Goal: Transaction & Acquisition: Purchase product/service

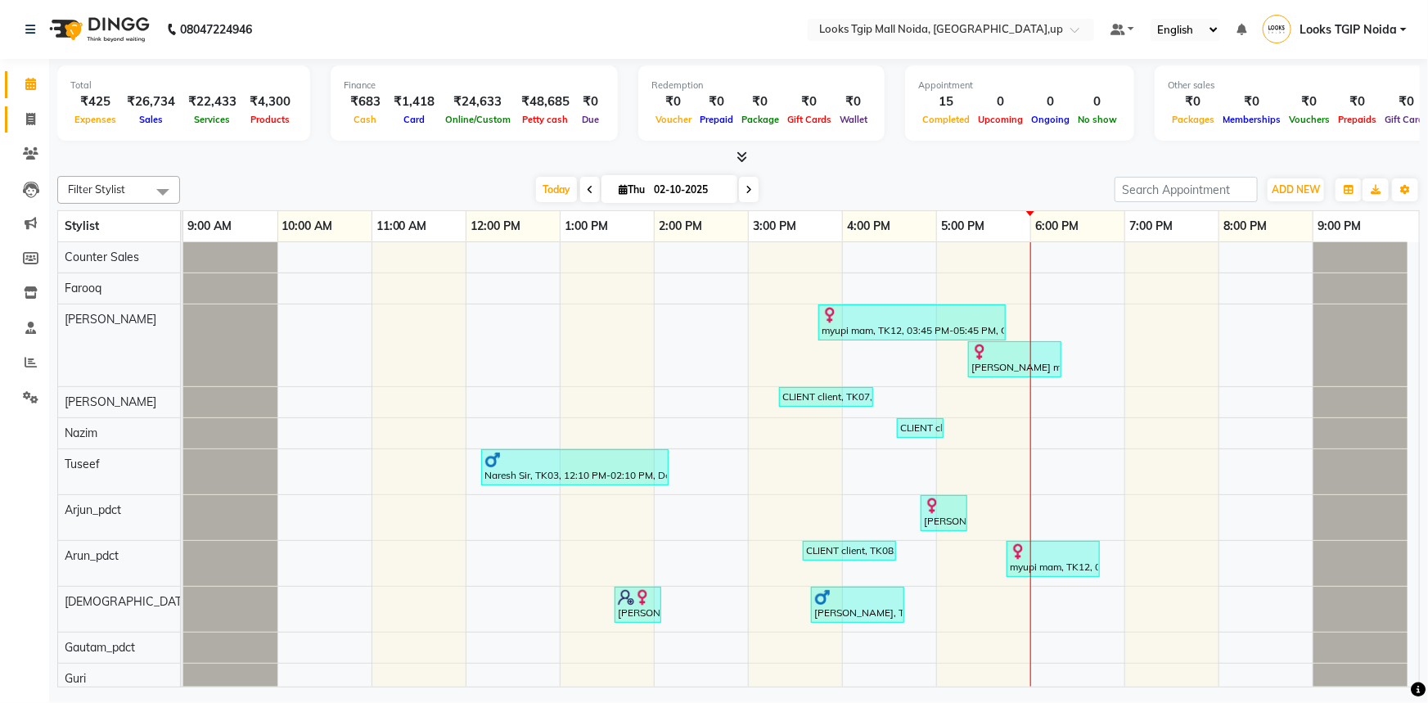
click at [27, 106] on link "Invoice" at bounding box center [24, 119] width 39 height 27
select select "service"
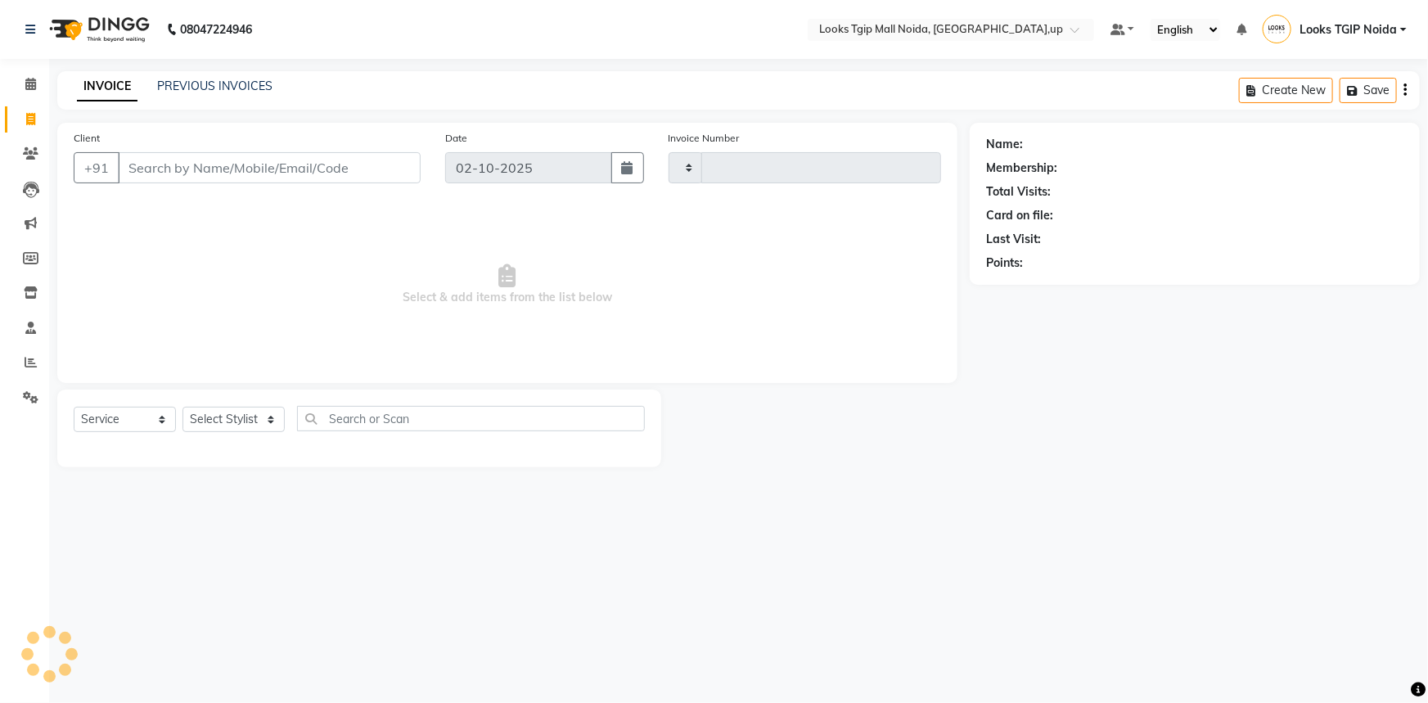
type input "4051"
select select "4358"
click at [254, 181] on input "Client" at bounding box center [269, 167] width 303 height 31
click at [236, 156] on input "Client" at bounding box center [269, 167] width 303 height 31
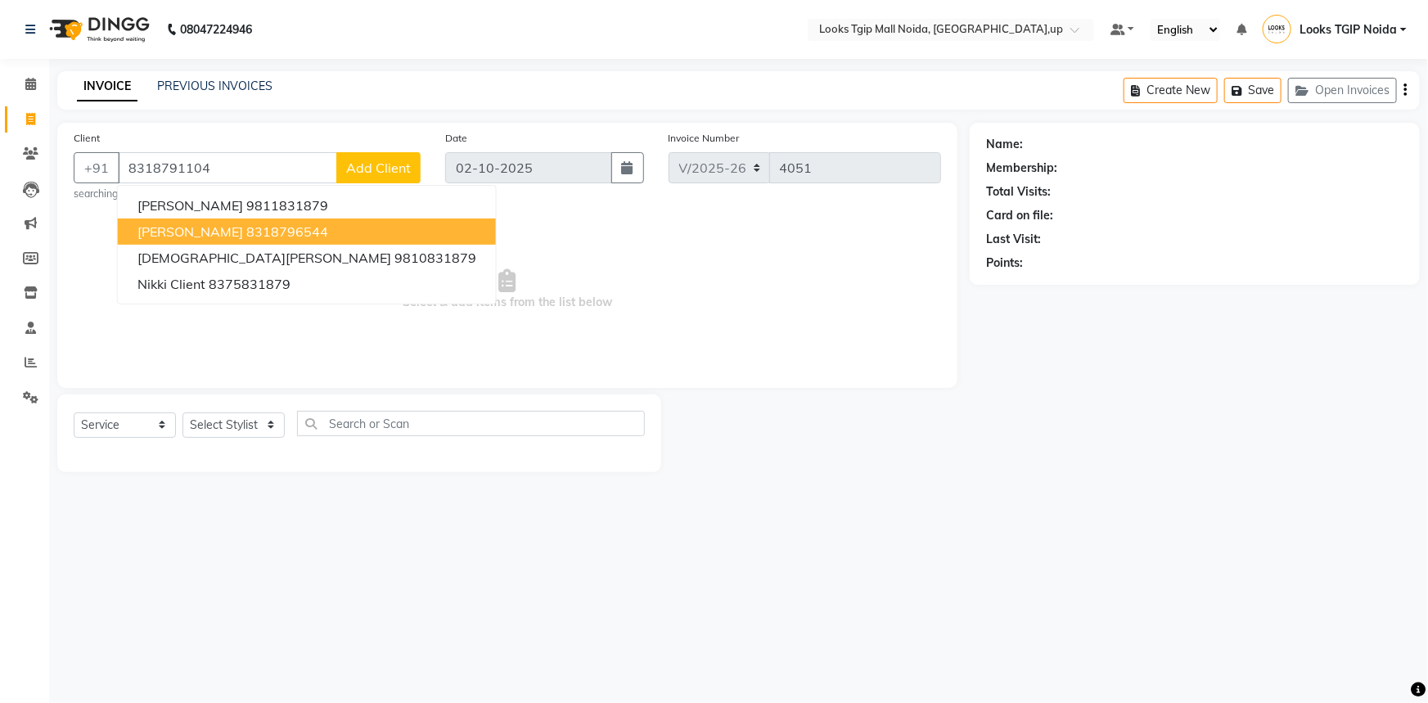
type input "8318791104"
click at [450, 359] on span "Select & add items from the list below" at bounding box center [507, 290] width 867 height 164
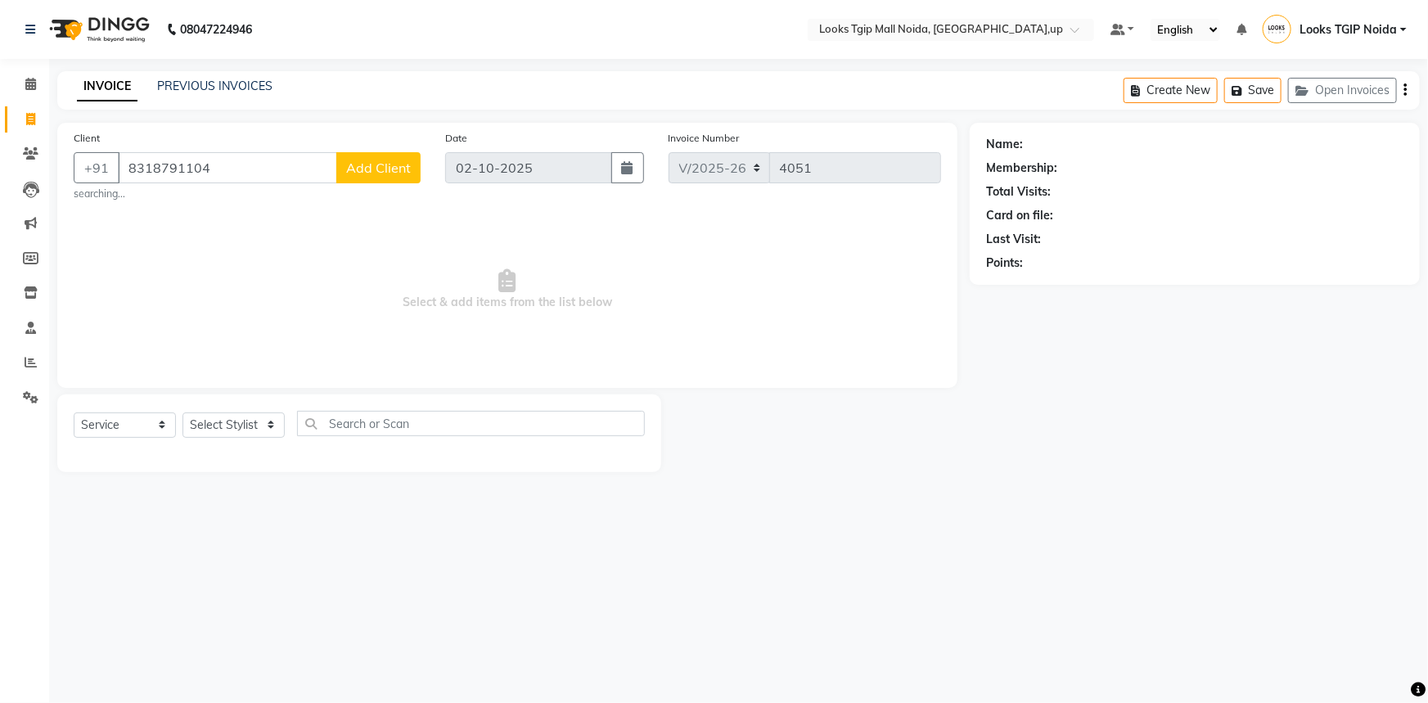
click at [387, 175] on span "Add Client" at bounding box center [378, 168] width 65 height 16
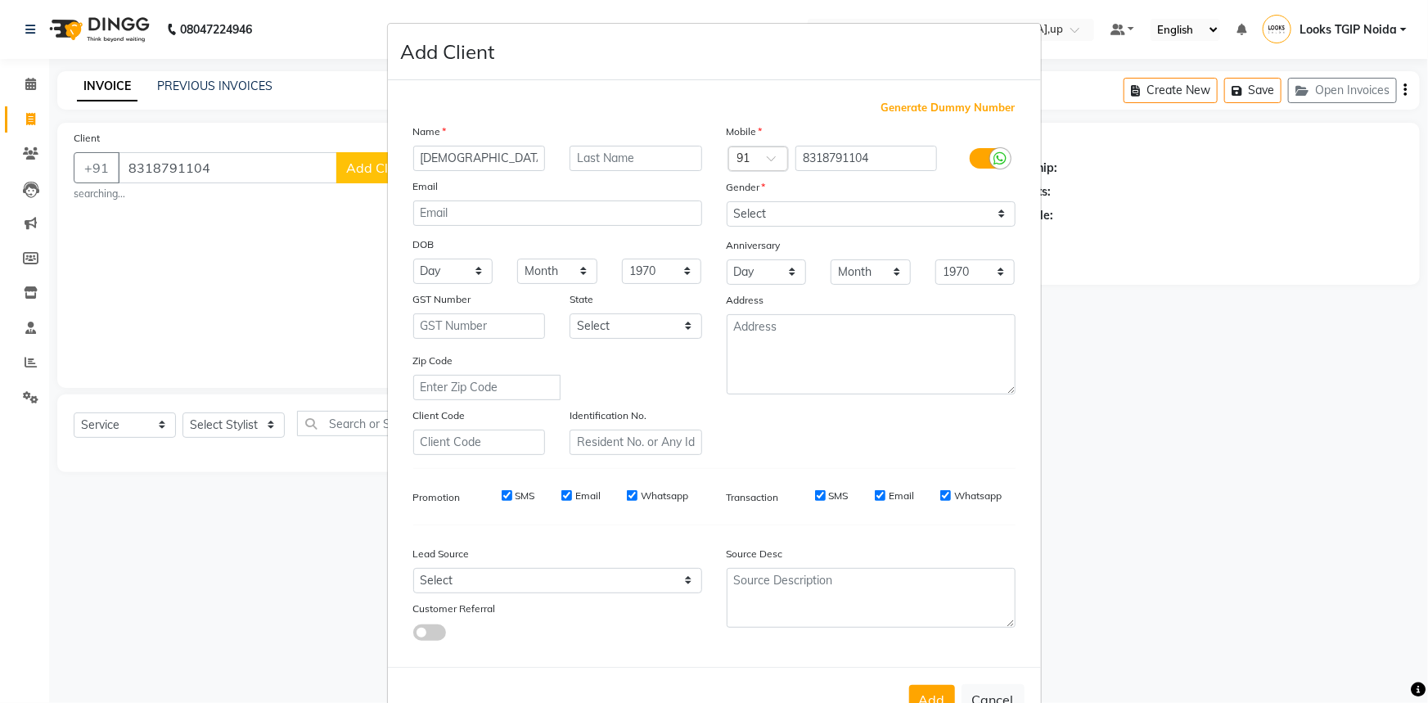
type input "[DEMOGRAPHIC_DATA]"
type input "mam"
drag, startPoint x: 902, startPoint y: 210, endPoint x: 898, endPoint y: 223, distance: 13.7
click at [902, 210] on select "Select [DEMOGRAPHIC_DATA] [DEMOGRAPHIC_DATA] Other Prefer Not To Say" at bounding box center [871, 213] width 289 height 25
select select "[DEMOGRAPHIC_DATA]"
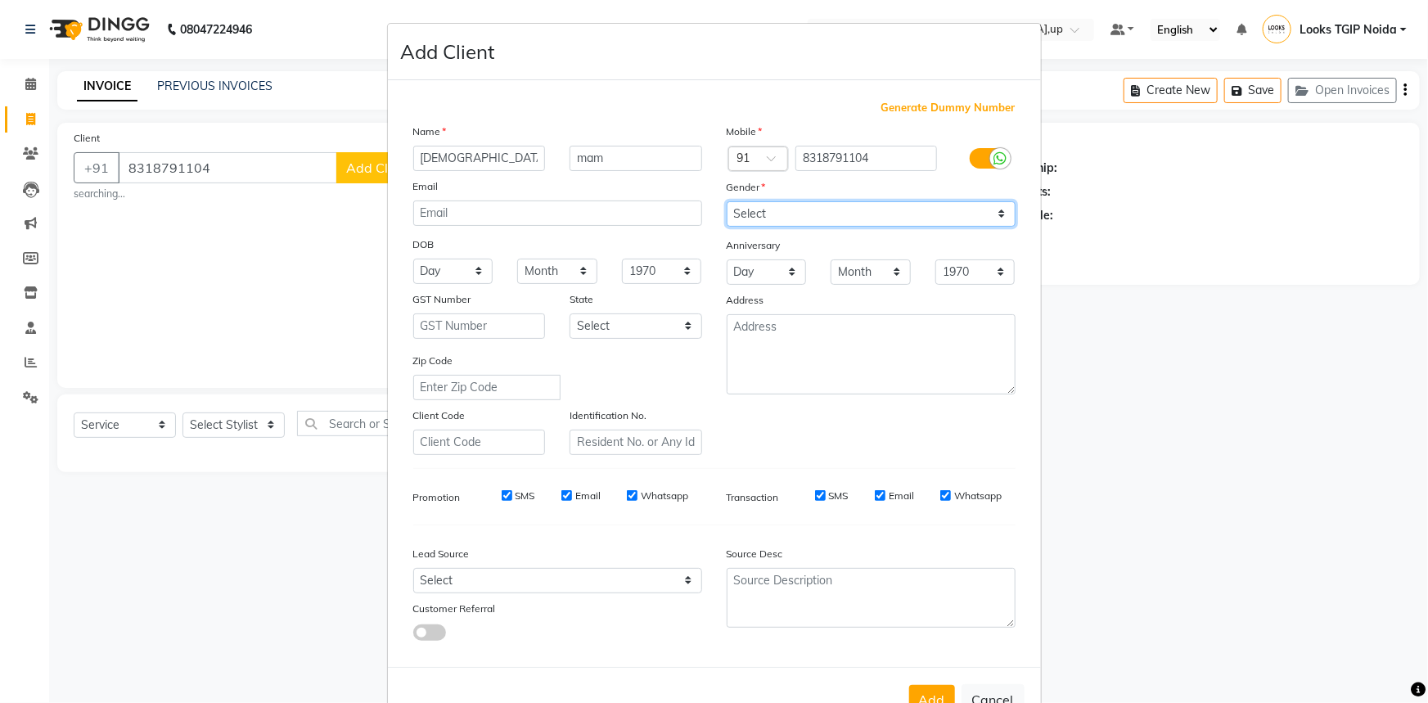
click at [727, 201] on select "Select [DEMOGRAPHIC_DATA] [DEMOGRAPHIC_DATA] Other Prefer Not To Say" at bounding box center [871, 213] width 289 height 25
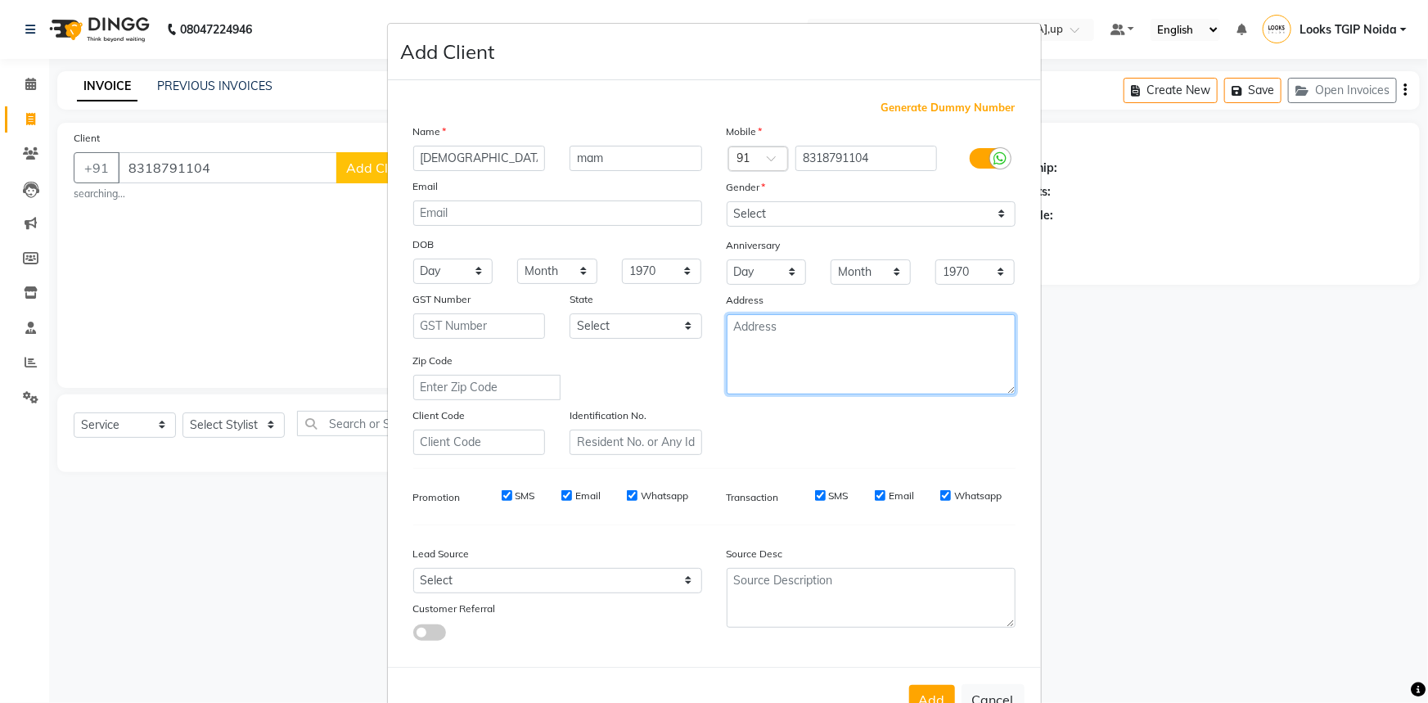
click at [878, 359] on textarea at bounding box center [871, 354] width 289 height 80
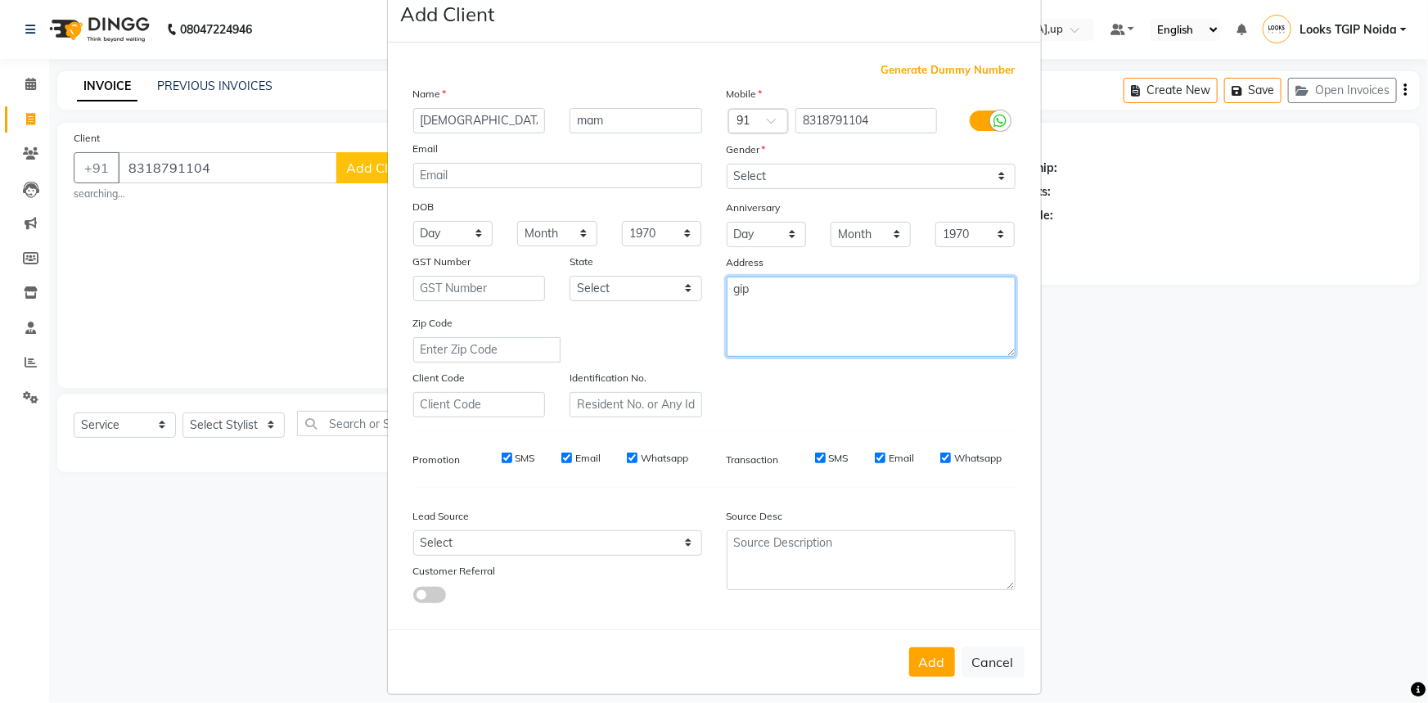
scroll to position [57, 0]
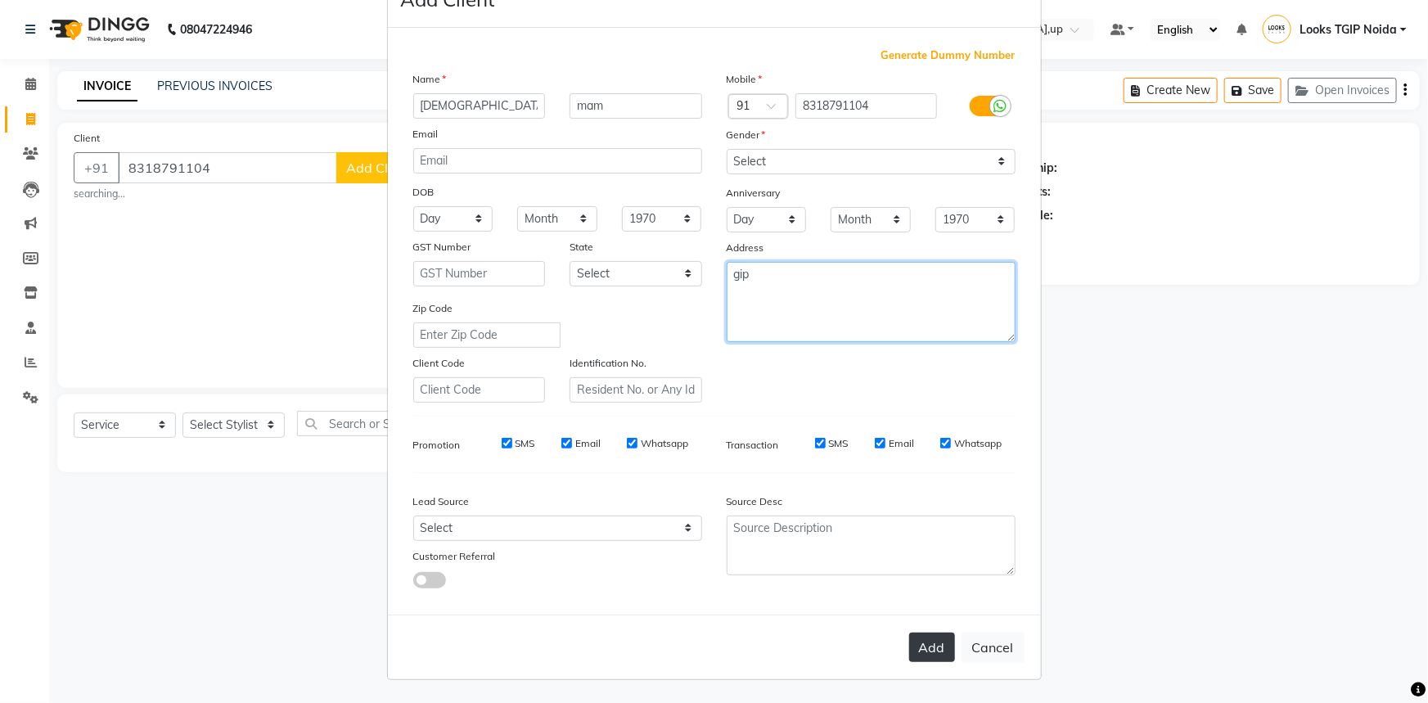
type textarea "gip"
click at [938, 652] on button "Add" at bounding box center [932, 646] width 46 height 29
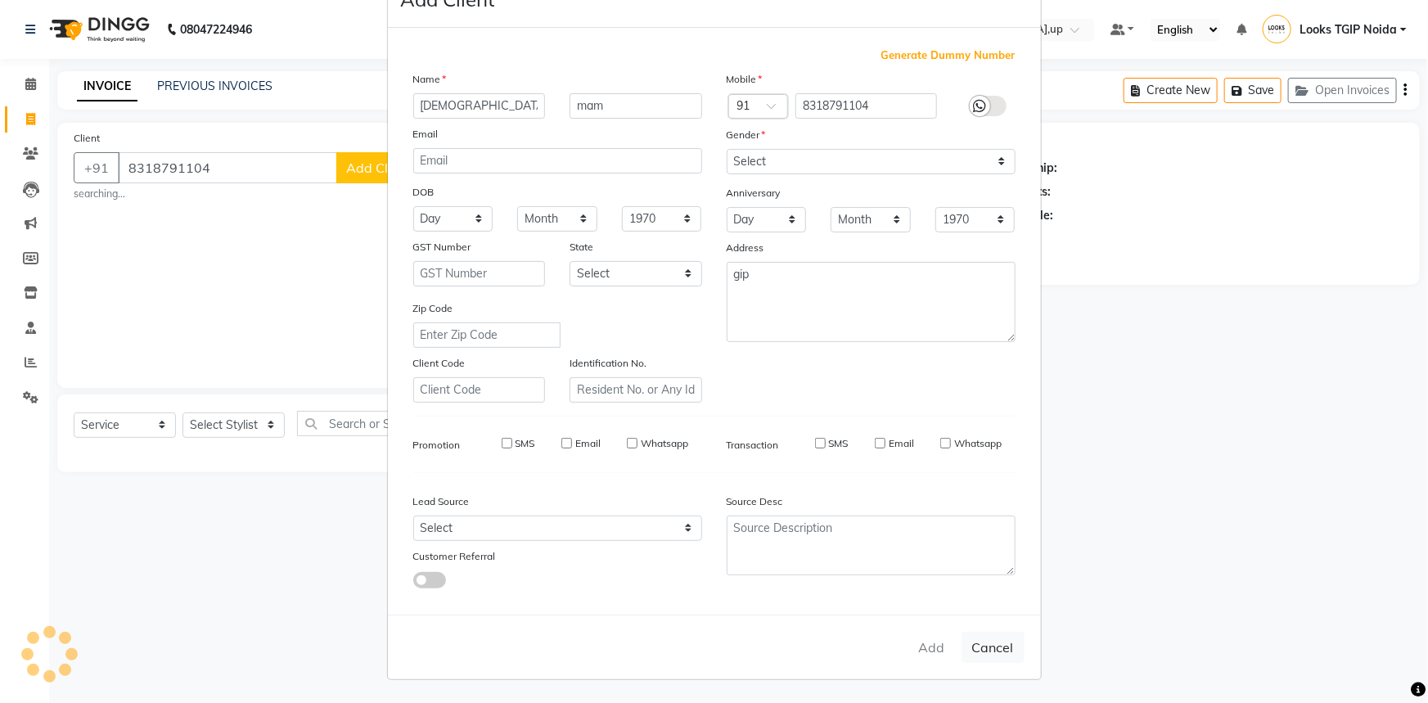
select select
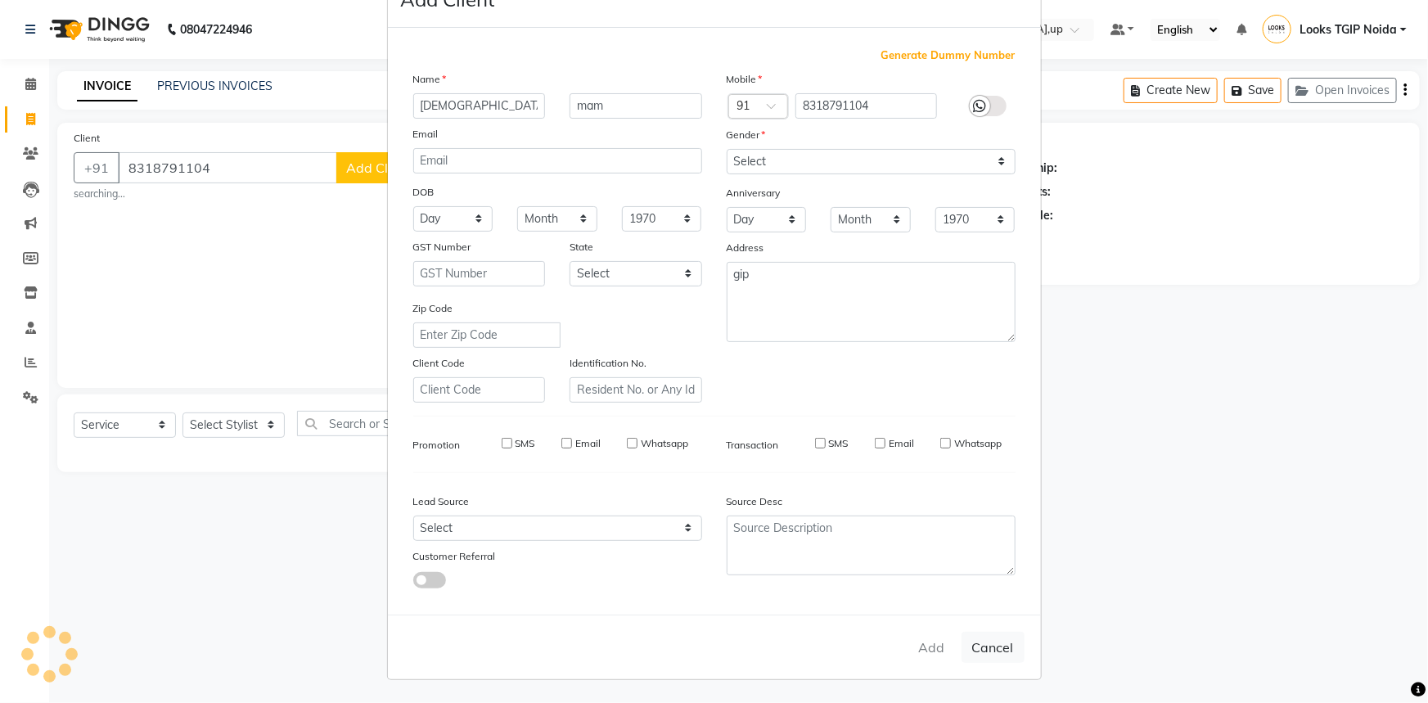
select select
checkbox input "false"
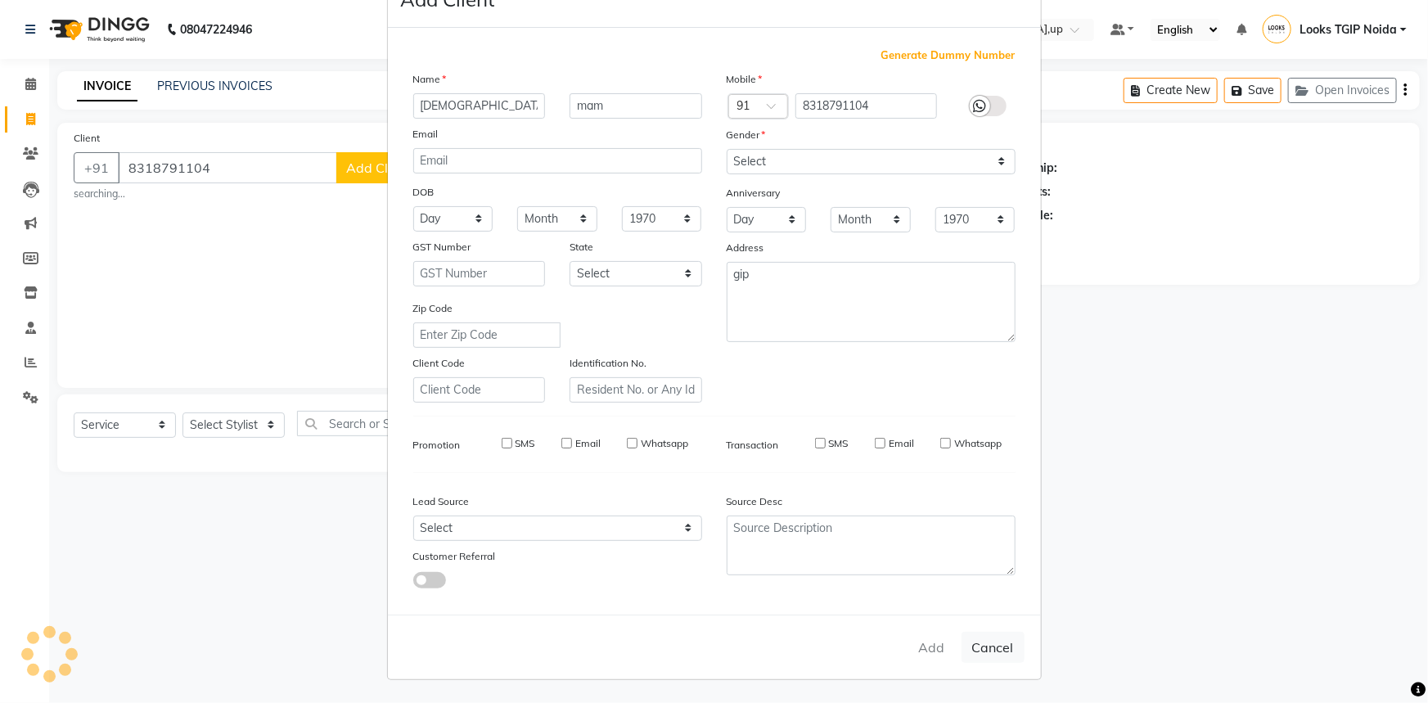
checkbox input "false"
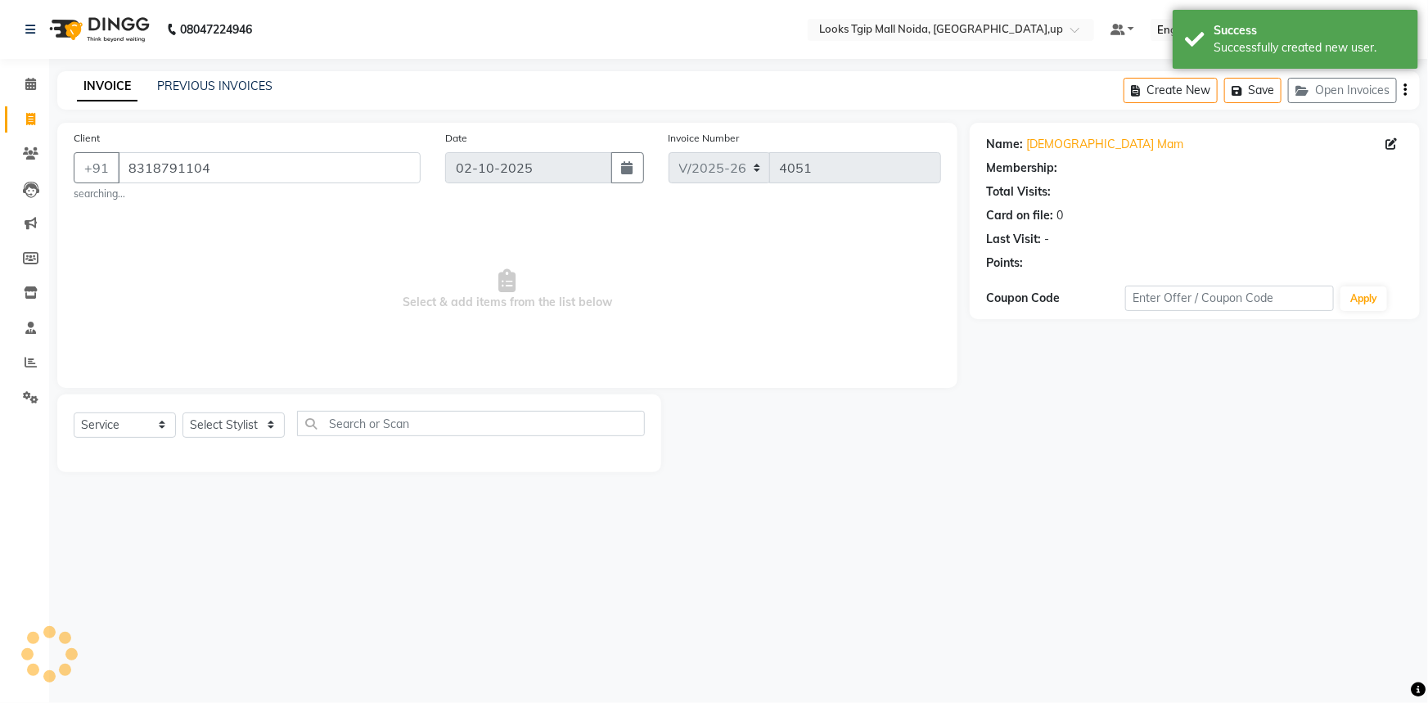
select select "1: Object"
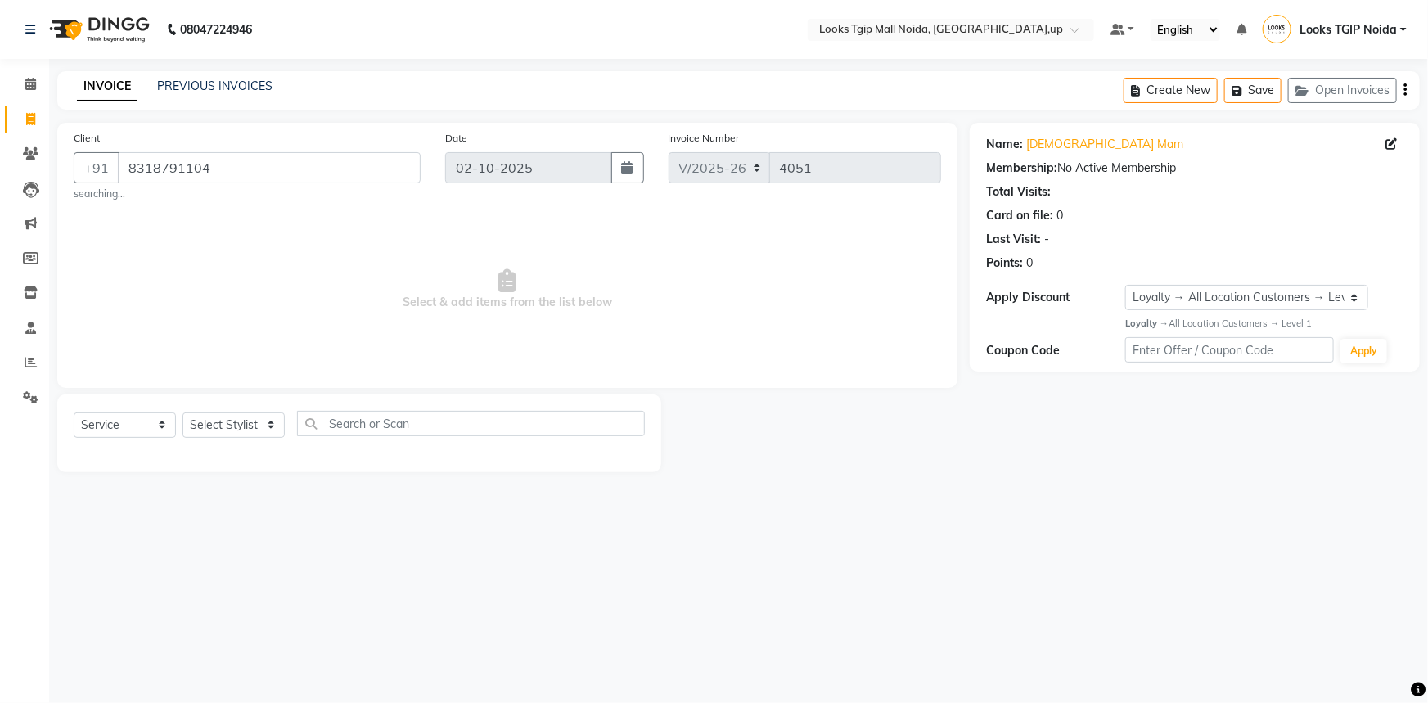
click at [236, 377] on div "Client [PHONE_NUMBER] searching... Date [DATE] Invoice Number V/2025 V/[PHONE_N…" at bounding box center [507, 255] width 900 height 265
click at [225, 421] on select "Select Stylist [PERSON_NAME] Arun_pdct [PERSON_NAME] Counter Sales Farooq Gauta…" at bounding box center [233, 424] width 102 height 25
select select "65336"
click at [182, 412] on select "Select Stylist [PERSON_NAME] Arun_pdct [PERSON_NAME] Counter Sales Farooq Gauta…" at bounding box center [233, 424] width 102 height 25
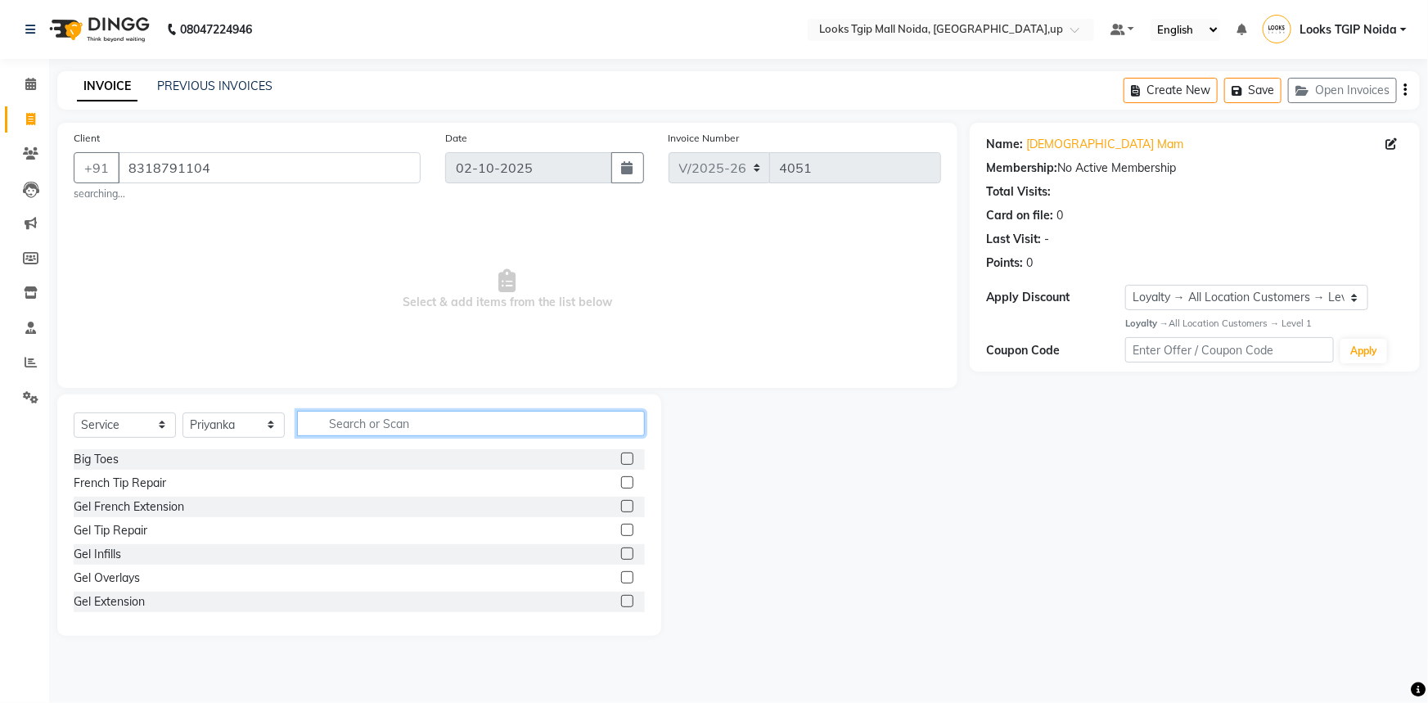
click at [407, 430] on input "text" at bounding box center [471, 423] width 348 height 25
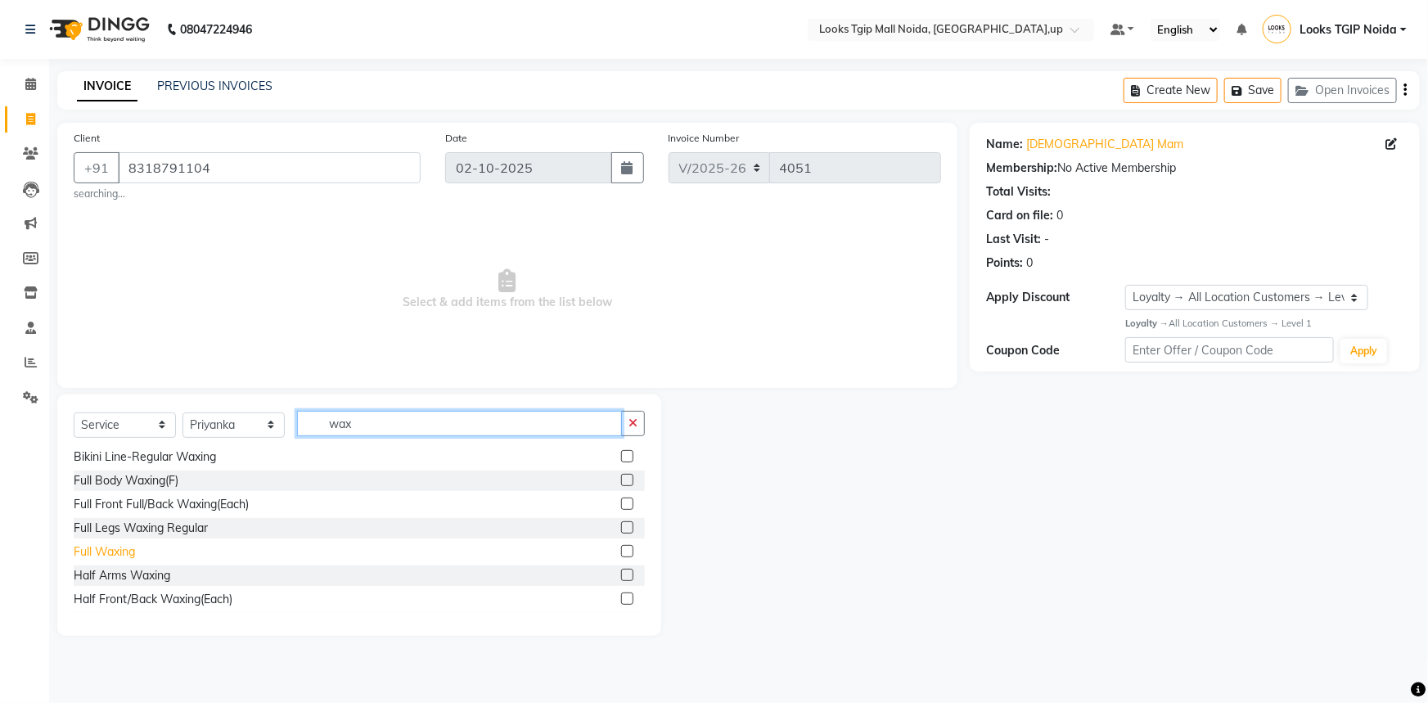
type input "wax"
drag, startPoint x: 126, startPoint y: 553, endPoint x: 227, endPoint y: 513, distance: 108.3
click at [126, 553] on div "Full Waxing" at bounding box center [104, 551] width 61 height 17
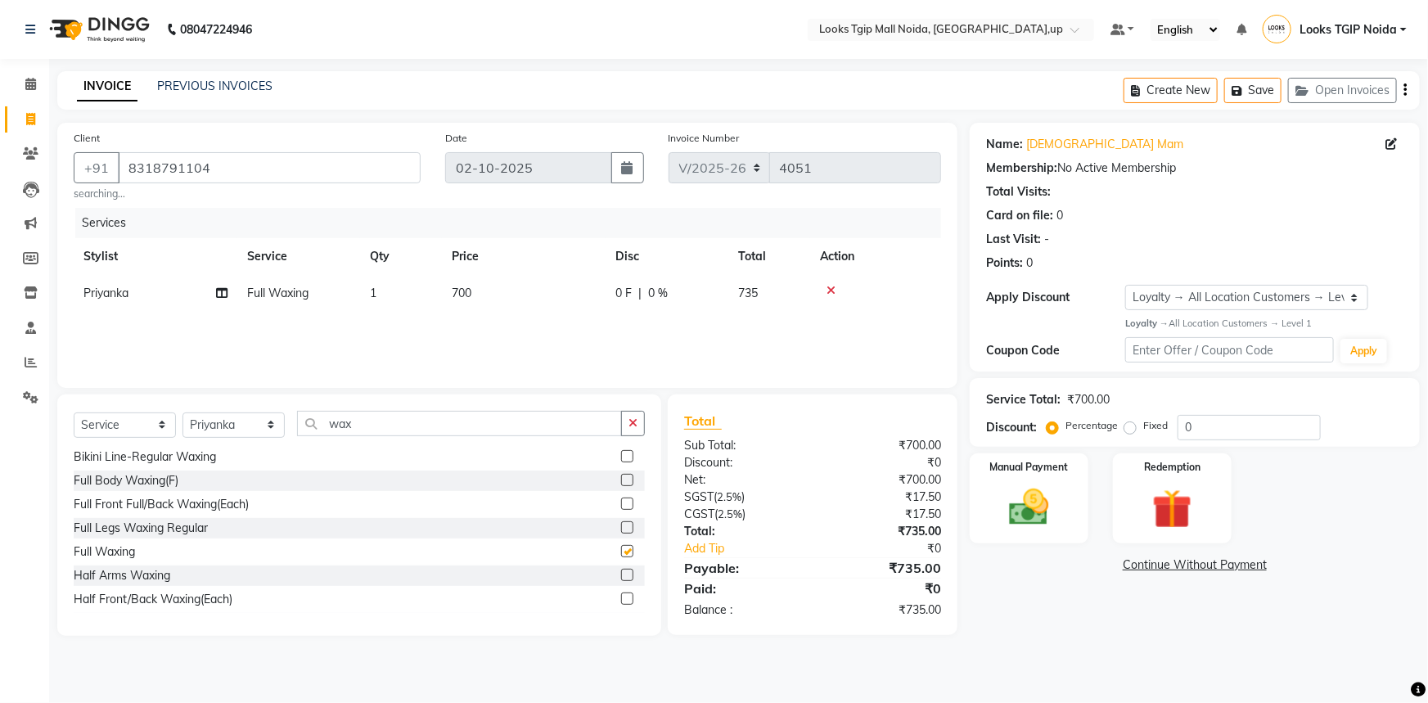
checkbox input "false"
drag, startPoint x: 496, startPoint y: 306, endPoint x: 505, endPoint y: 304, distance: 9.1
click at [496, 307] on td "700" at bounding box center [524, 293] width 164 height 37
select select "65336"
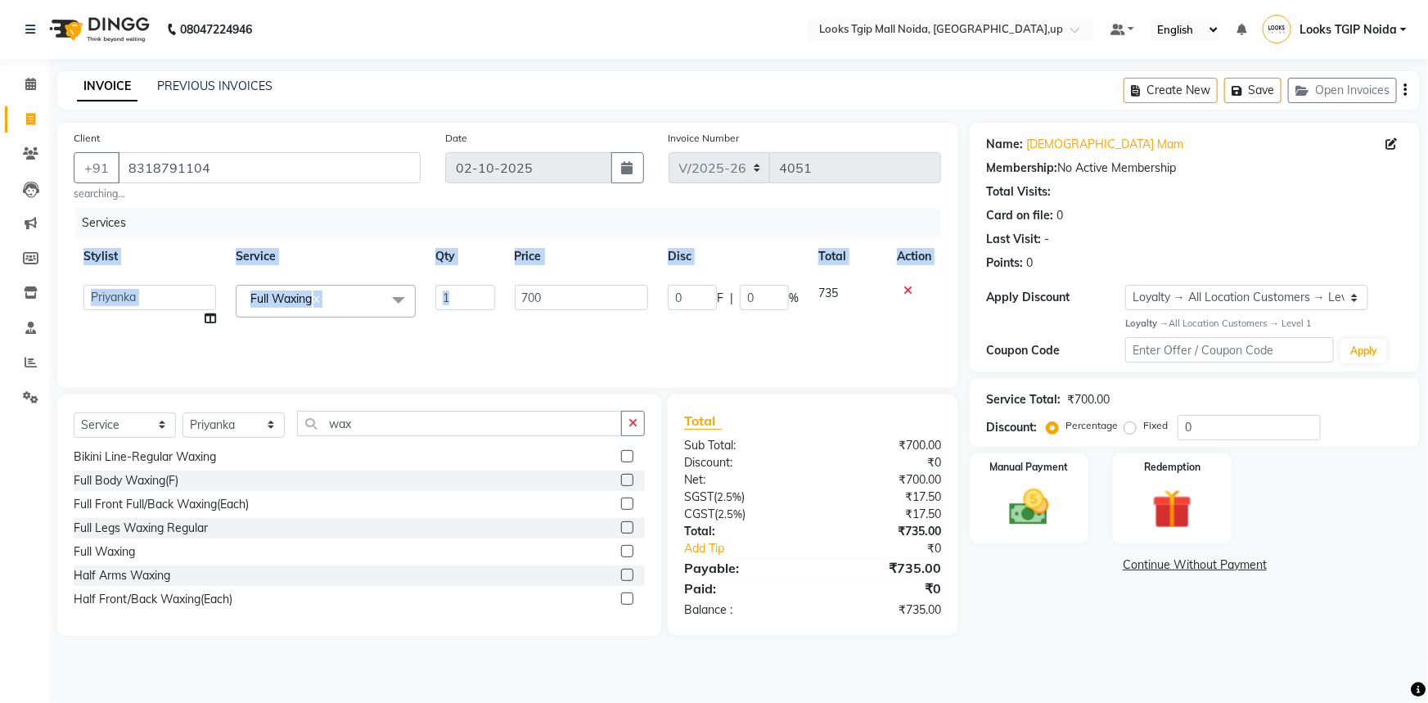
drag, startPoint x: 745, startPoint y: 350, endPoint x: 515, endPoint y: 281, distance: 240.2
click at [593, 302] on div "Services Stylist Service Qty Price Disc Total Action [PERSON_NAME] Arjun_pdct A…" at bounding box center [507, 290] width 867 height 164
click at [515, 281] on td "700" at bounding box center [582, 306] width 154 height 62
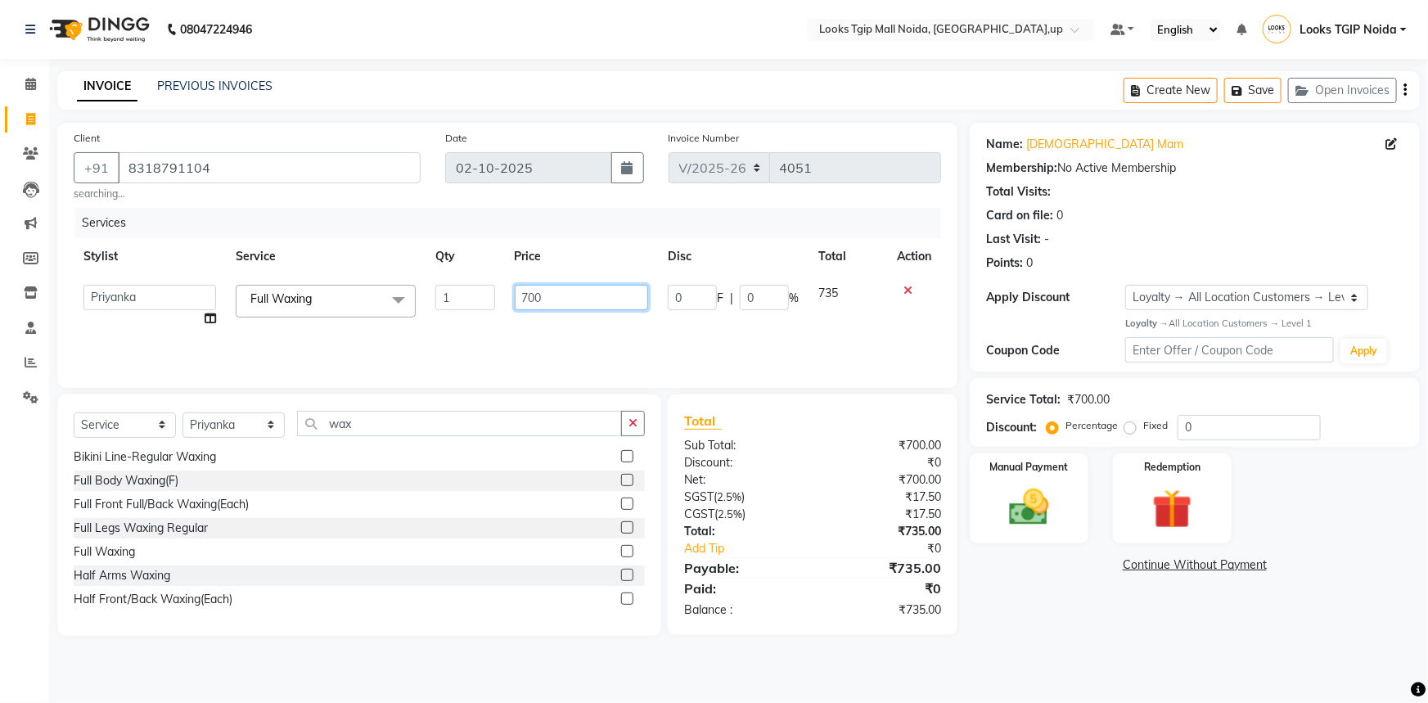
click at [591, 296] on input "700" at bounding box center [582, 297] width 134 height 25
drag, startPoint x: 592, startPoint y: 296, endPoint x: 34, endPoint y: 240, distance: 561.7
click at [51, 241] on div "Client [PHONE_NUMBER] searching... Date [DATE] Invoice Number V/2025 V/[PHONE_N…" at bounding box center [507, 379] width 925 height 513
type input "1700"
drag, startPoint x: 731, startPoint y: 463, endPoint x: 719, endPoint y: 462, distance: 12.3
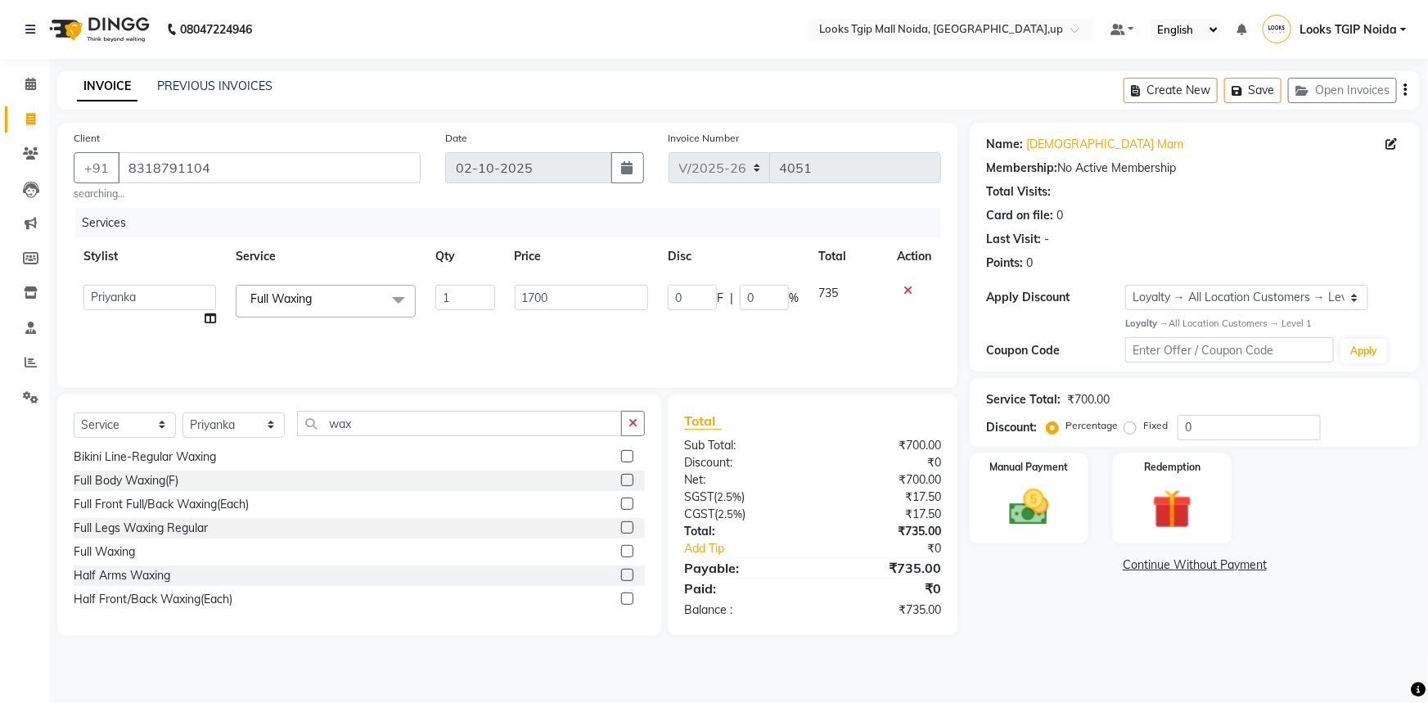
click at [730, 462] on div "Discount:" at bounding box center [742, 462] width 141 height 17
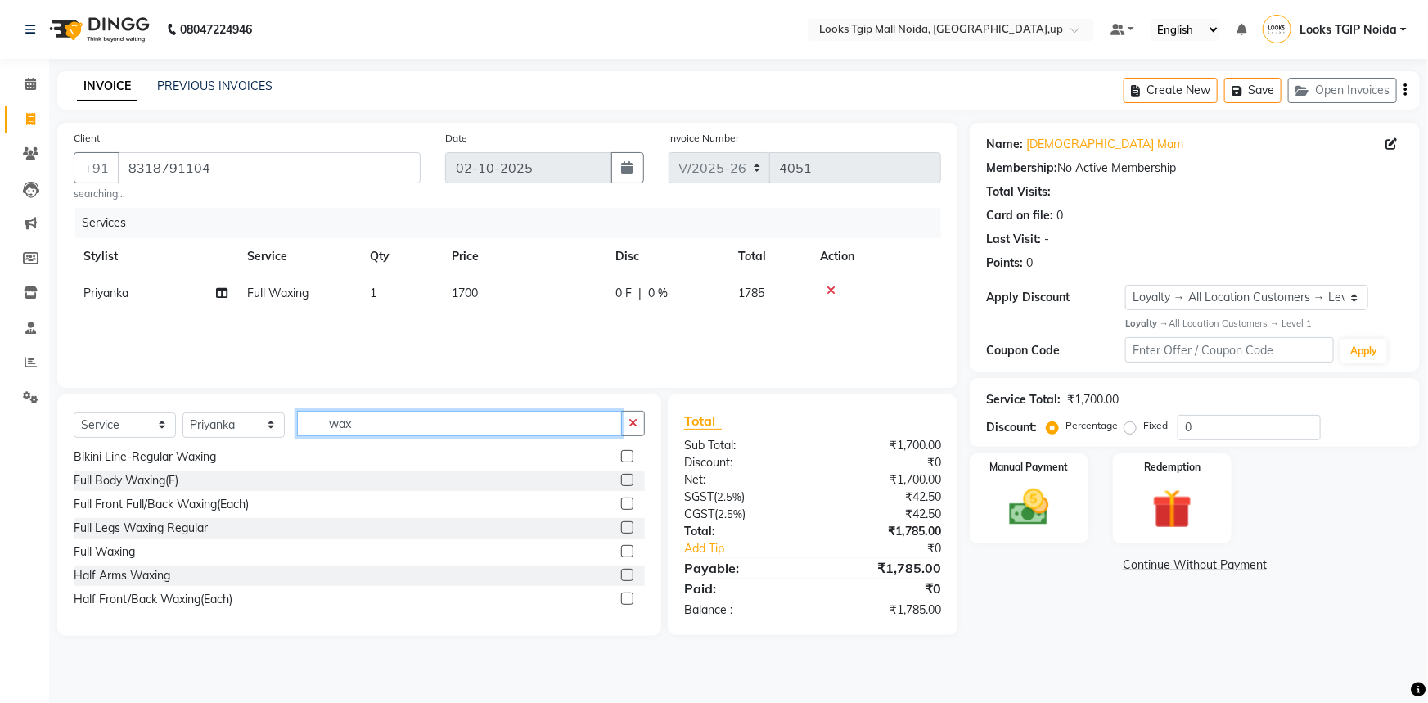
click at [408, 426] on input "wax" at bounding box center [459, 423] width 325 height 25
drag, startPoint x: 405, startPoint y: 428, endPoint x: 81, endPoint y: 349, distance: 333.4
click at [235, 391] on div "Client [PHONE_NUMBER] searching... Date [DATE] Invoice Number V/2025 V/[PHONE_N…" at bounding box center [507, 379] width 925 height 513
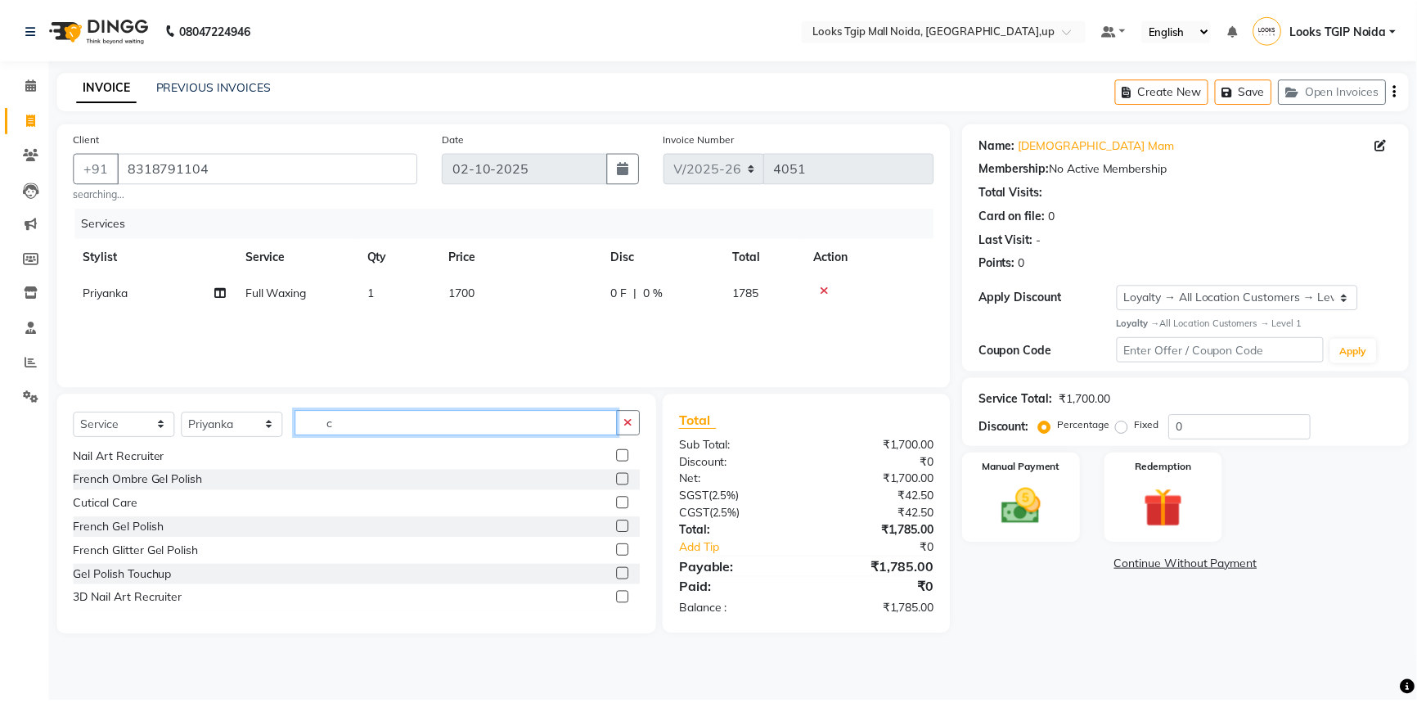
scroll to position [0, 0]
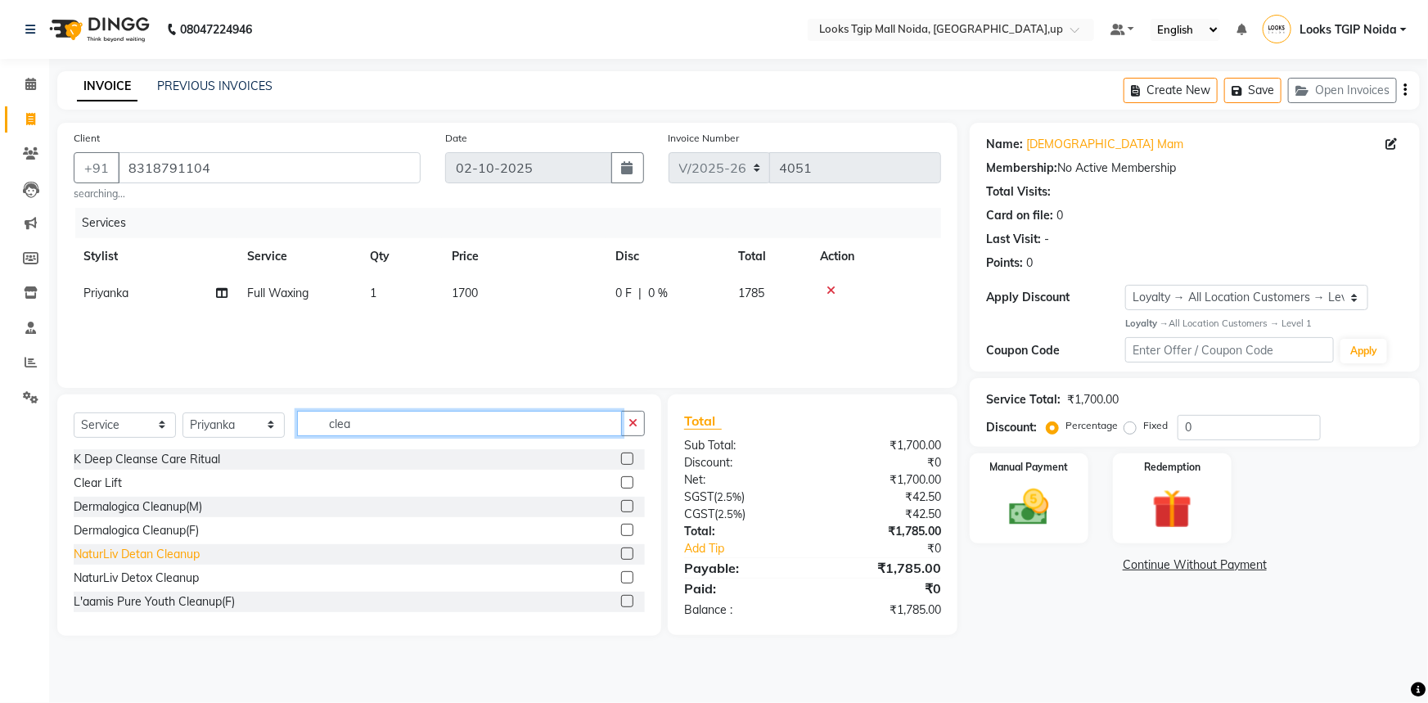
type input "clea"
click at [158, 550] on div "NaturLiv Detan Cleanup" at bounding box center [137, 554] width 126 height 17
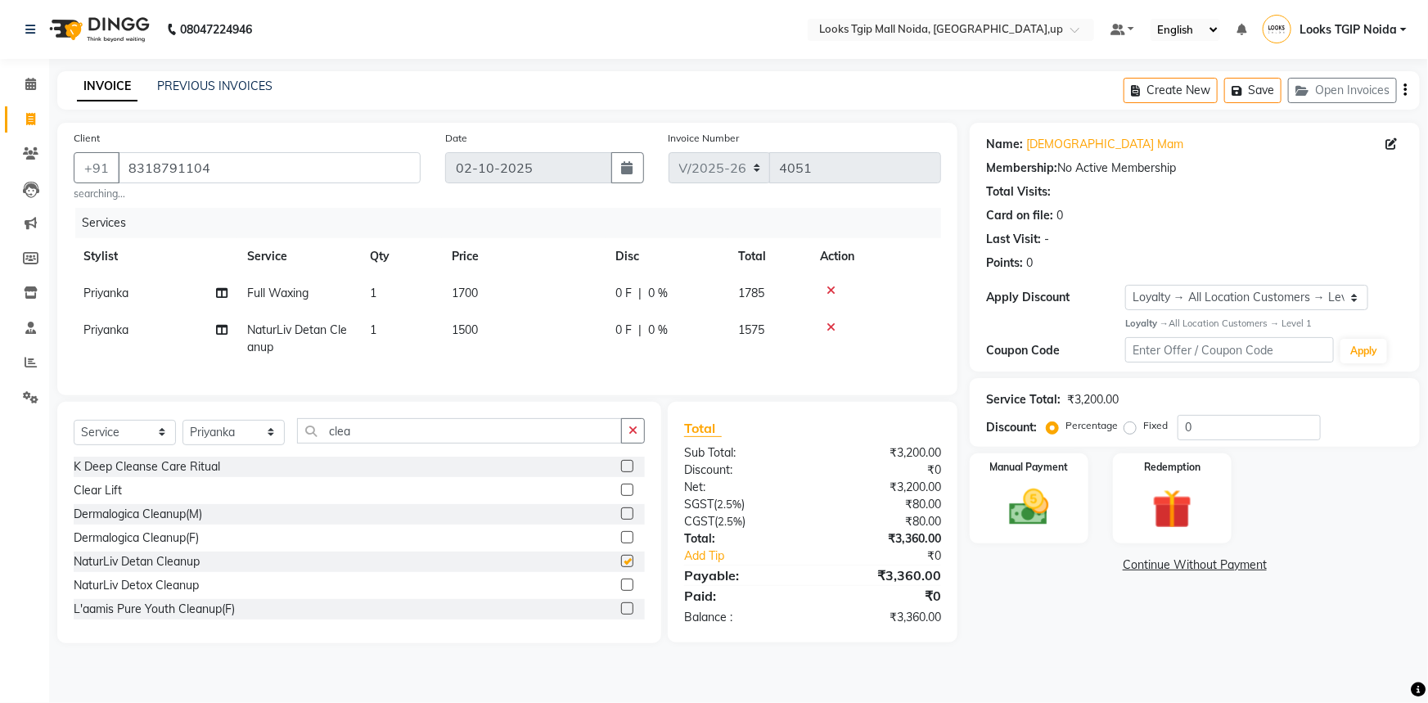
checkbox input "false"
drag, startPoint x: 989, startPoint y: 496, endPoint x: 1073, endPoint y: 541, distance: 94.8
click at [990, 498] on div "Manual Payment" at bounding box center [1029, 499] width 124 height 94
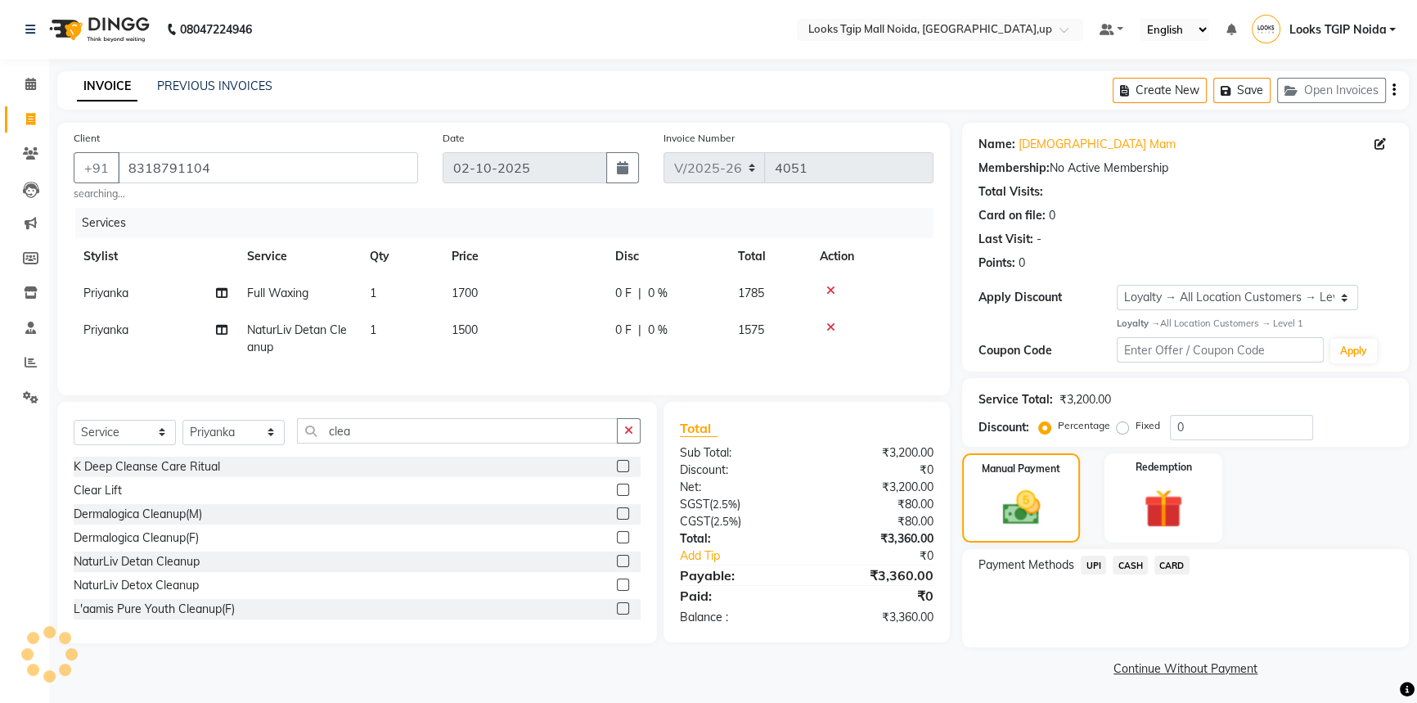
click at [1090, 565] on span "UPI" at bounding box center [1093, 565] width 25 height 19
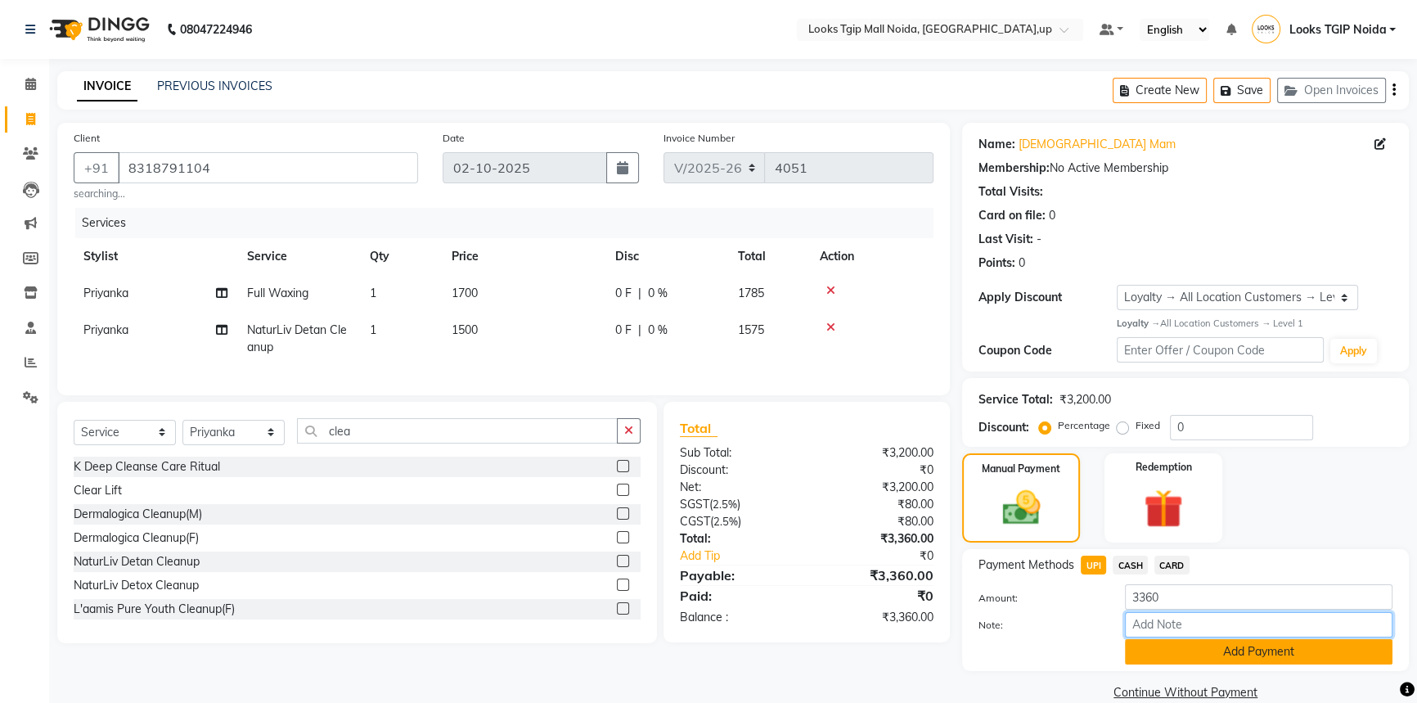
click at [1190, 637] on input "Note:" at bounding box center [1259, 624] width 268 height 25
click at [1190, 641] on button "Add Payment" at bounding box center [1259, 651] width 268 height 25
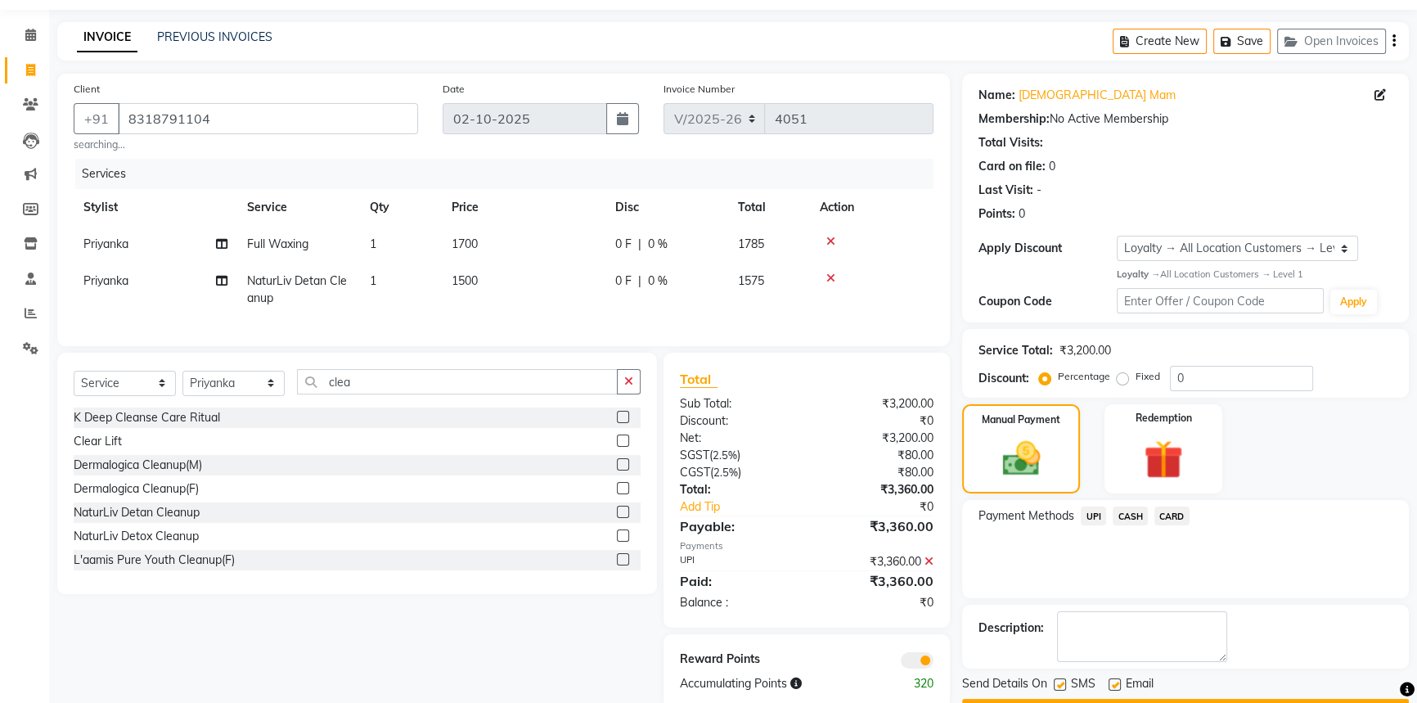
scroll to position [94, 0]
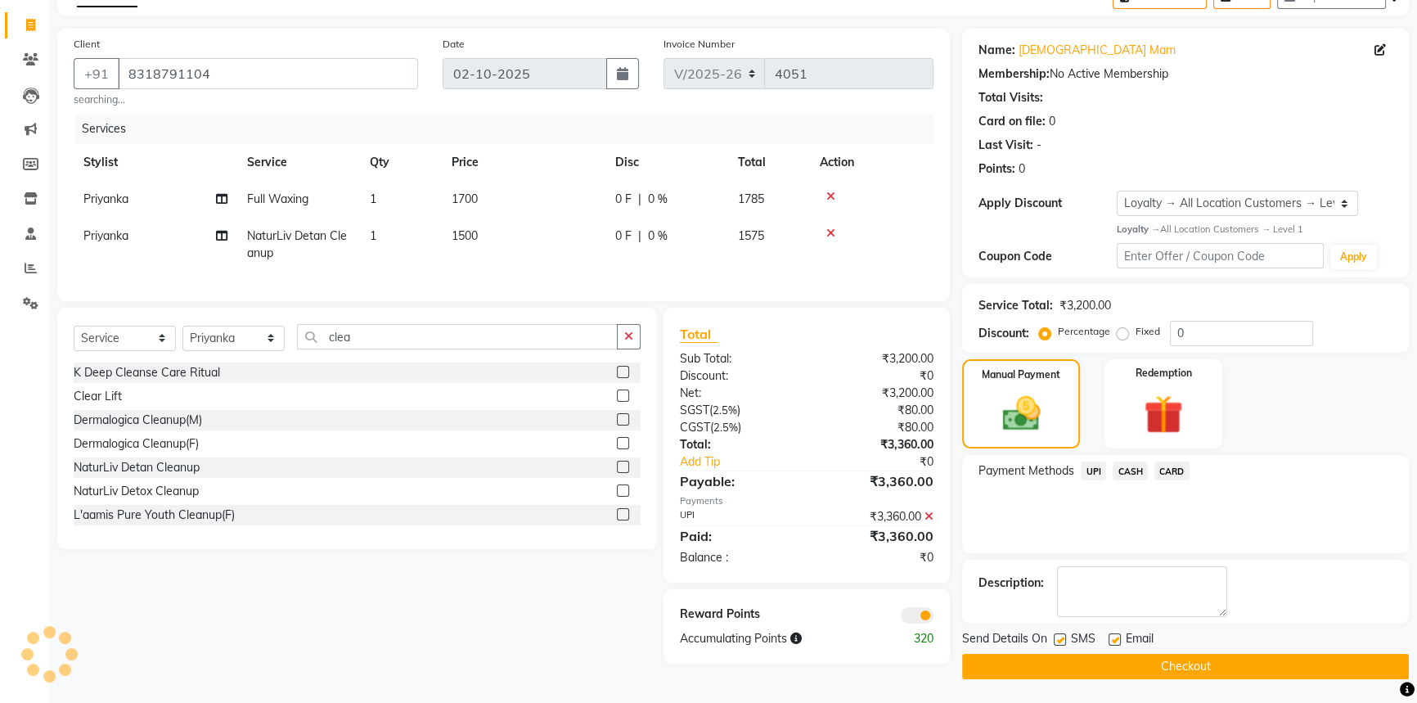
click at [1129, 690] on main "INVOICE PREVIOUS INVOICES Create New Save Open Invoices Client [PHONE_NUMBER] s…" at bounding box center [733, 340] width 1368 height 727
click at [1117, 659] on button "Checkout" at bounding box center [1185, 666] width 447 height 25
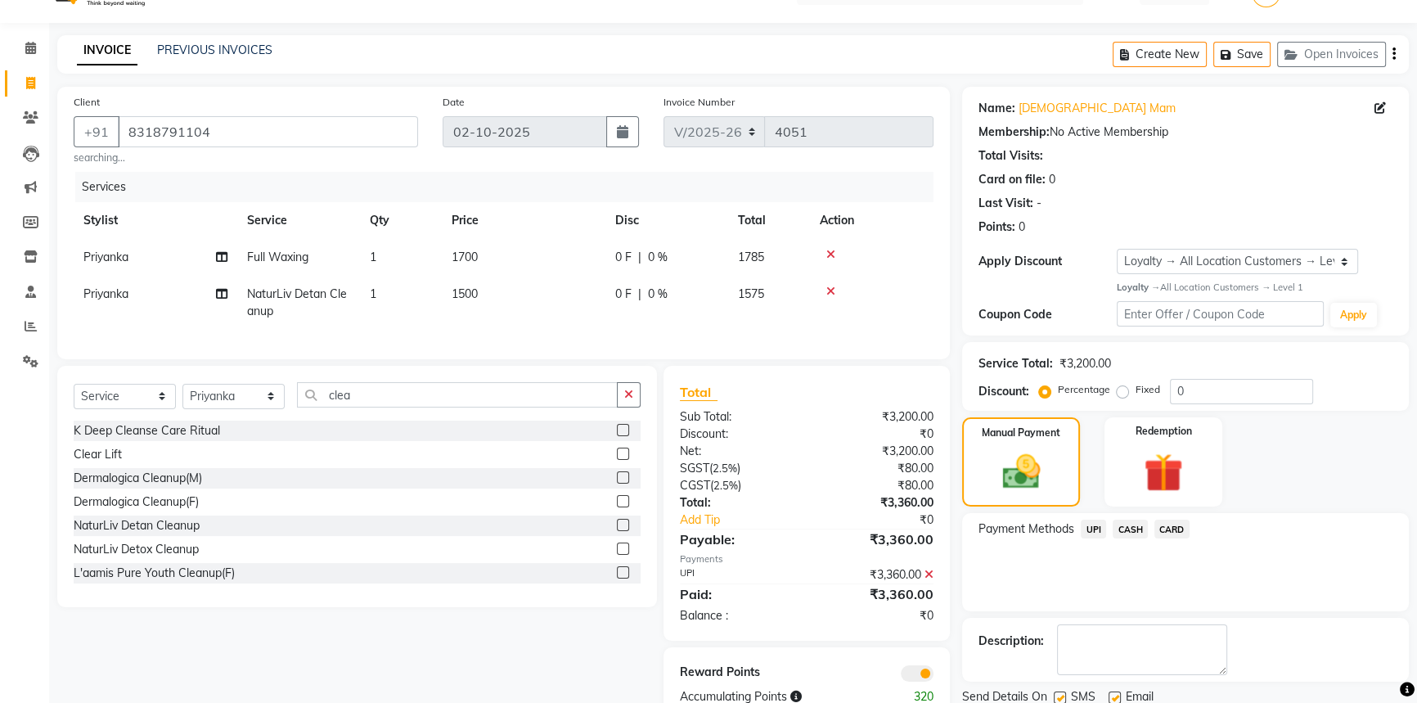
scroll to position [0, 0]
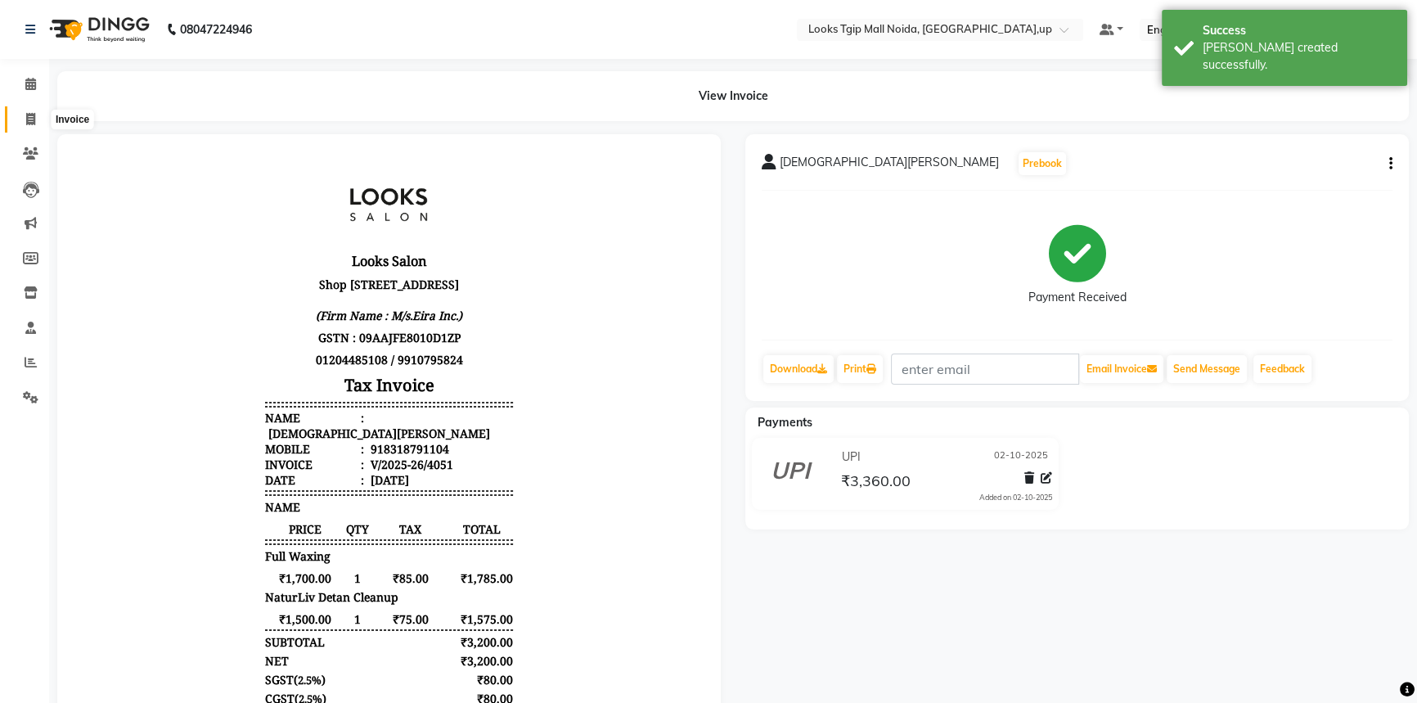
click at [35, 115] on span at bounding box center [30, 119] width 29 height 19
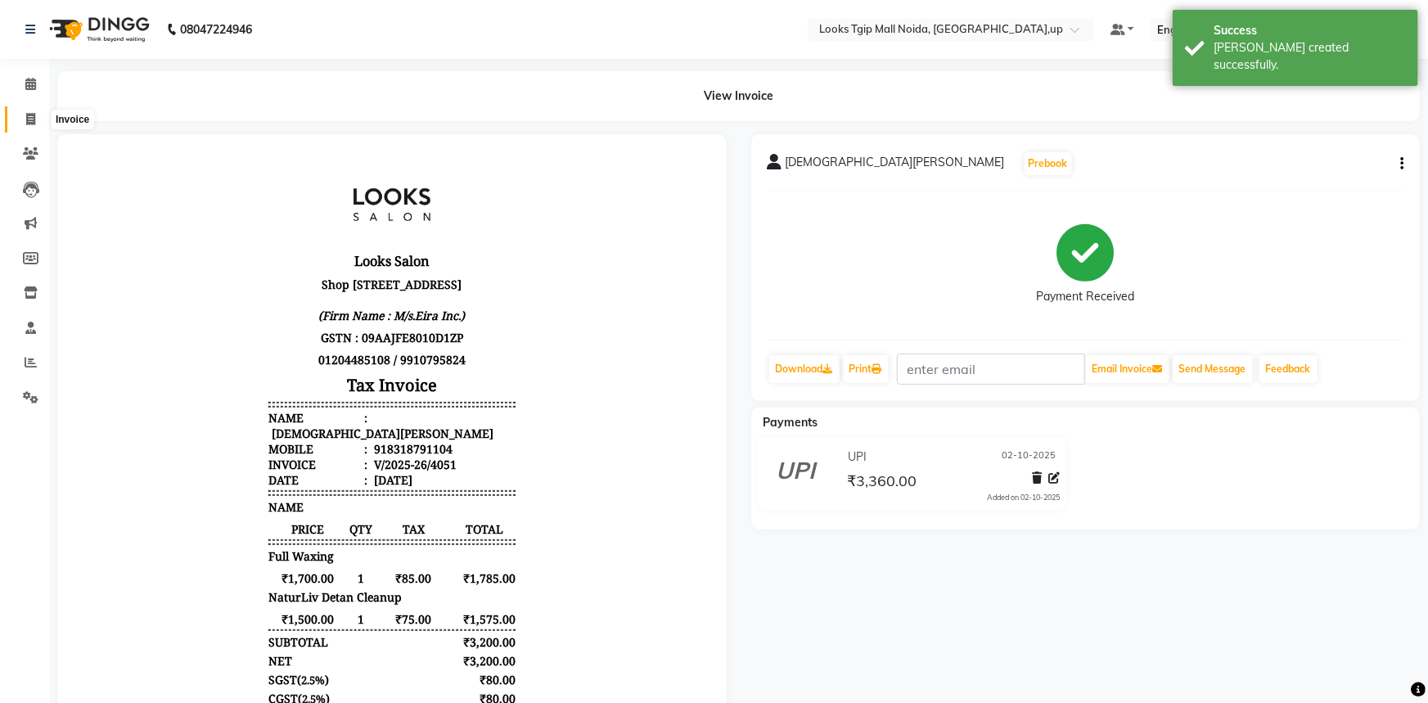
select select "4358"
select select "service"
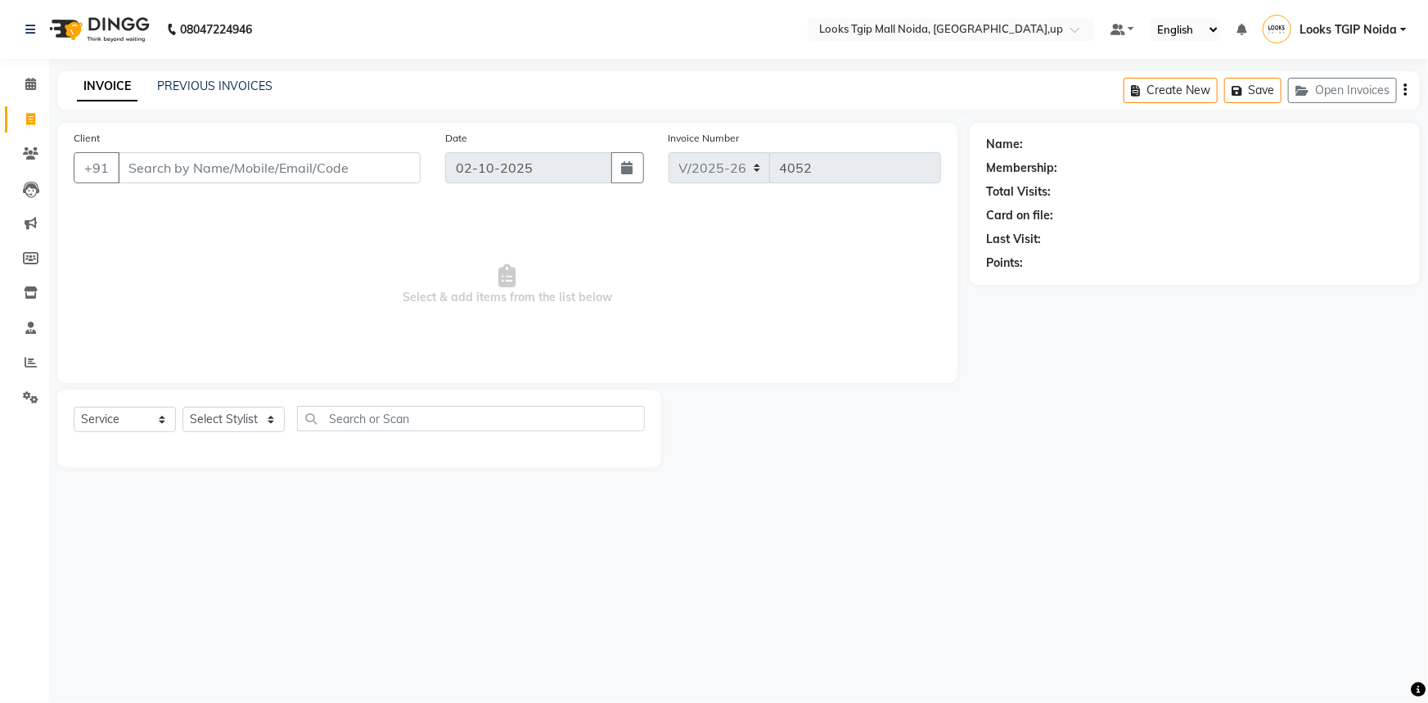
click at [311, 68] on div "08047224946 Select Location × Looks Tgip Mall [GEOGRAPHIC_DATA], [GEOGRAPHIC_DA…" at bounding box center [714, 351] width 1428 height 703
click at [26, 119] on icon at bounding box center [30, 119] width 9 height 12
select select "service"
type input "4052"
select select "4358"
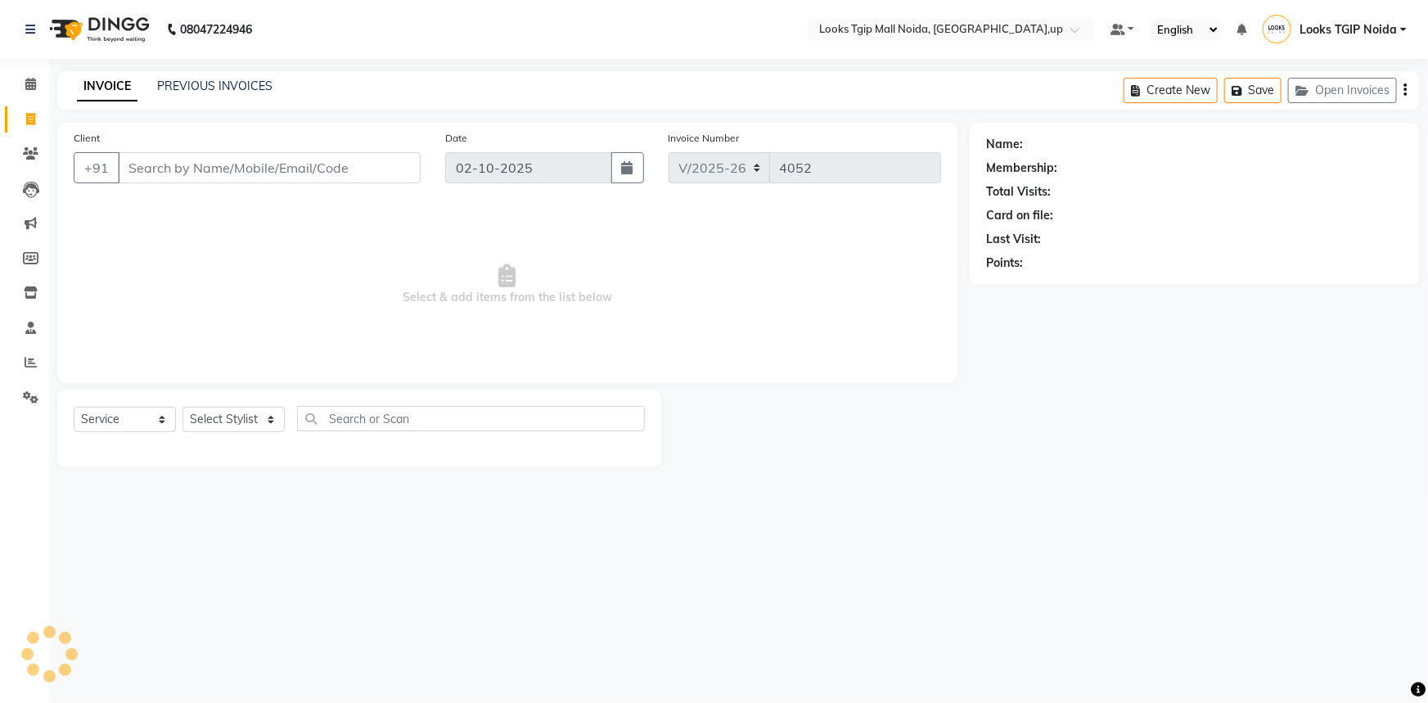
click at [160, 173] on input "Client" at bounding box center [269, 167] width 303 height 31
click at [261, 159] on input "Client" at bounding box center [269, 167] width 303 height 31
click at [204, 164] on input "Client" at bounding box center [269, 167] width 303 height 31
type input "3333333333333"
select select "1: Object"
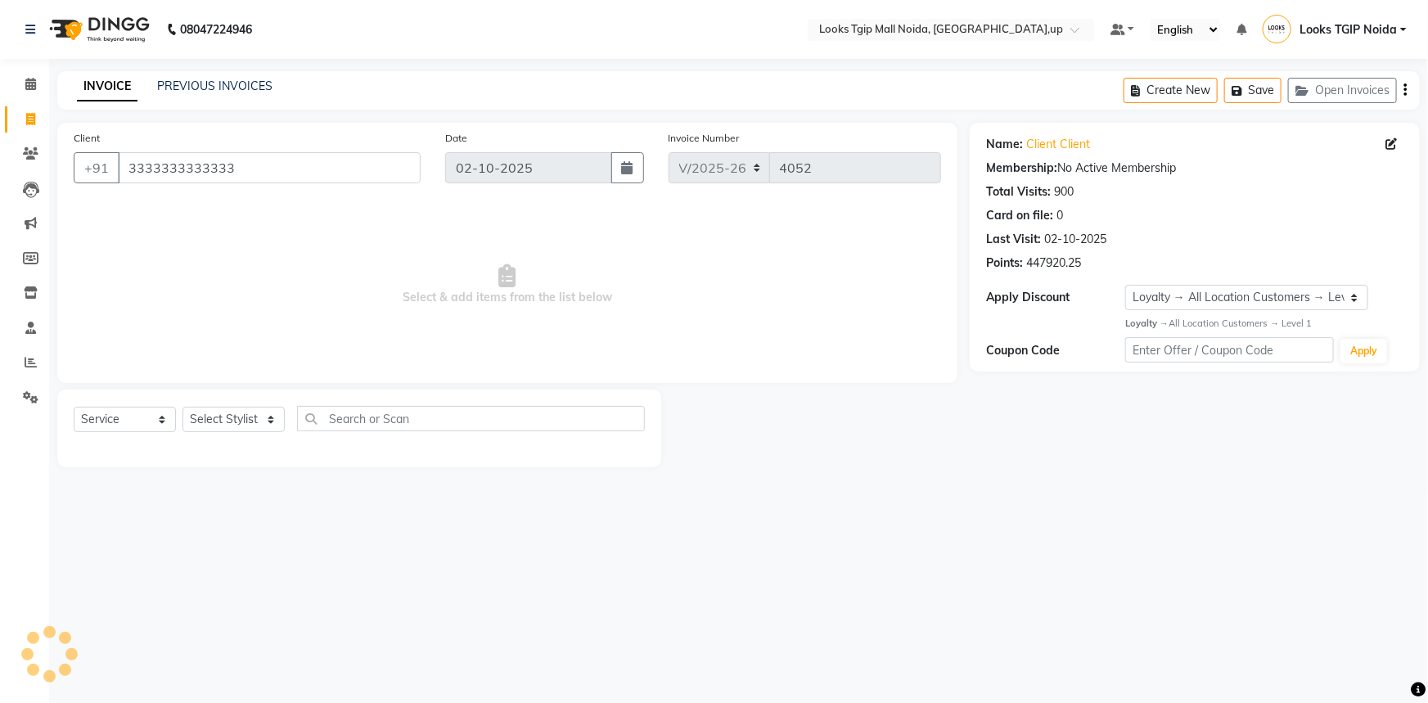
click at [327, 445] on div at bounding box center [359, 447] width 571 height 7
click at [224, 431] on select "Select Stylist [PERSON_NAME] Arun_pdct [PERSON_NAME] Counter Sales Farooq Gauta…" at bounding box center [233, 419] width 102 height 25
select select "59710"
click at [182, 407] on select "Select Stylist [PERSON_NAME] Arun_pdct [PERSON_NAME] Counter Sales Farooq Gauta…" at bounding box center [233, 419] width 102 height 25
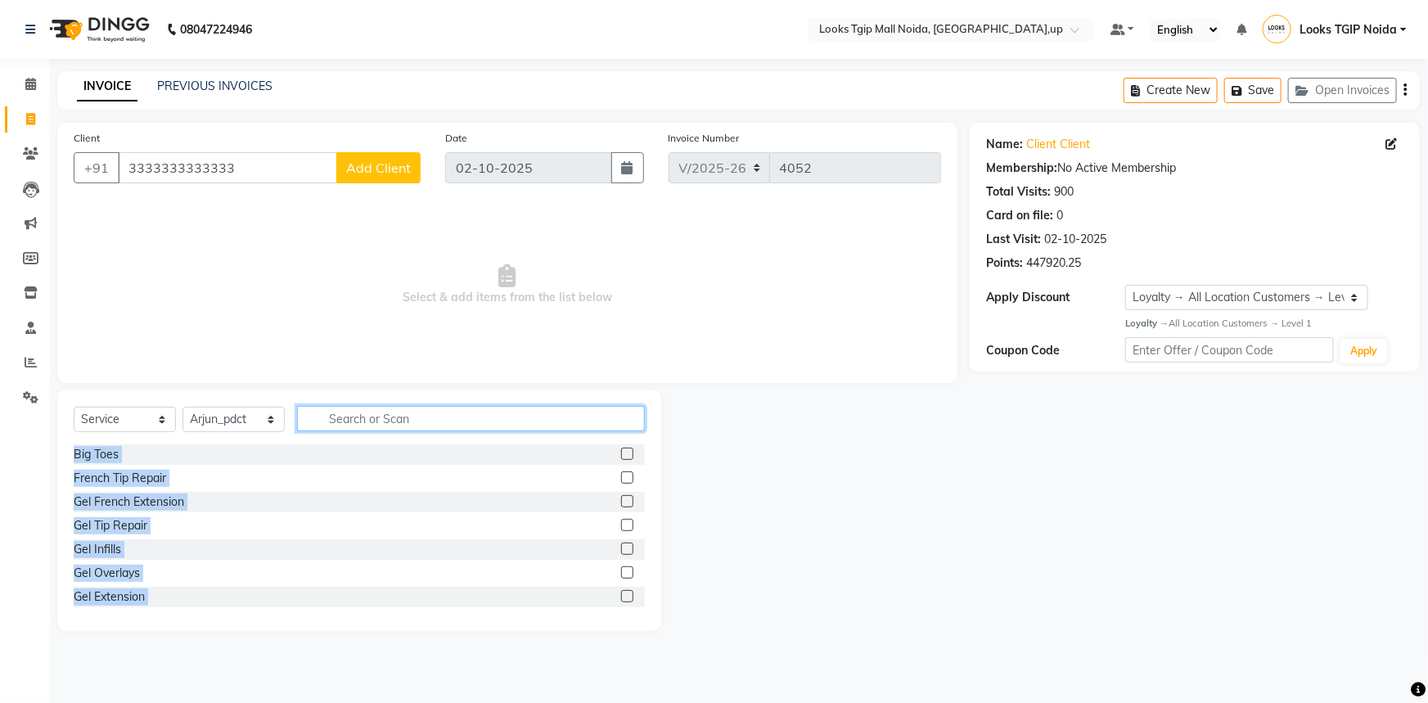
drag, startPoint x: 374, startPoint y: 426, endPoint x: 370, endPoint y: 416, distance: 10.6
click at [373, 425] on input "text" at bounding box center [471, 418] width 348 height 25
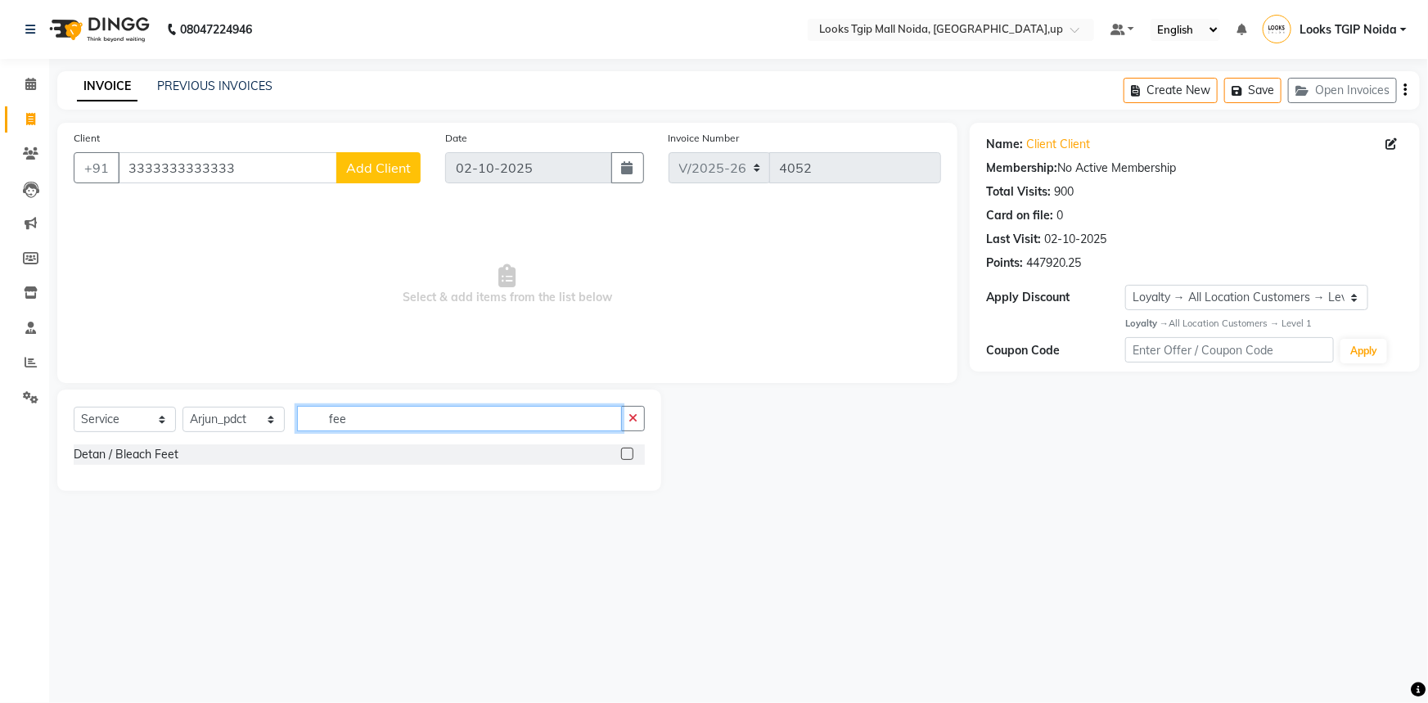
click at [392, 425] on input "fee" at bounding box center [459, 418] width 325 height 25
drag, startPoint x: 316, startPoint y: 424, endPoint x: 0, endPoint y: 428, distance: 315.9
click at [0, 434] on app-home "08047224946 Select Location × Looks Tgip Mall [GEOGRAPHIC_DATA], [GEOGRAPHIC_DA…" at bounding box center [714, 257] width 1428 height 515
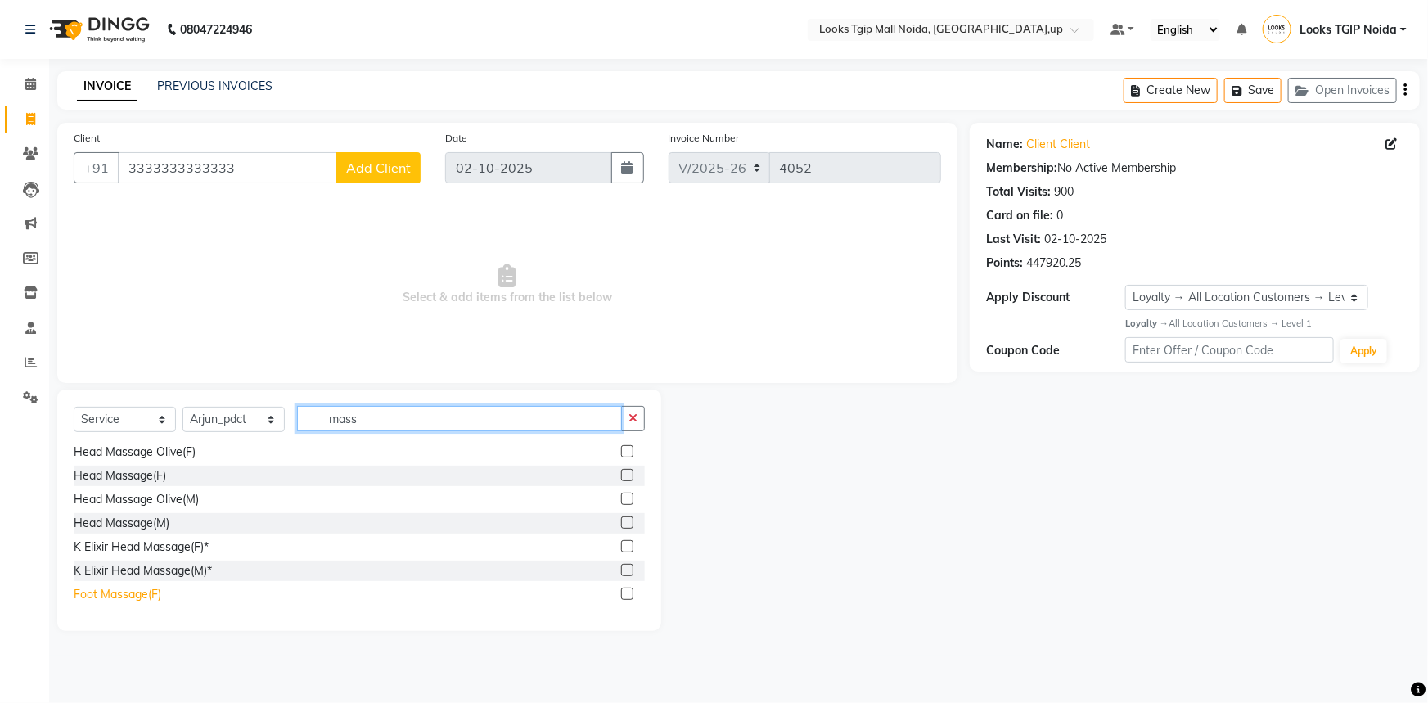
scroll to position [148, 0]
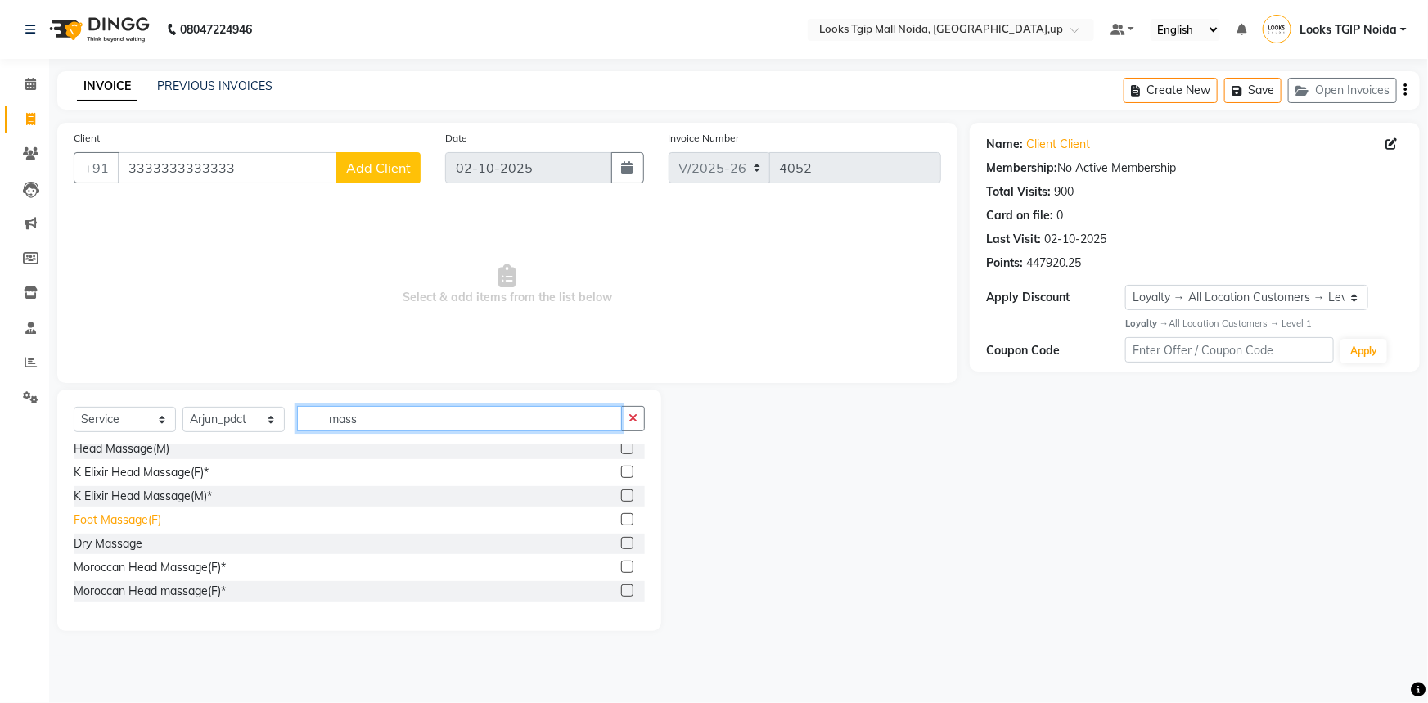
type input "mass"
click at [144, 524] on div "Foot Massage(F)" at bounding box center [118, 519] width 88 height 17
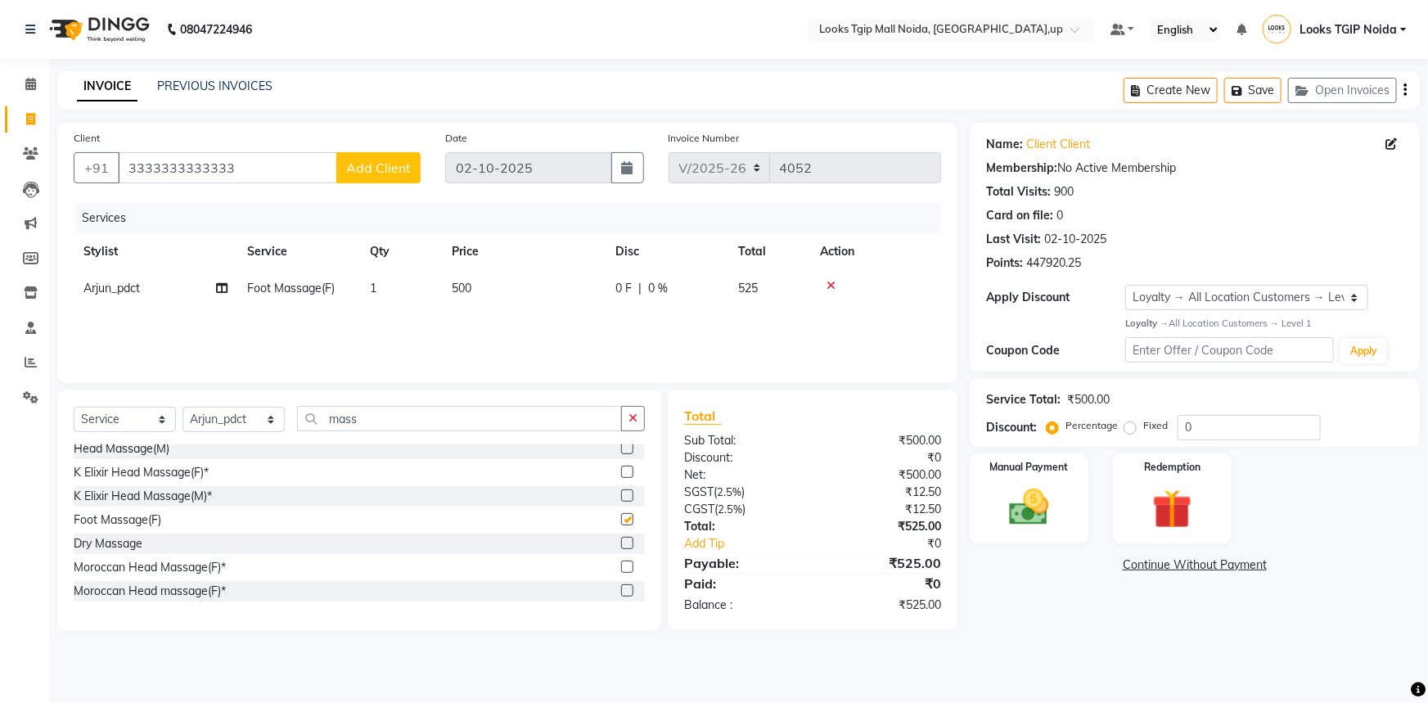
checkbox input "false"
type input "s"
drag, startPoint x: 353, startPoint y: 425, endPoint x: 145, endPoint y: 413, distance: 209.0
click at [155, 410] on div "Select Service Product Membership Package Voucher Prepaid Gift Card Select Styl…" at bounding box center [359, 425] width 571 height 38
click at [377, 426] on input "s" at bounding box center [459, 418] width 325 height 25
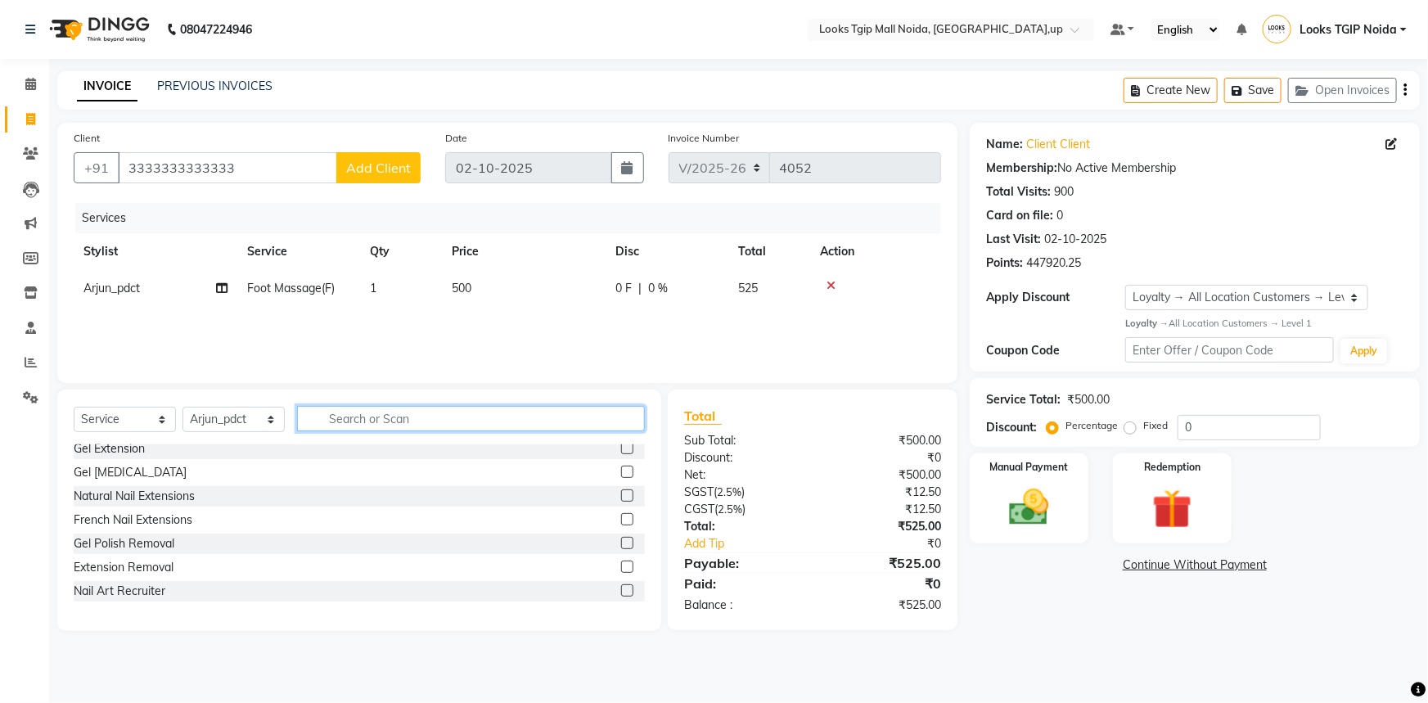
scroll to position [219, 0]
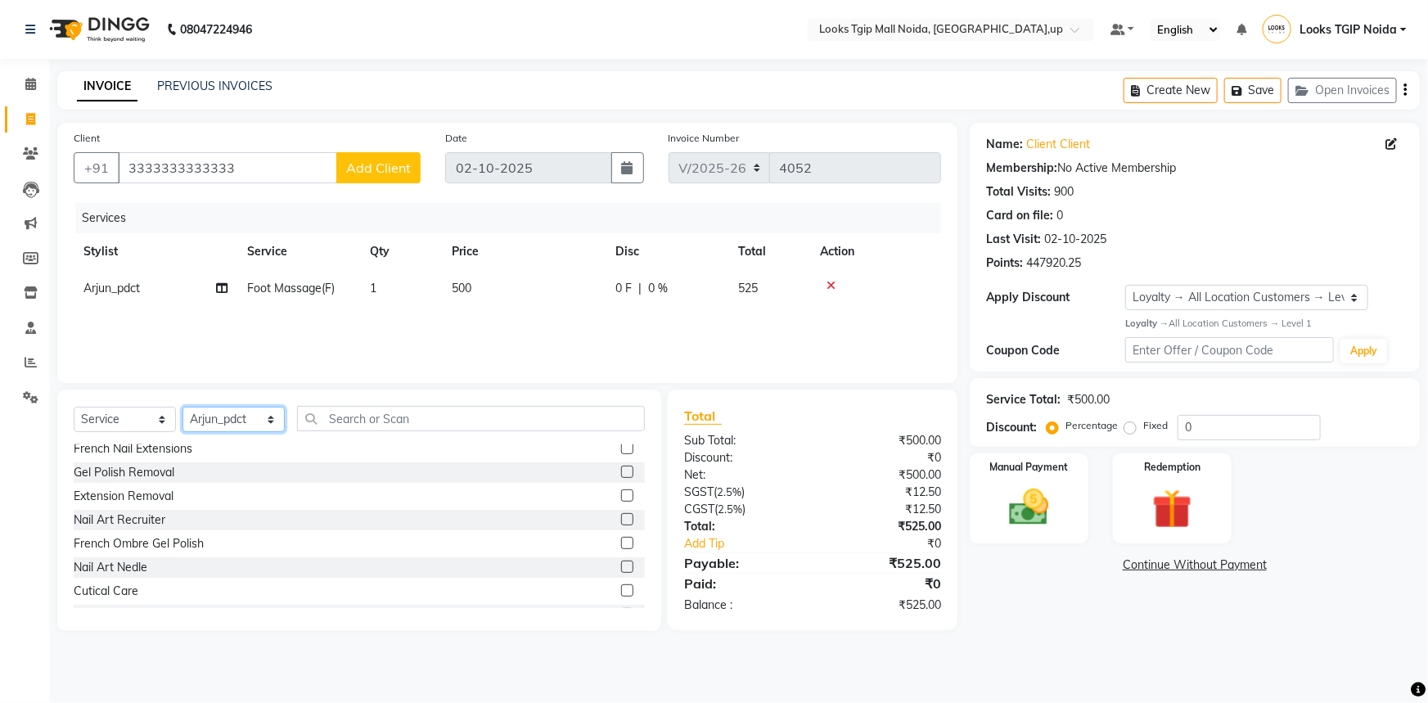
drag, startPoint x: 206, startPoint y: 408, endPoint x: 214, endPoint y: 407, distance: 8.2
click at [206, 408] on select "Select Stylist [PERSON_NAME] Arun_pdct [PERSON_NAME] Counter Sales Farooq Gauta…" at bounding box center [233, 419] width 102 height 25
select select "31009"
click at [182, 407] on select "Select Stylist [PERSON_NAME] Arun_pdct [PERSON_NAME] Counter Sales Farooq Gauta…" at bounding box center [233, 419] width 102 height 25
click at [363, 403] on div "Select Service Product Membership Package Voucher Prepaid Gift Card Select Styl…" at bounding box center [359, 509] width 604 height 241
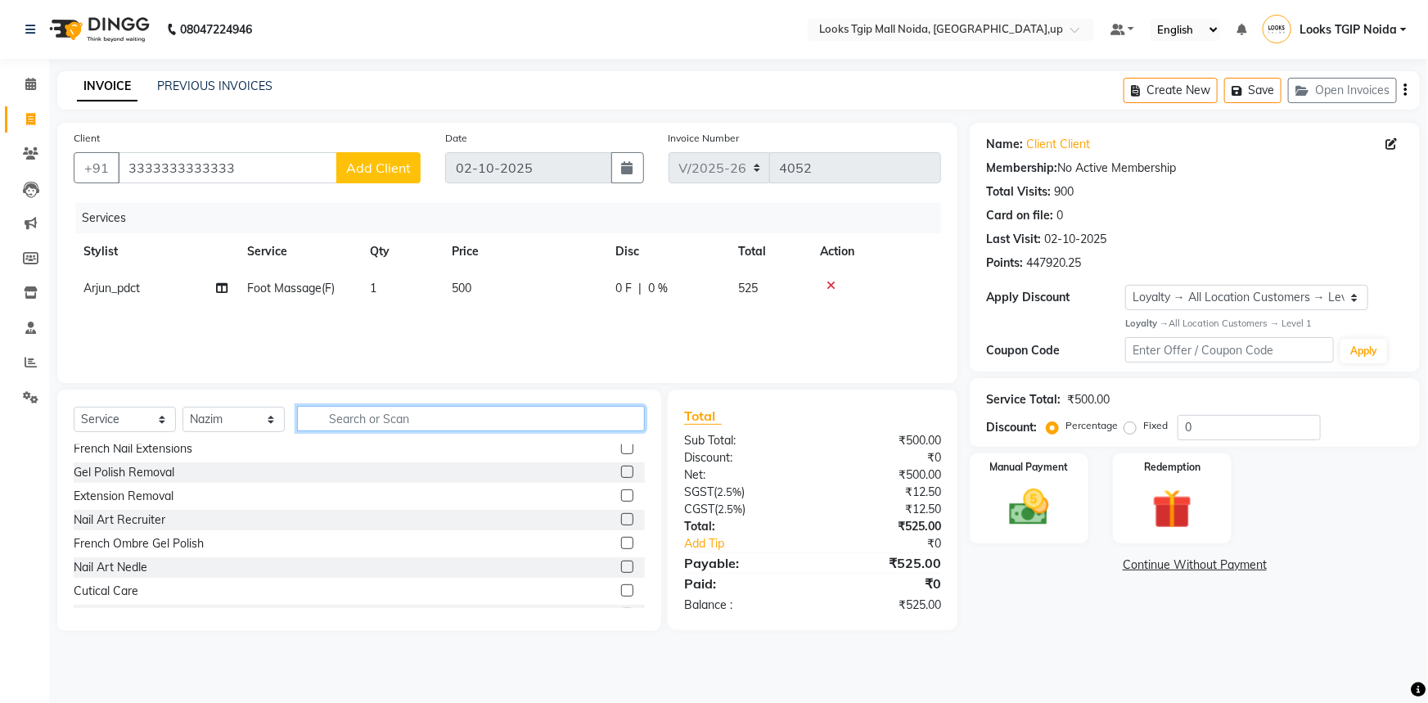
click at [324, 425] on input "text" at bounding box center [471, 418] width 348 height 25
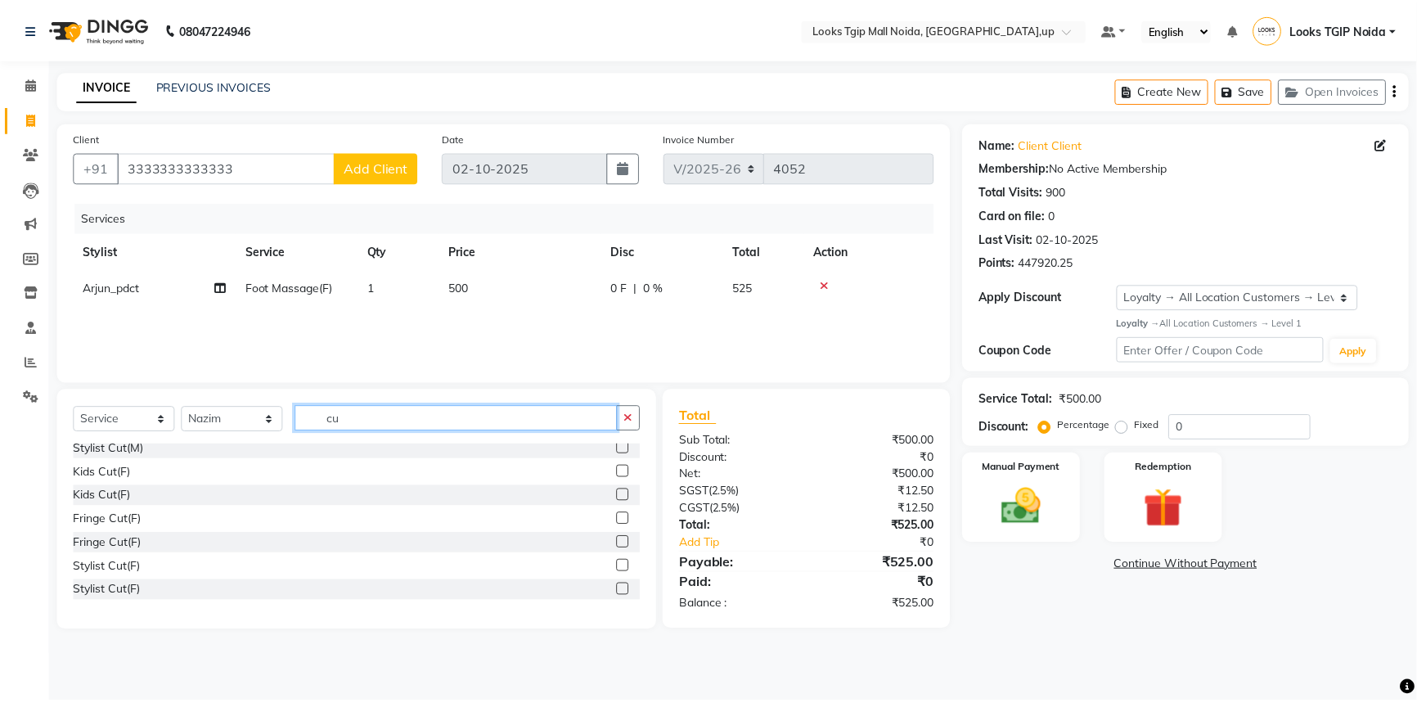
scroll to position [0, 0]
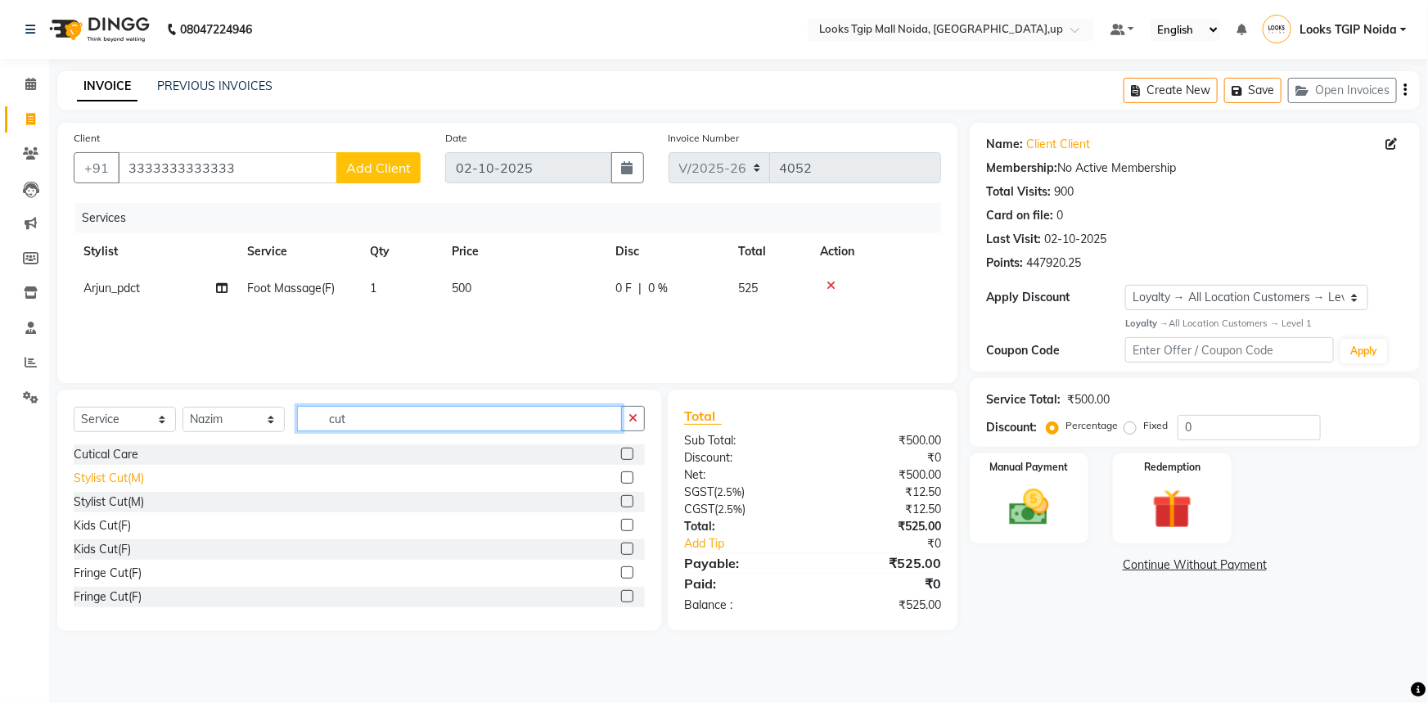
type input "cut"
click at [101, 484] on div "Stylist Cut(M)" at bounding box center [109, 478] width 70 height 17
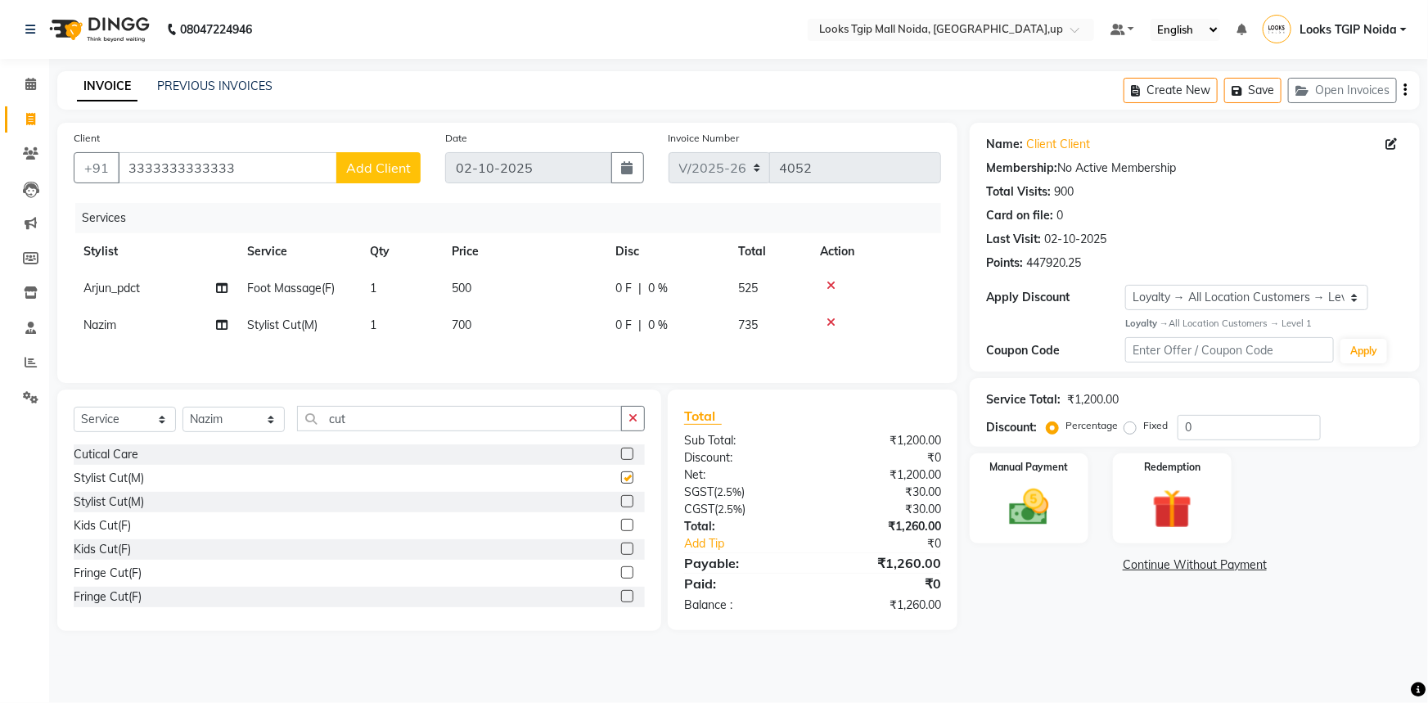
checkbox input "false"
click at [586, 322] on td "700" at bounding box center [524, 325] width 164 height 37
select select "31009"
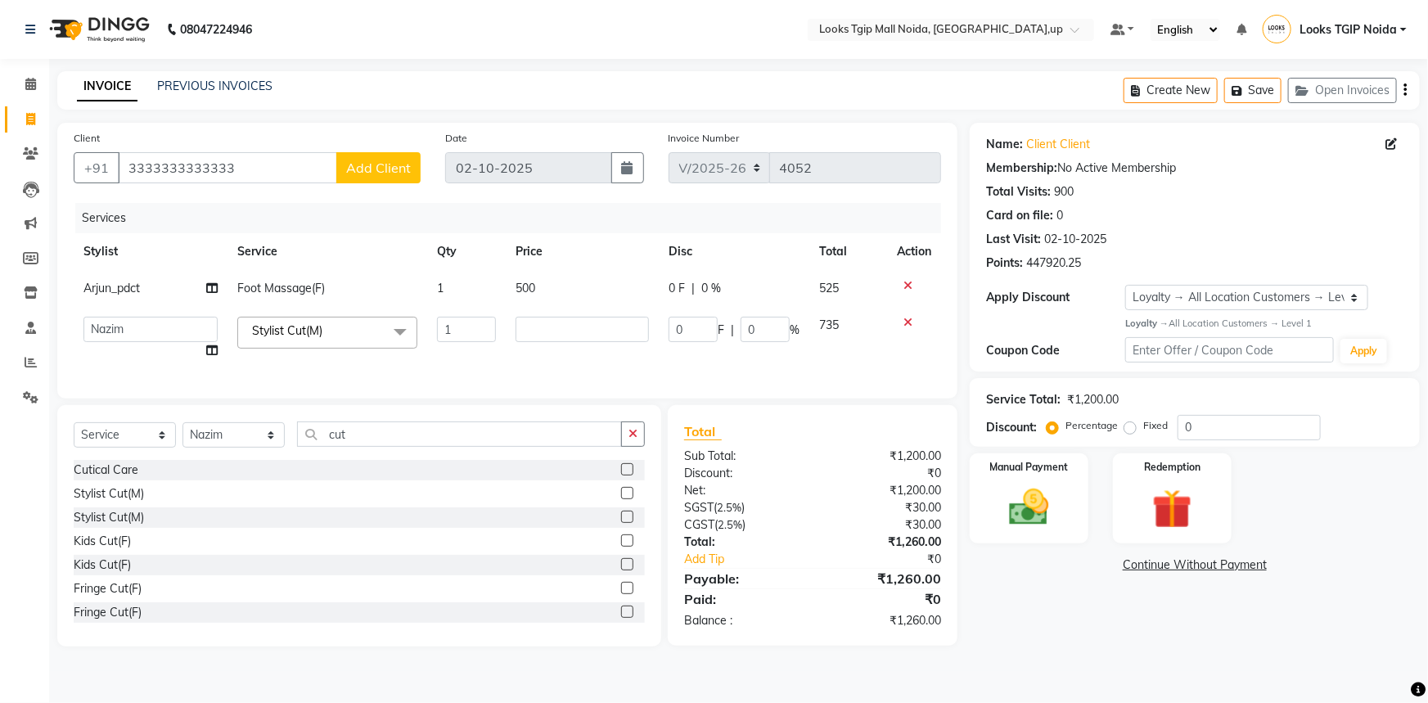
click at [370, 334] on tr "[PERSON_NAME] Arjun_pdct Arun_pdct [PERSON_NAME] Counter Sales Farooq Gautam_pd…" at bounding box center [507, 338] width 867 height 62
type input "500"
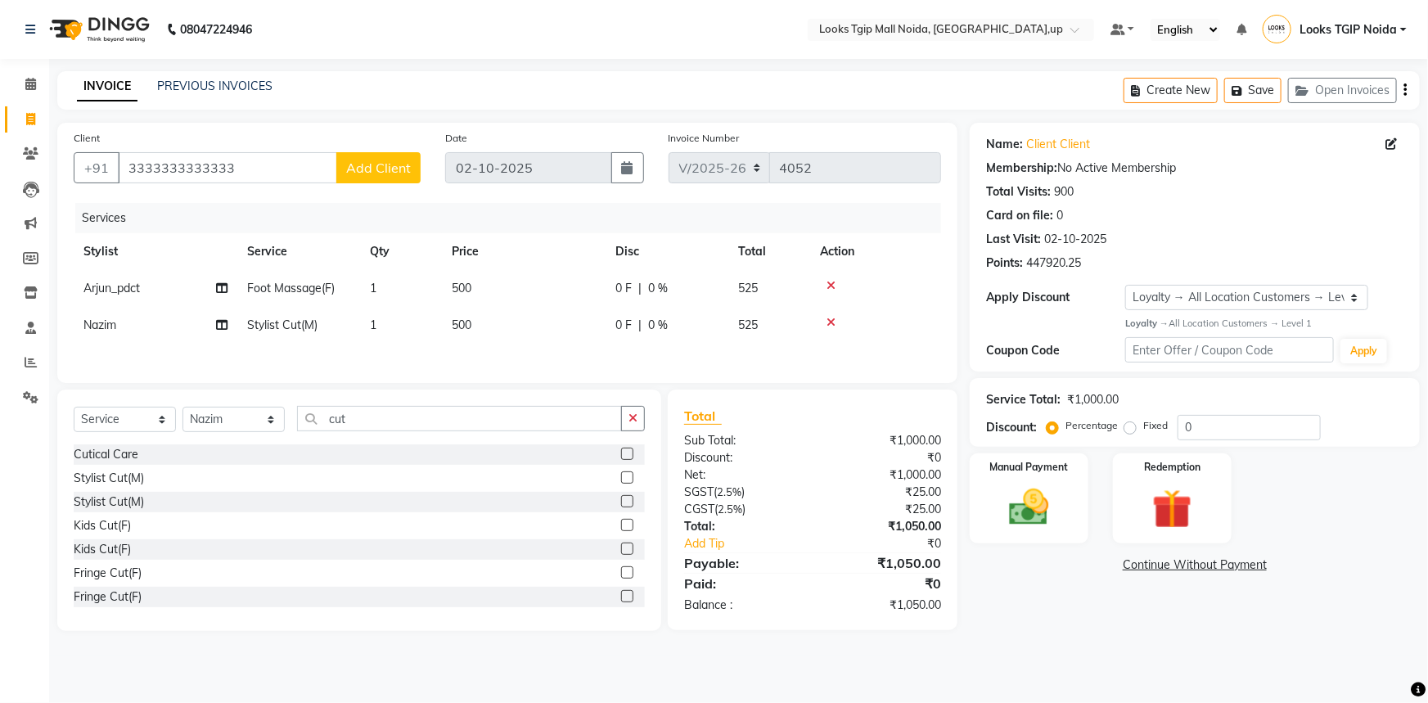
drag, startPoint x: 849, startPoint y: 564, endPoint x: 962, endPoint y: 534, distance: 116.7
click at [850, 564] on div "Total Sub Total: ₹1,000.00 Discount: ₹0 Net: ₹1,000.00 SGST ( 2.5% ) ₹25.00 CGS…" at bounding box center [812, 510] width 257 height 208
click at [1029, 497] on img at bounding box center [1029, 507] width 67 height 47
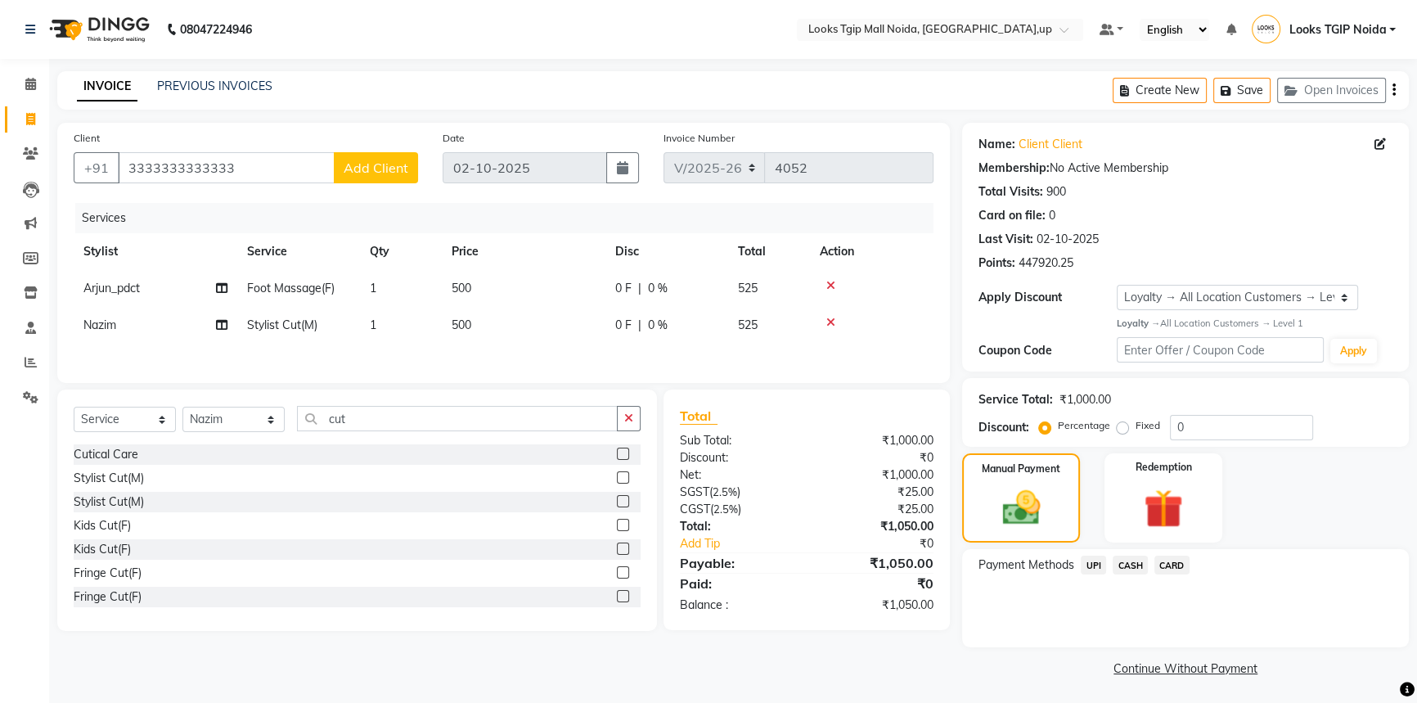
click at [1095, 560] on span "UPI" at bounding box center [1093, 565] width 25 height 19
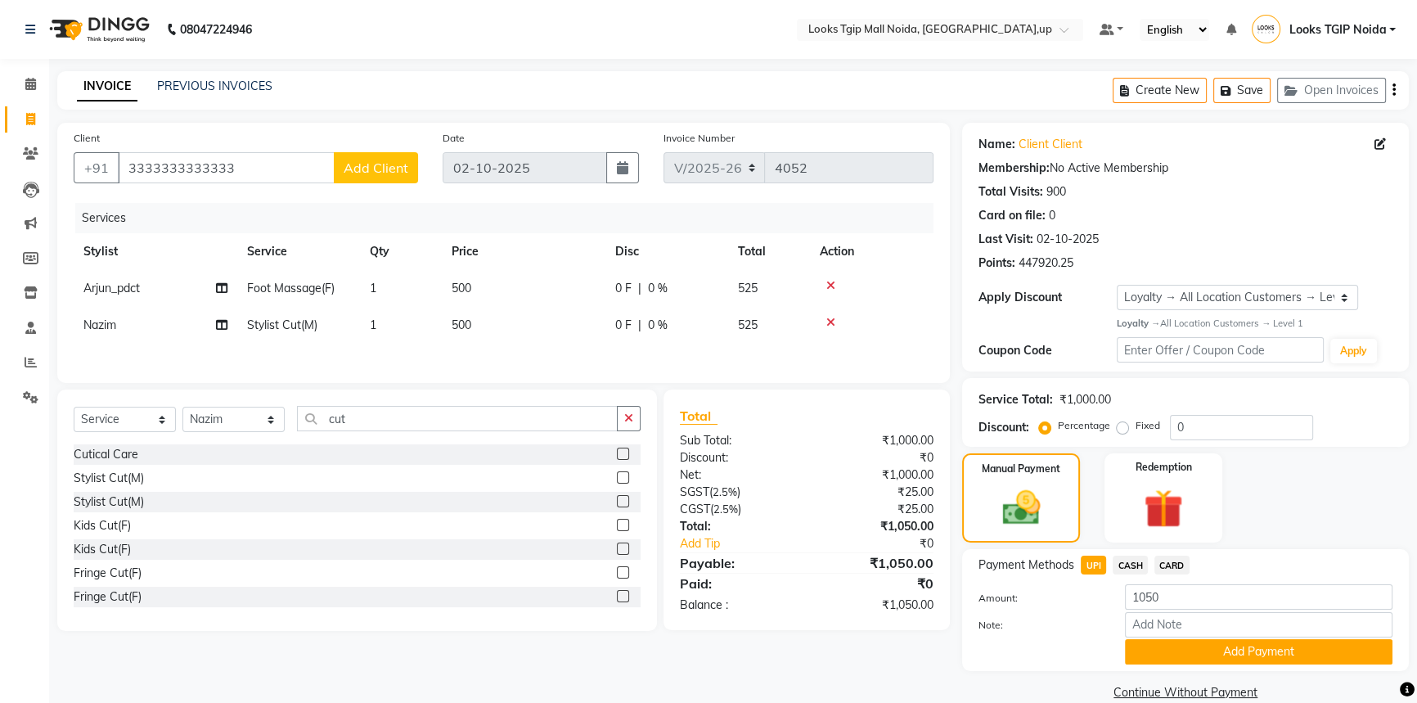
click at [1175, 553] on div "Payment Methods UPI CASH CARD Amount: 1050 Note: Add Payment" at bounding box center [1185, 610] width 447 height 122
click at [1170, 569] on span "CARD" at bounding box center [1171, 565] width 35 height 19
click at [1181, 641] on button "Add Payment" at bounding box center [1259, 651] width 268 height 25
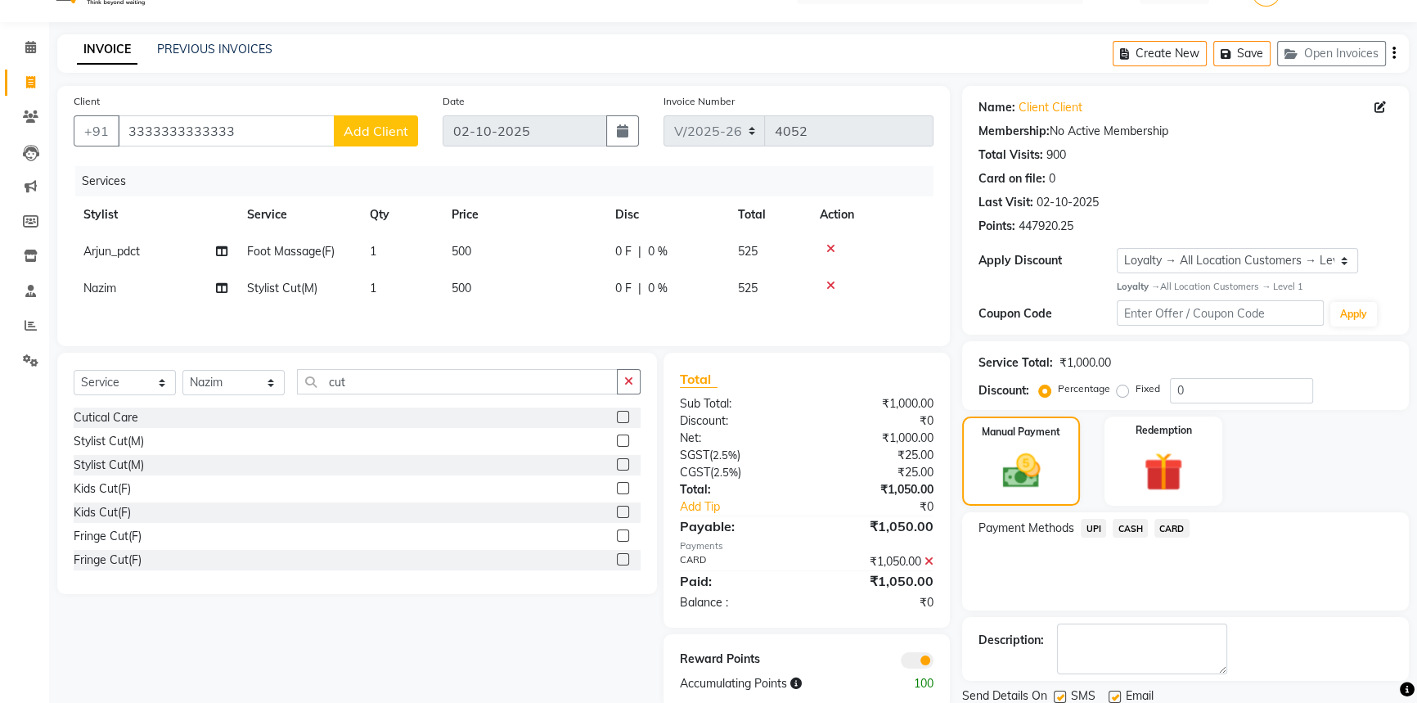
scroll to position [94, 0]
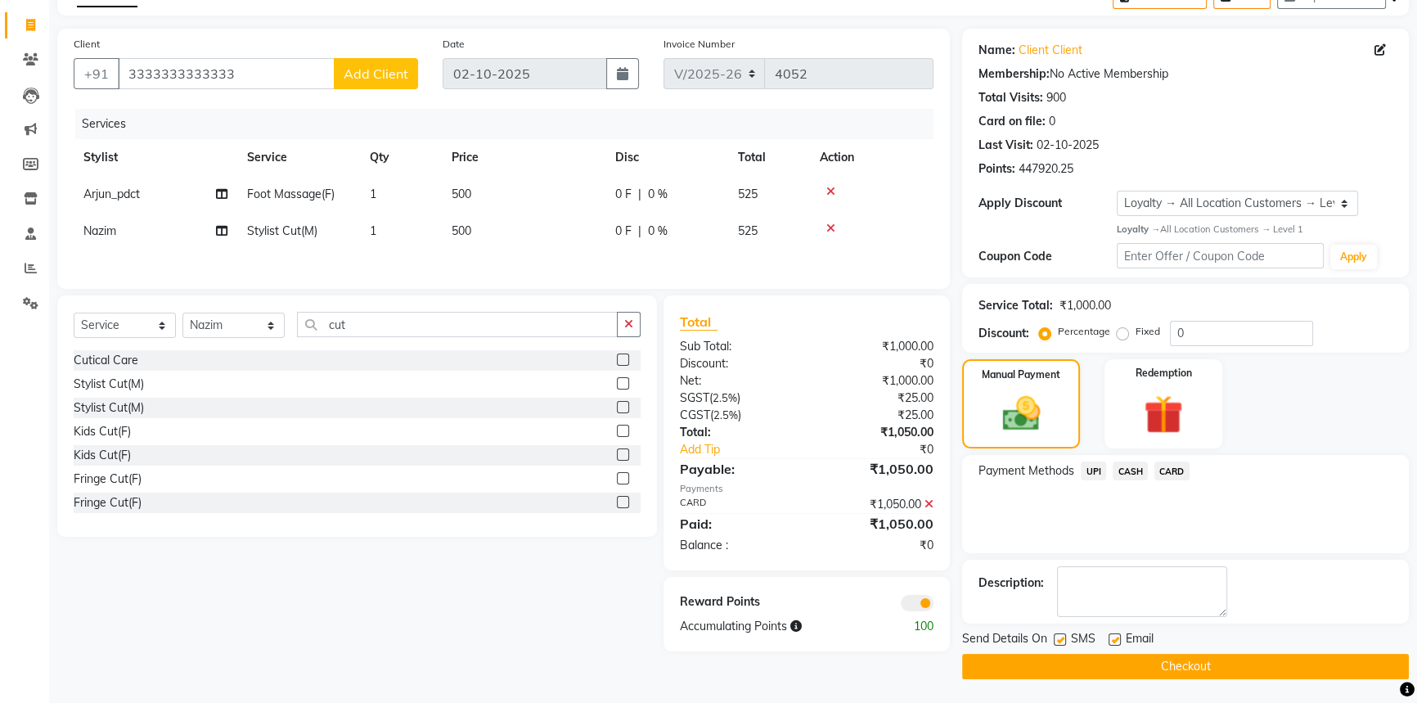
drag, startPoint x: 1064, startPoint y: 636, endPoint x: 1065, endPoint y: 646, distance: 10.7
click at [1064, 636] on label at bounding box center [1060, 639] width 12 height 12
click at [1064, 636] on input "checkbox" at bounding box center [1059, 640] width 11 height 11
checkbox input "false"
click at [1067, 659] on button "Checkout" at bounding box center [1185, 666] width 447 height 25
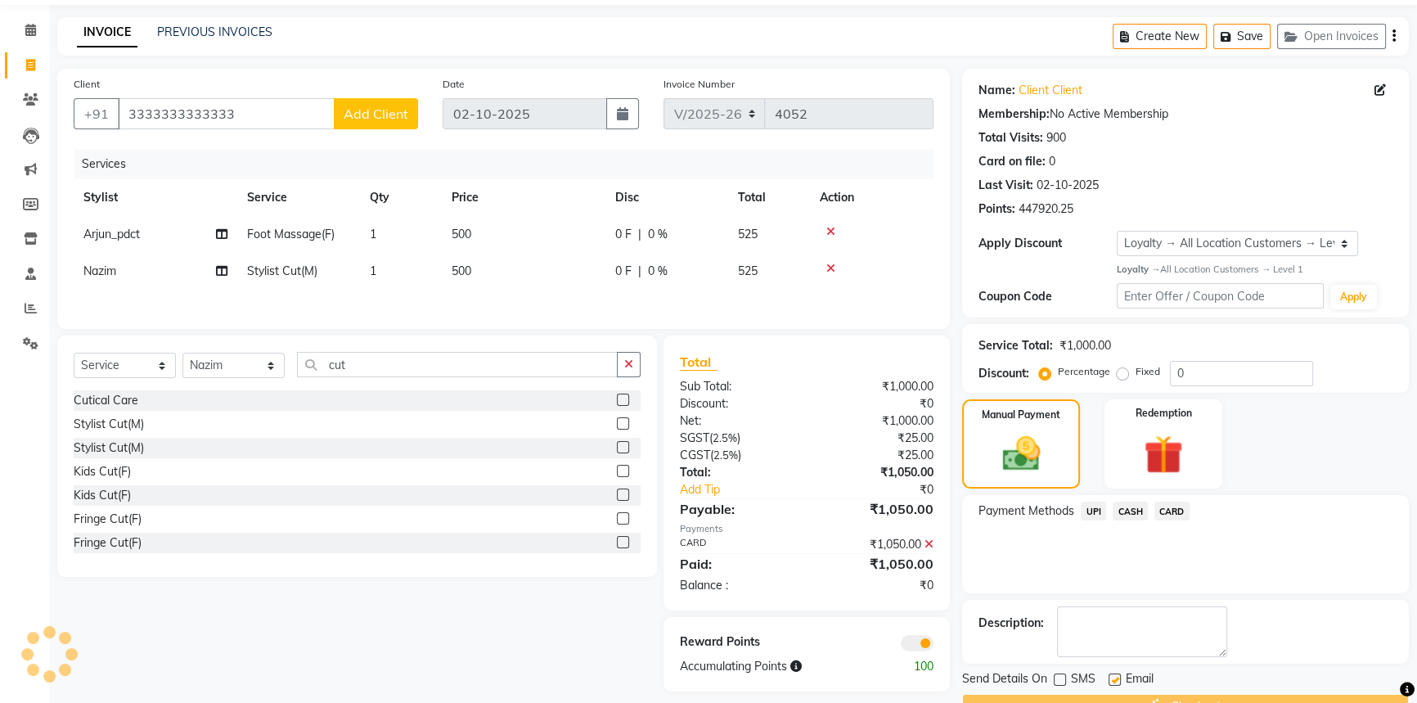
scroll to position [0, 0]
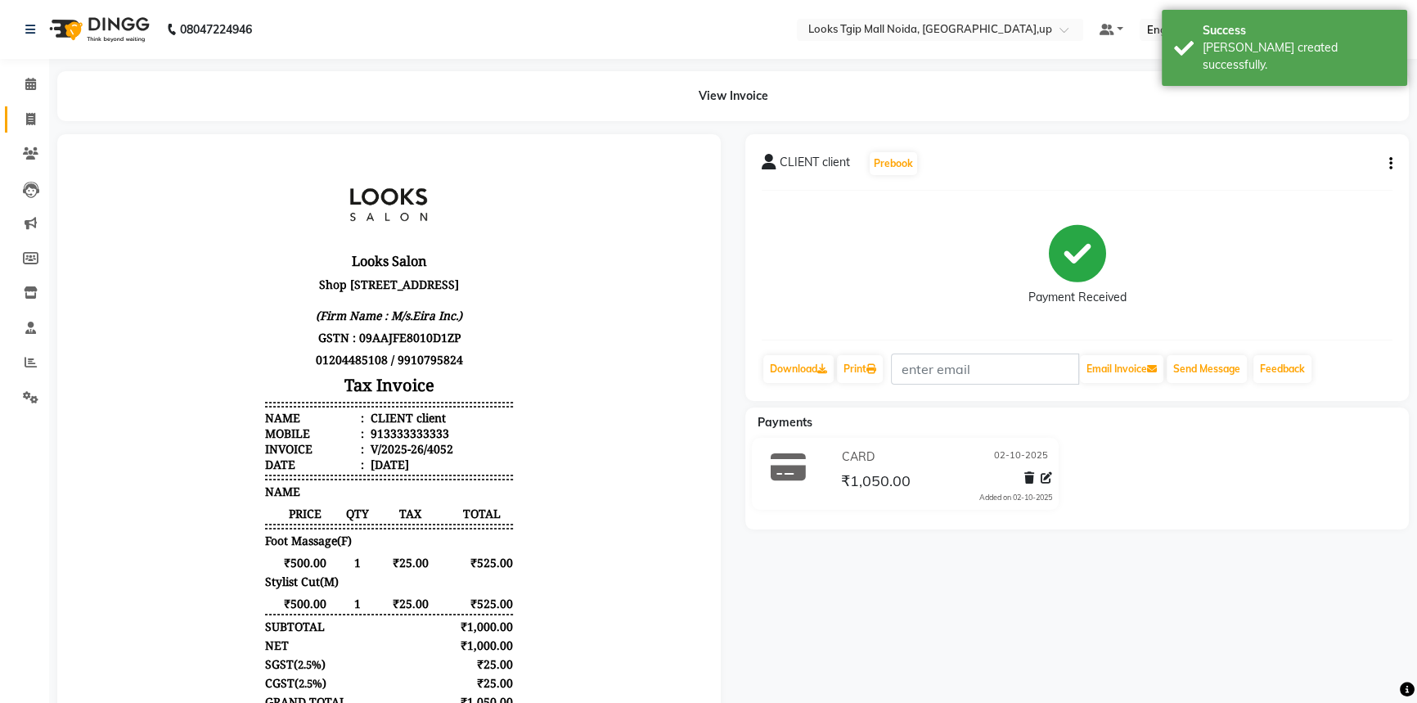
click at [26, 108] on link "Invoice" at bounding box center [24, 119] width 39 height 27
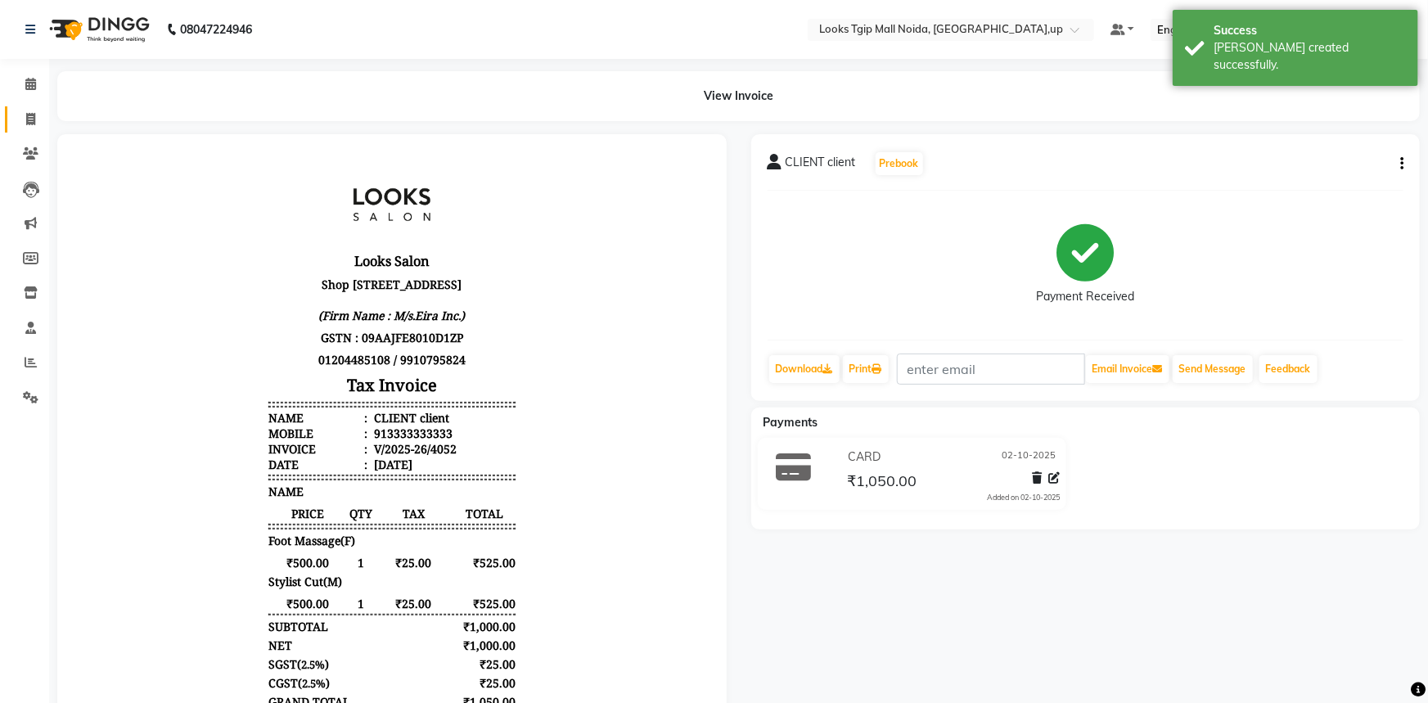
select select "4358"
select select "service"
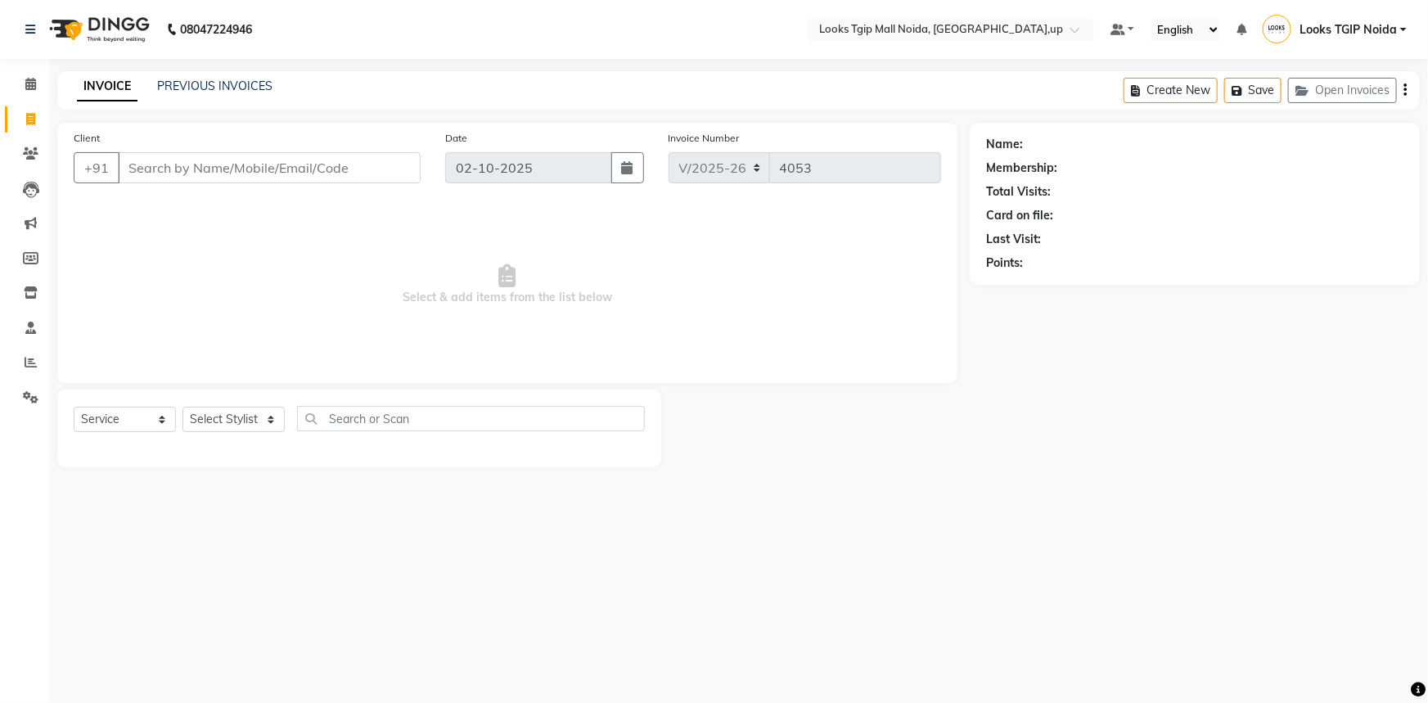
drag, startPoint x: 224, startPoint y: 146, endPoint x: 230, endPoint y: 180, distance: 34.0
click at [229, 171] on div "Client +91" at bounding box center [246, 162] width 371 height 67
click at [232, 180] on input "Client" at bounding box center [269, 167] width 303 height 31
type input "9811041967"
click at [387, 155] on button "Add Client" at bounding box center [378, 167] width 84 height 31
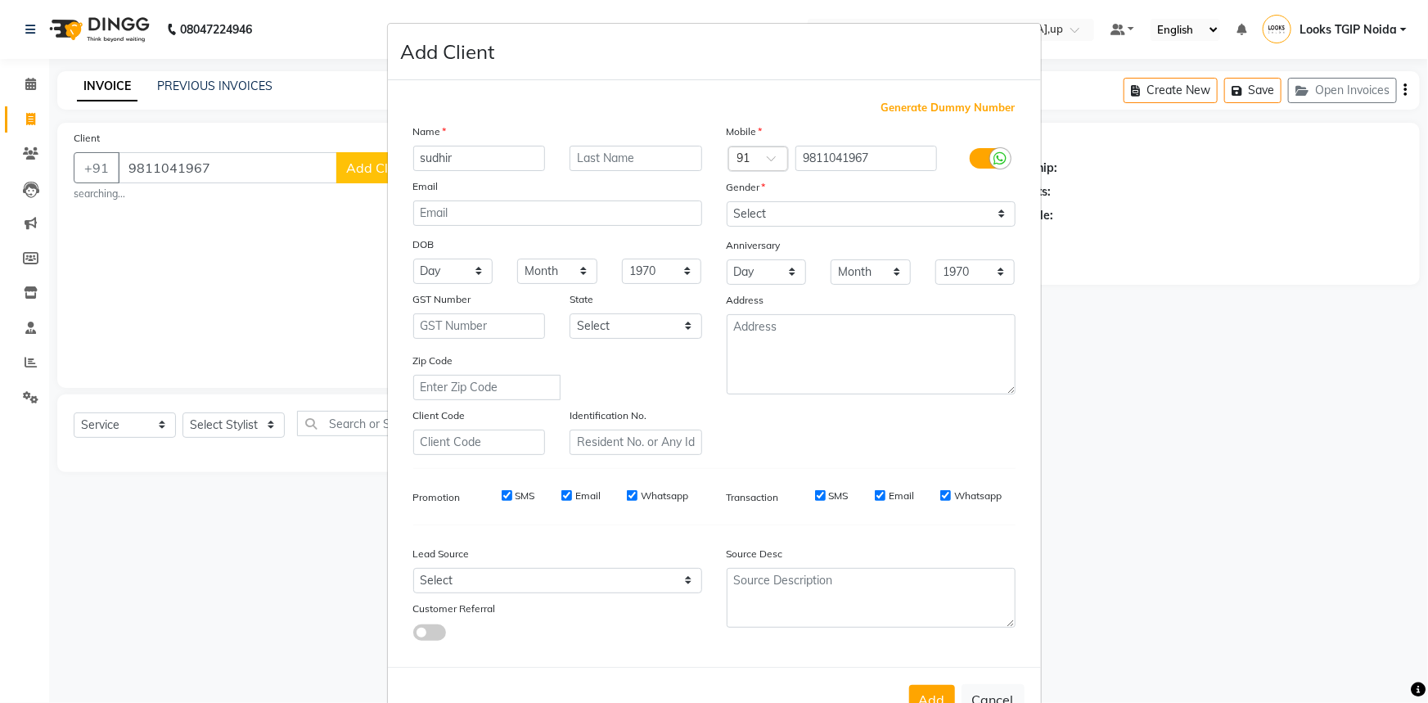
type input "sudhir"
type input "mishra"
click at [768, 213] on select "Select [DEMOGRAPHIC_DATA] [DEMOGRAPHIC_DATA] Other Prefer Not To Say" at bounding box center [871, 213] width 289 height 25
select select "[DEMOGRAPHIC_DATA]"
click at [727, 201] on select "Select [DEMOGRAPHIC_DATA] [DEMOGRAPHIC_DATA] Other Prefer Not To Say" at bounding box center [871, 213] width 289 height 25
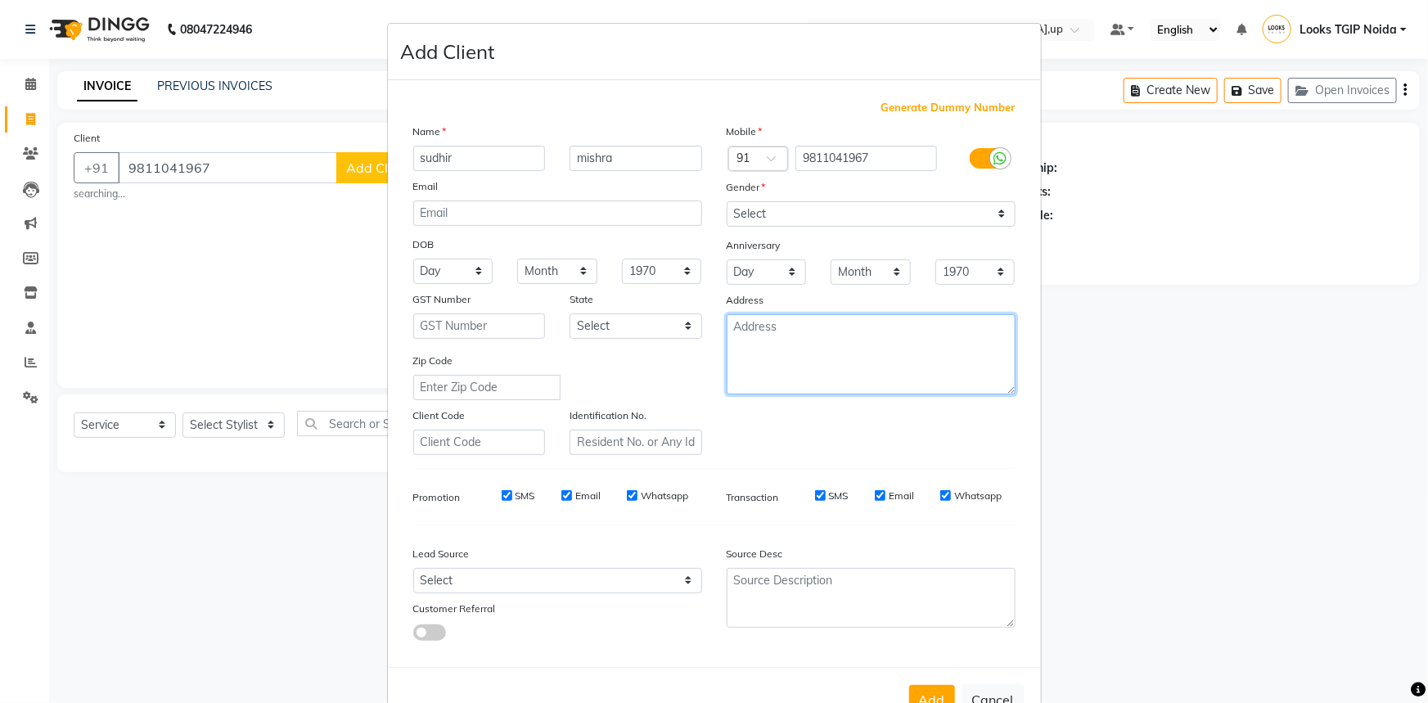
click at [781, 376] on textarea at bounding box center [871, 354] width 289 height 80
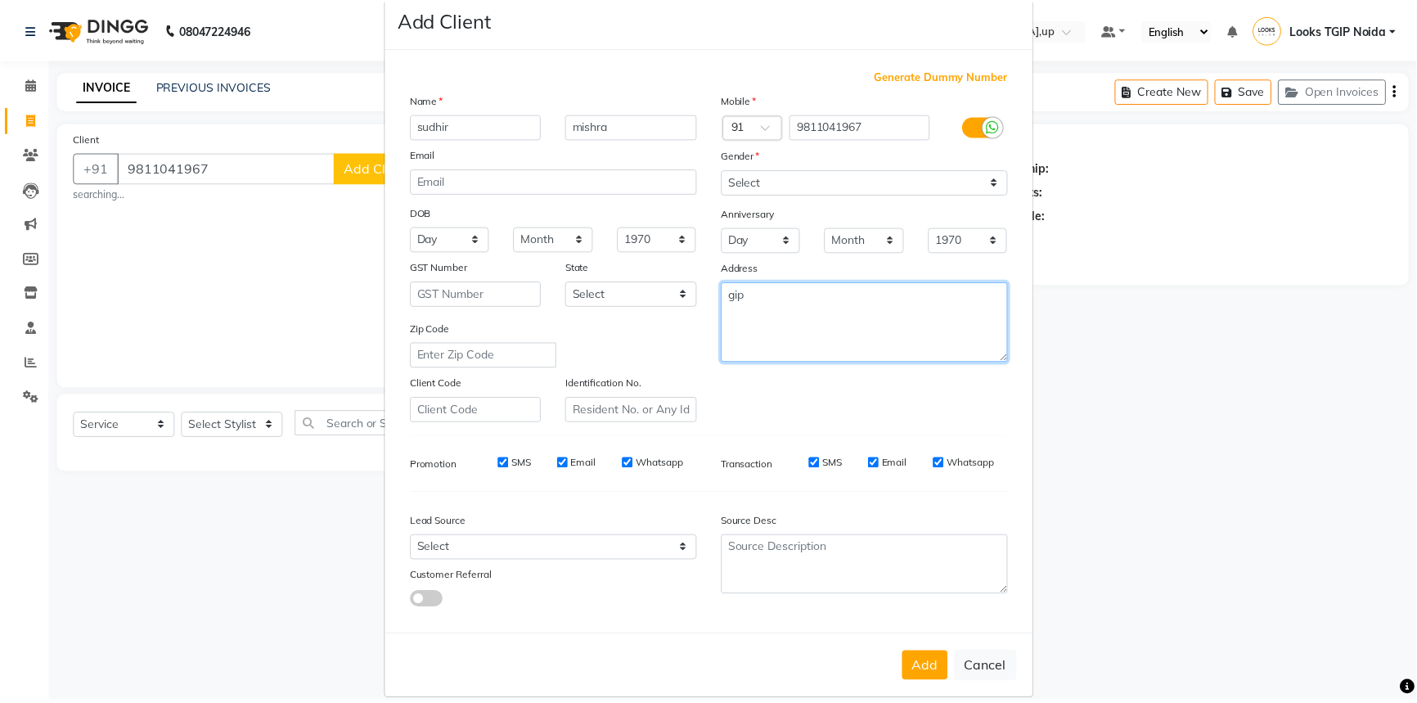
scroll to position [57, 0]
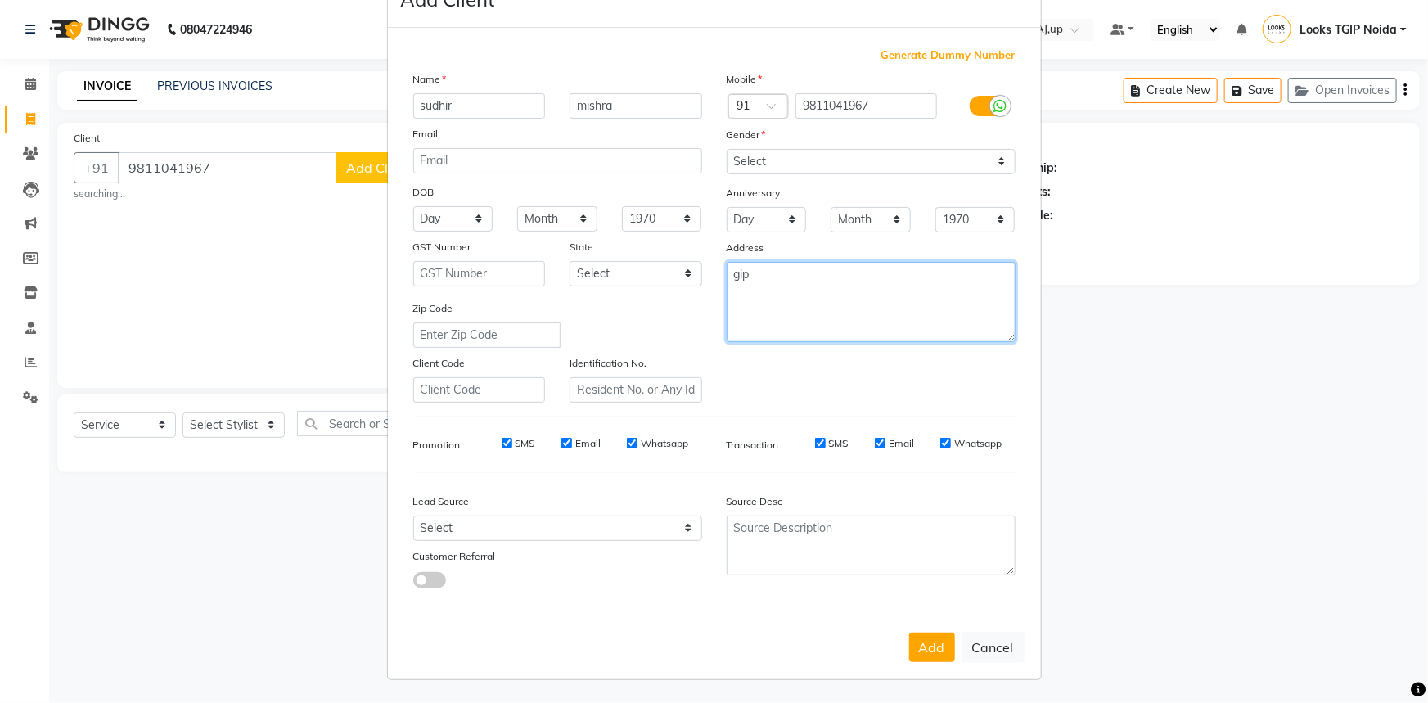
type textarea "gip"
click at [923, 646] on button "Add" at bounding box center [932, 646] width 46 height 29
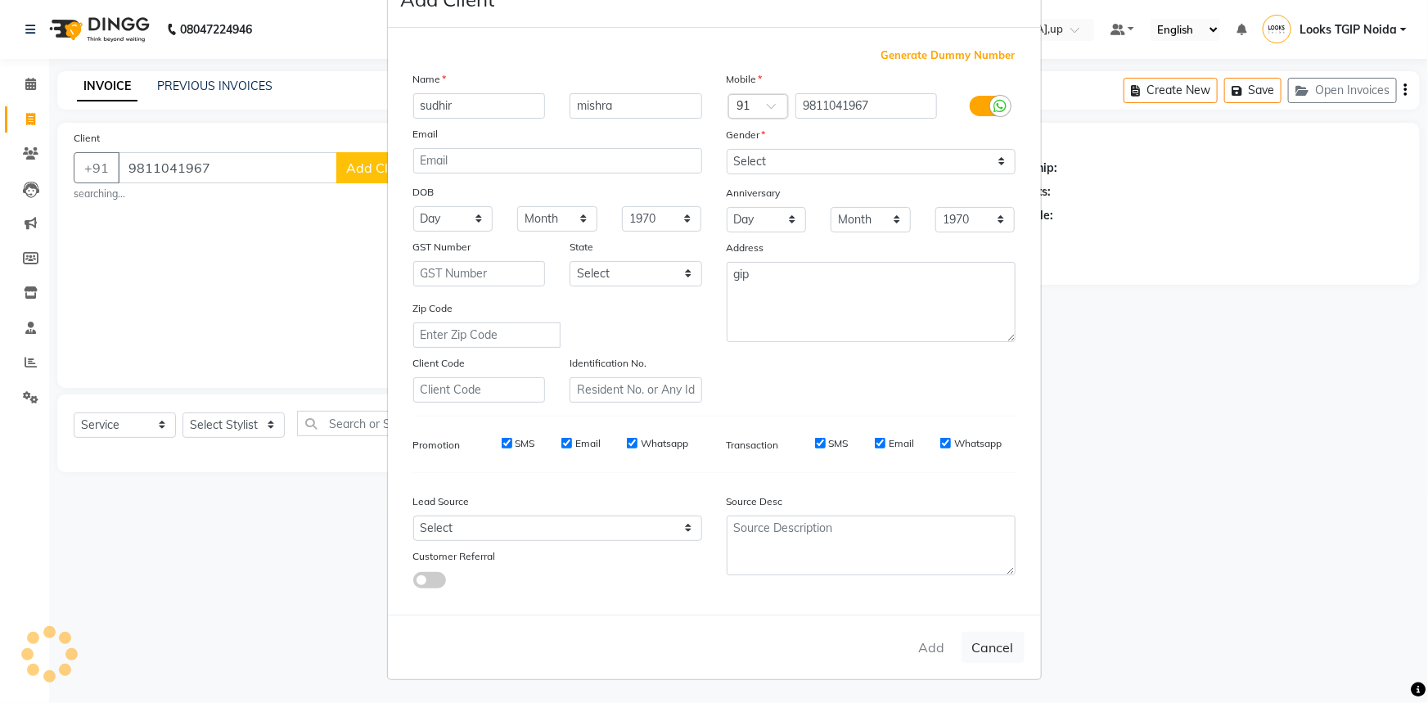
click at [271, 427] on ngb-modal-window "Add Client Generate Dummy Number Name [PERSON_NAME] Email DOB Day 01 02 03 04 0…" at bounding box center [714, 351] width 1428 height 703
select select
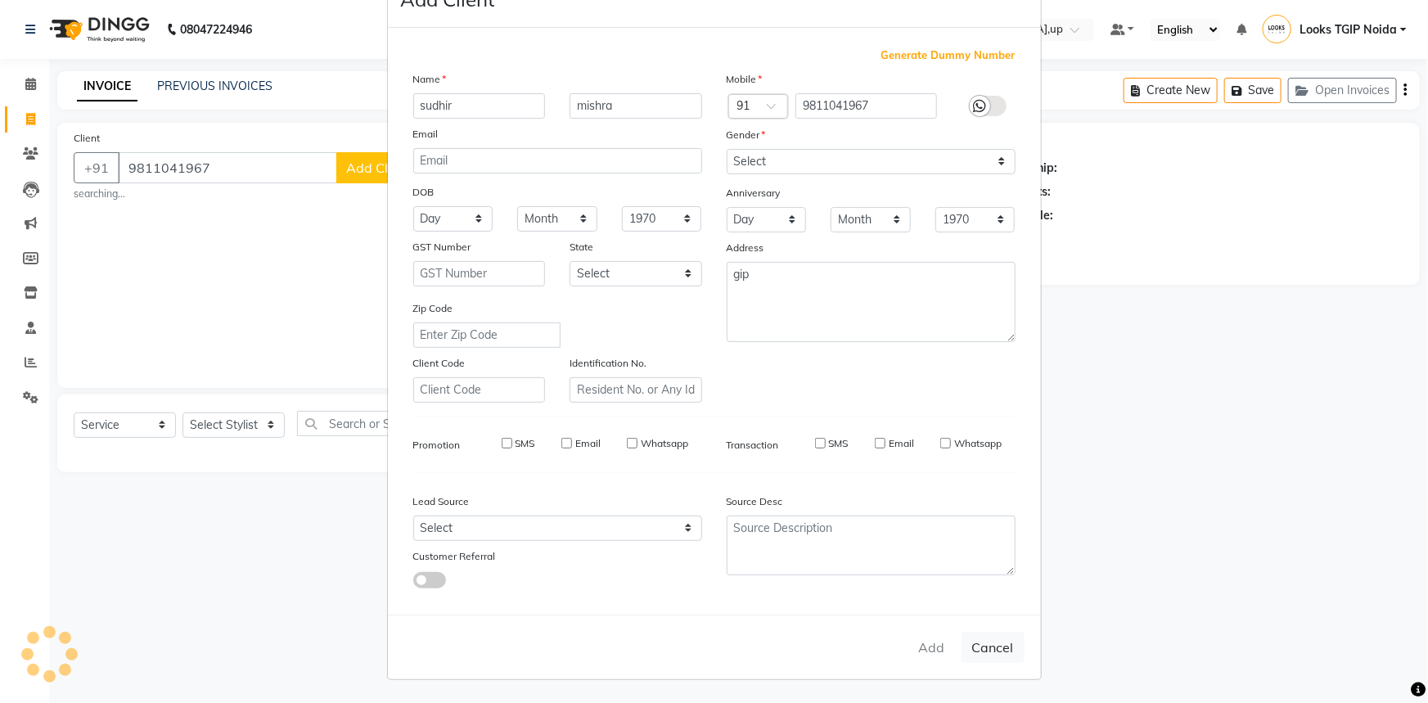
select select
checkbox input "false"
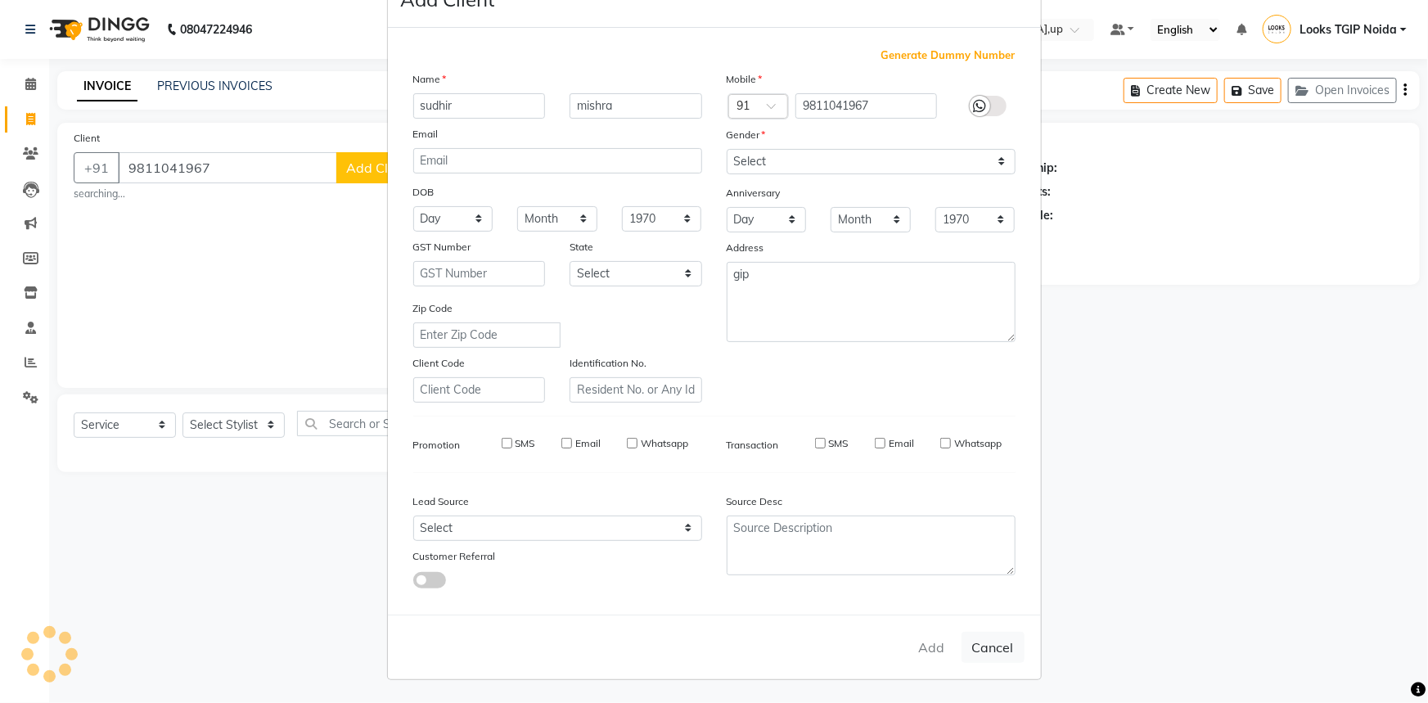
checkbox input "false"
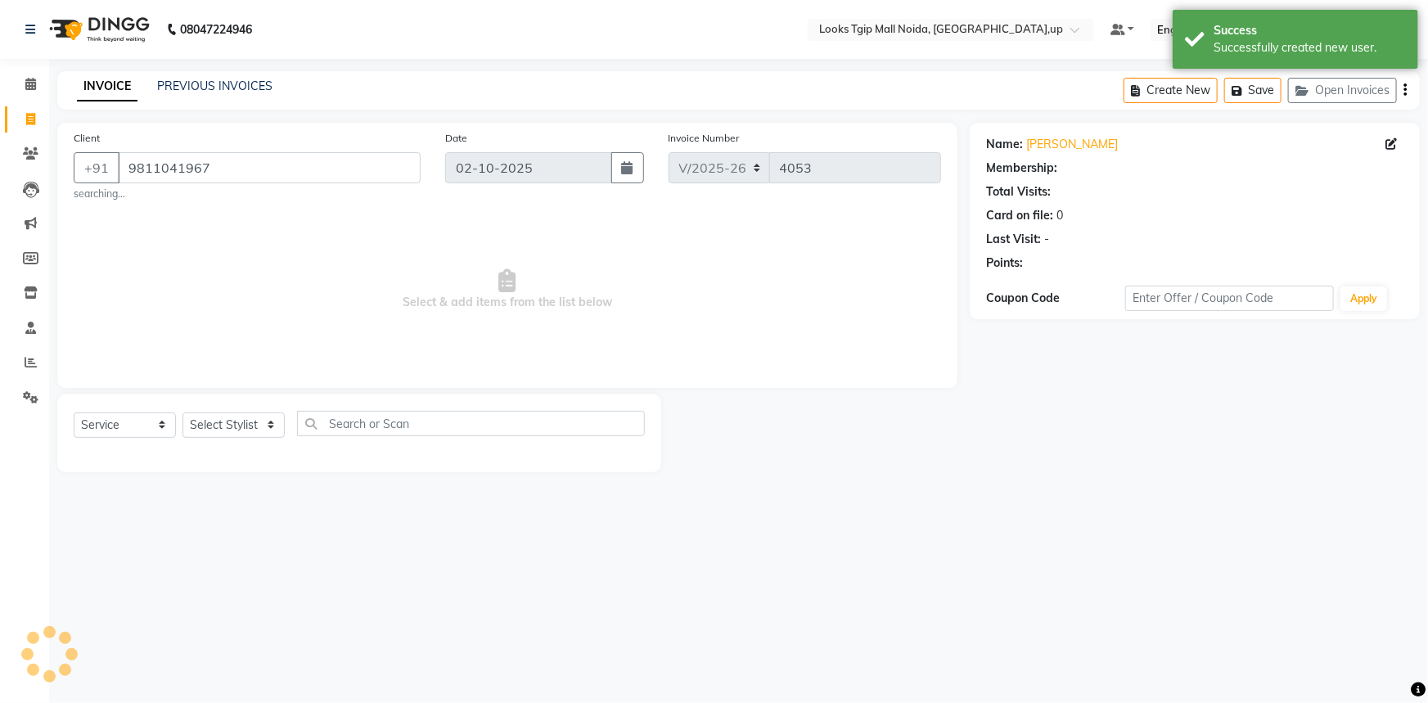
select select "1: Object"
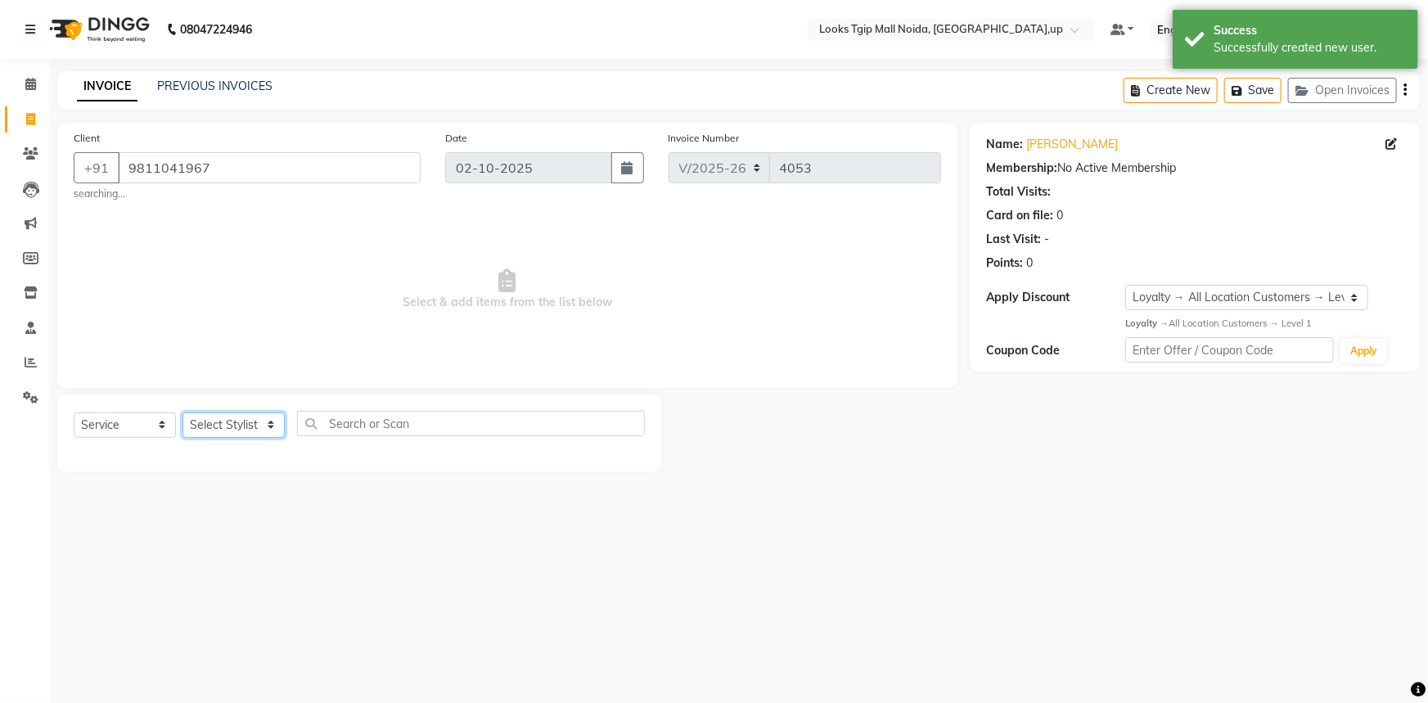
click at [221, 434] on select "Select Stylist [PERSON_NAME] Arun_pdct [PERSON_NAME] Counter Sales Farooq Gauta…" at bounding box center [233, 424] width 102 height 25
select select "23814"
click at [182, 412] on select "Select Stylist [PERSON_NAME] Arun_pdct [PERSON_NAME] Counter Sales Farooq Gauta…" at bounding box center [233, 424] width 102 height 25
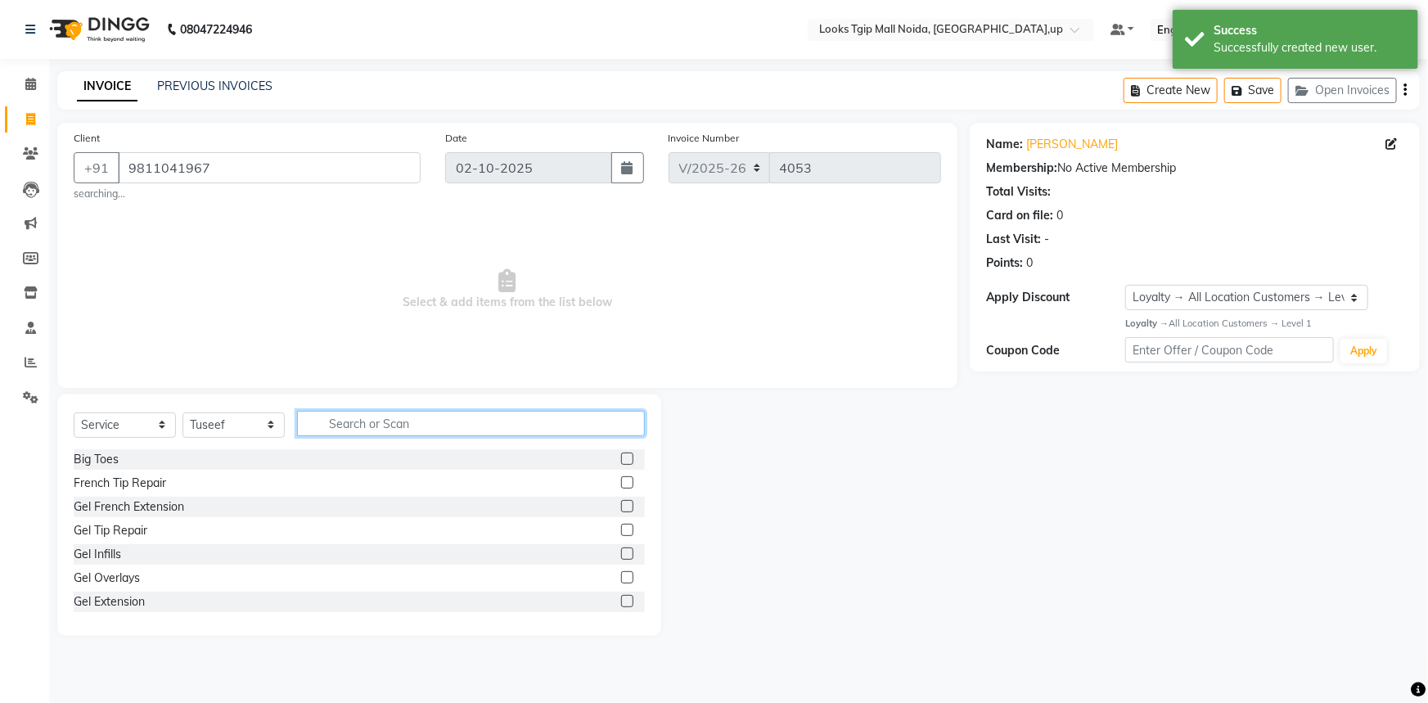
click at [335, 426] on input "text" at bounding box center [471, 423] width 348 height 25
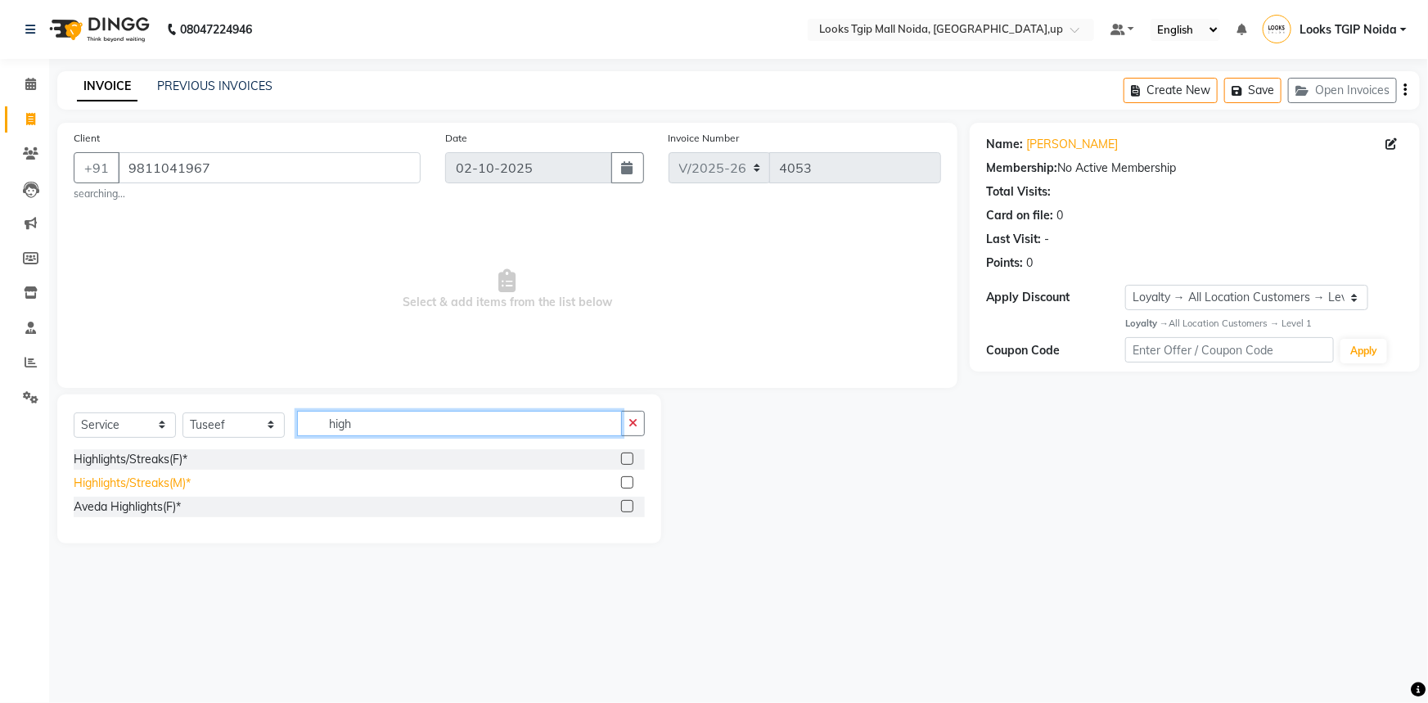
type input "high"
click at [173, 483] on div "Highlights/Streaks(M)*" at bounding box center [132, 483] width 117 height 17
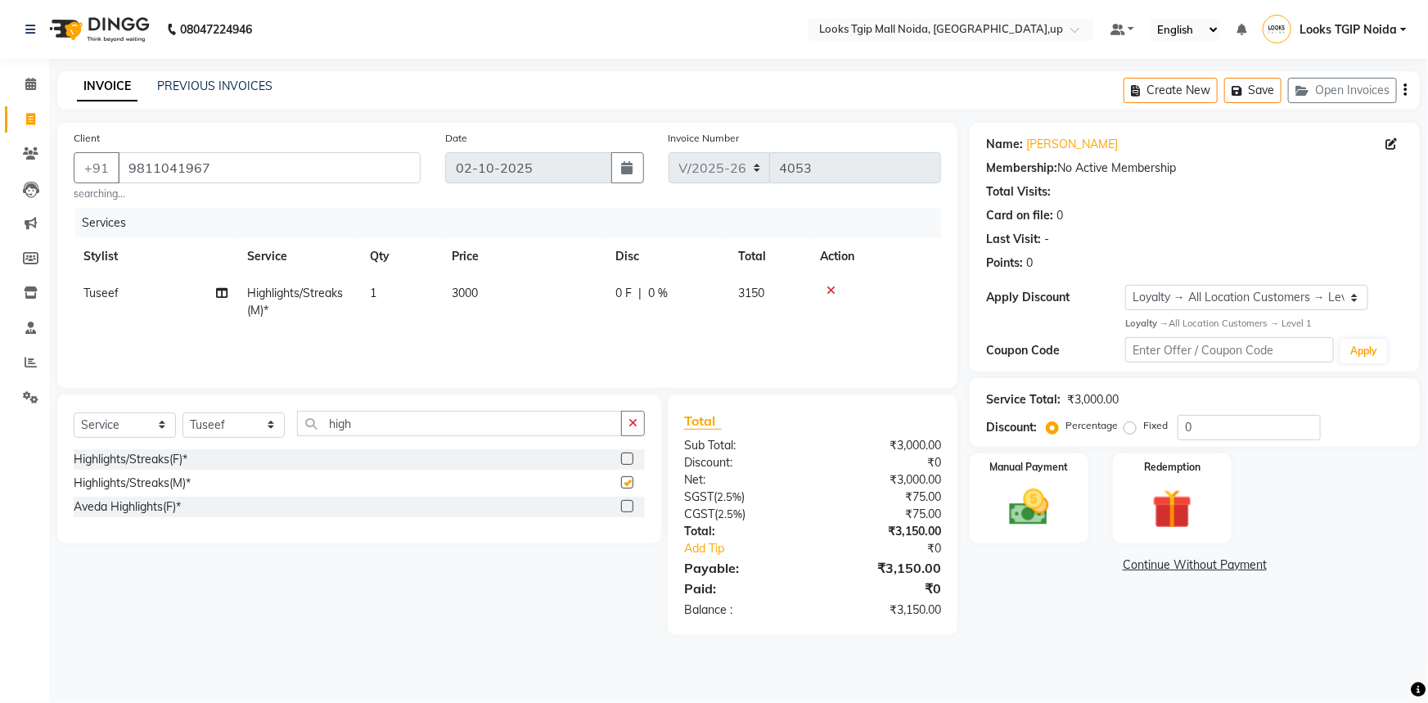
checkbox input "false"
click at [523, 311] on td "3000" at bounding box center [524, 302] width 164 height 54
select select "23814"
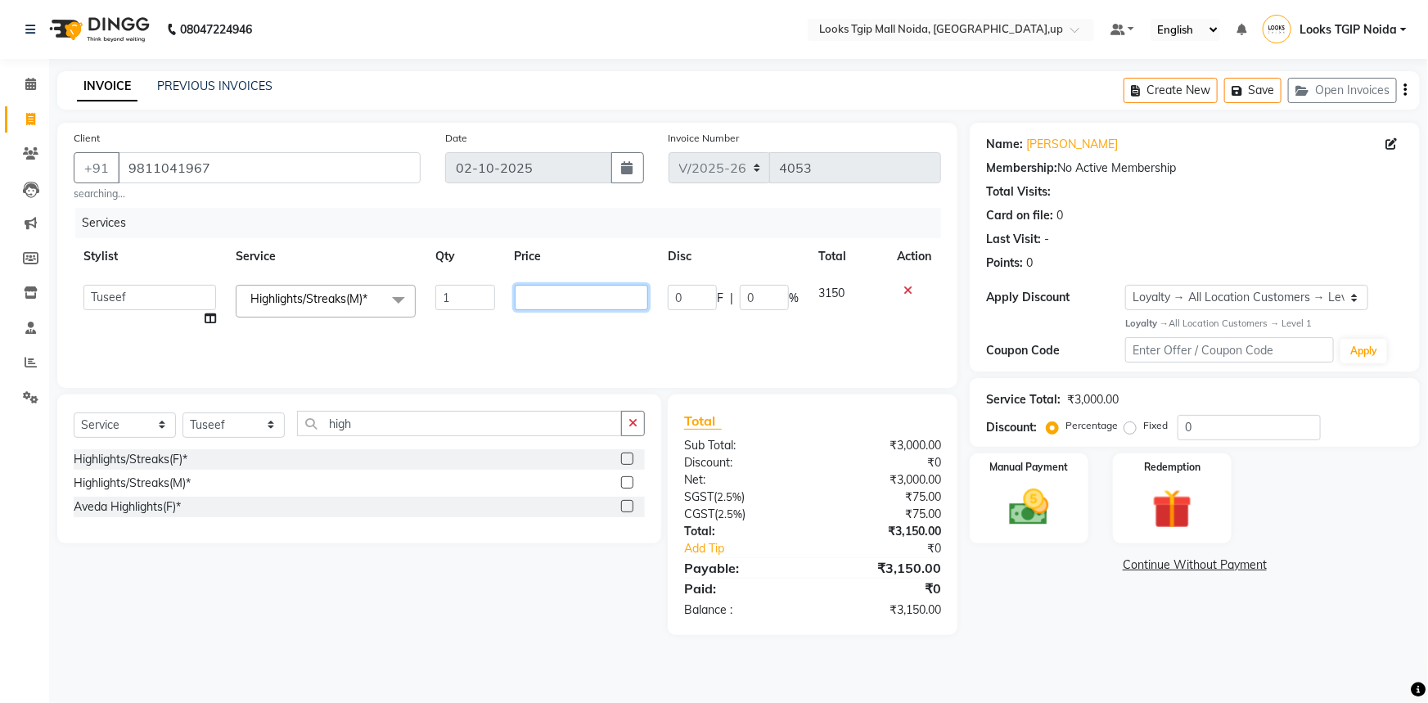
drag, startPoint x: 549, startPoint y: 299, endPoint x: 364, endPoint y: 335, distance: 188.5
click at [371, 335] on tr "[PERSON_NAME] Arjun_pdct Arun_pdct [PERSON_NAME] Counter Sales Farooq Gautam_pd…" at bounding box center [507, 306] width 867 height 62
type input "2500"
click at [831, 476] on div "₹3,000.00" at bounding box center [882, 479] width 141 height 17
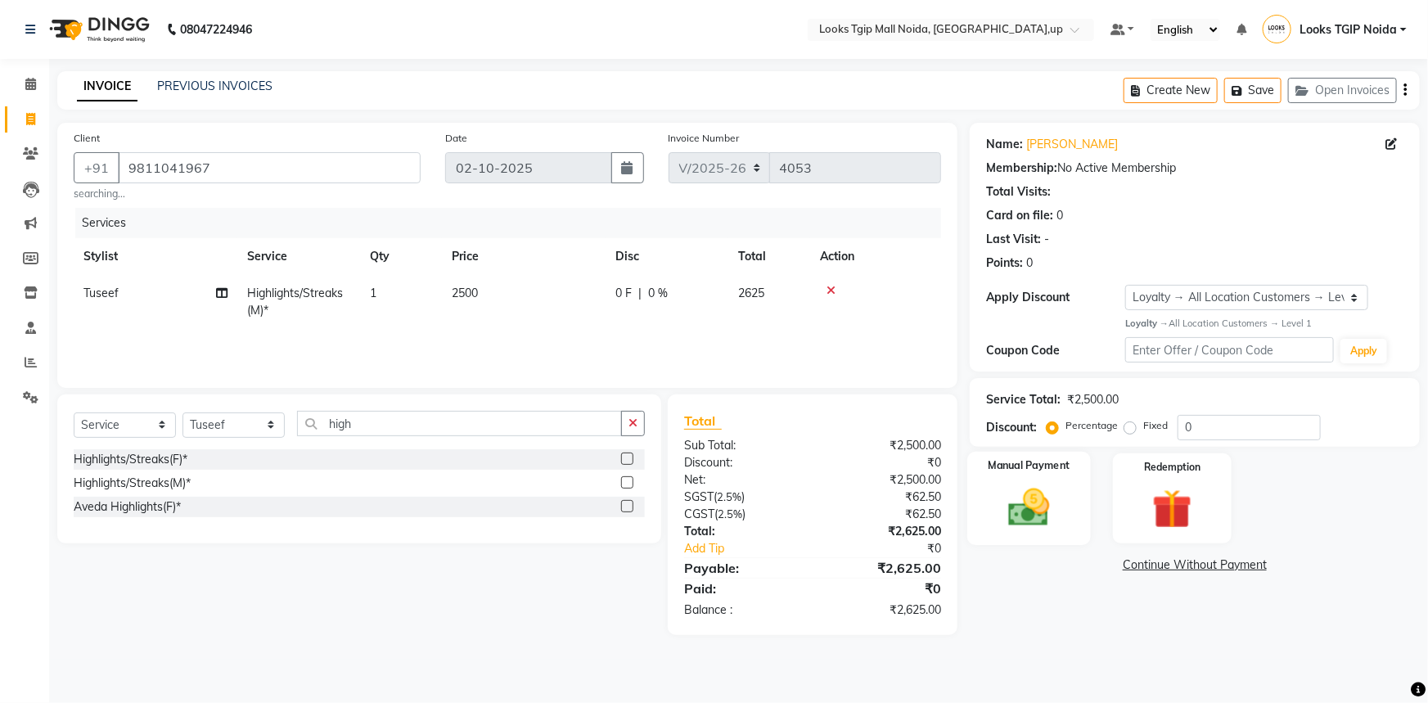
click at [998, 521] on img at bounding box center [1029, 507] width 67 height 47
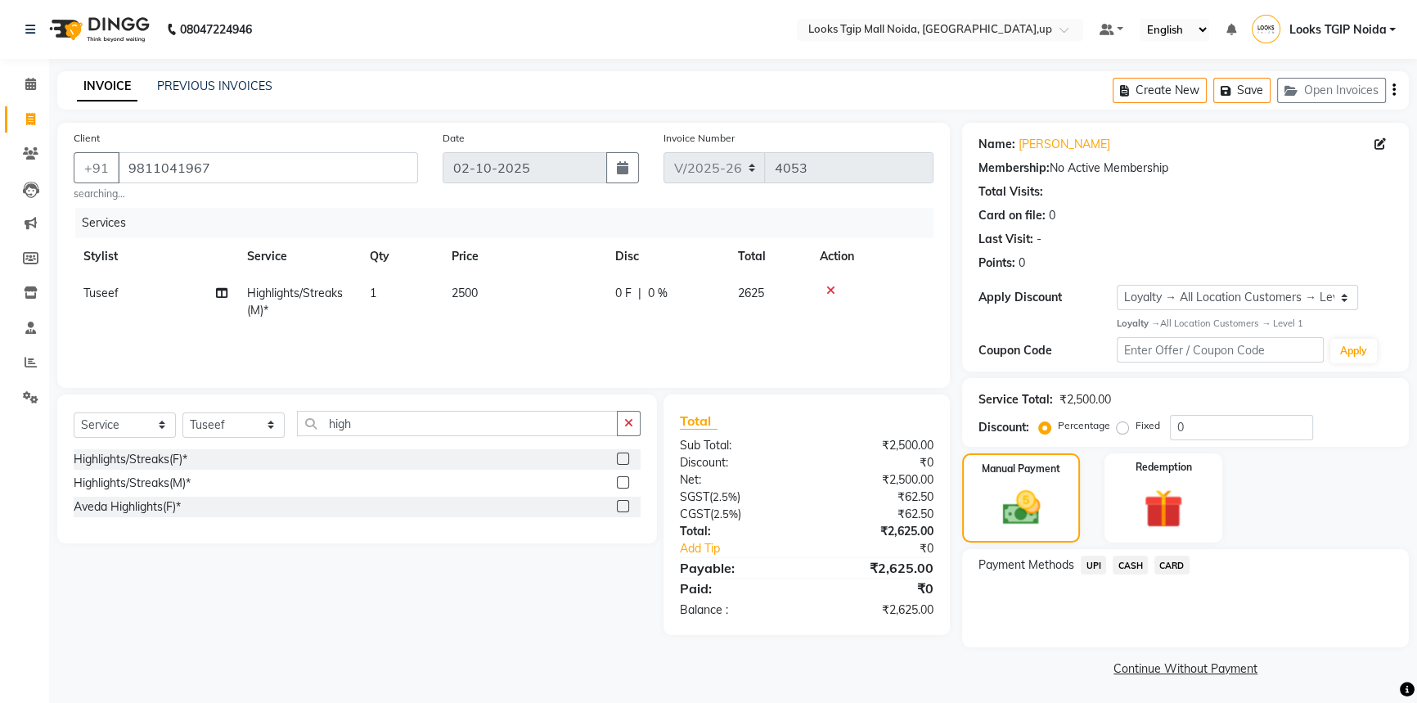
click at [1172, 560] on span "CARD" at bounding box center [1171, 565] width 35 height 19
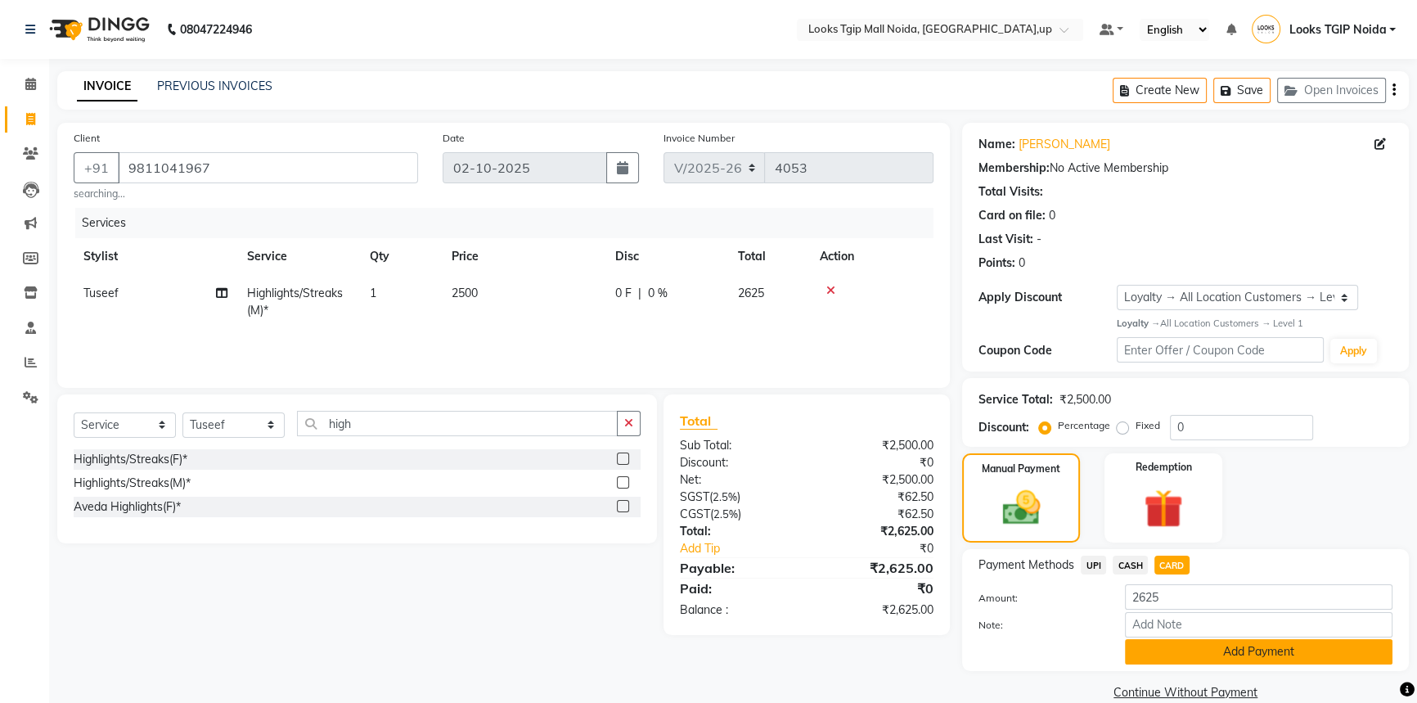
click at [1150, 643] on button "Add Payment" at bounding box center [1259, 651] width 268 height 25
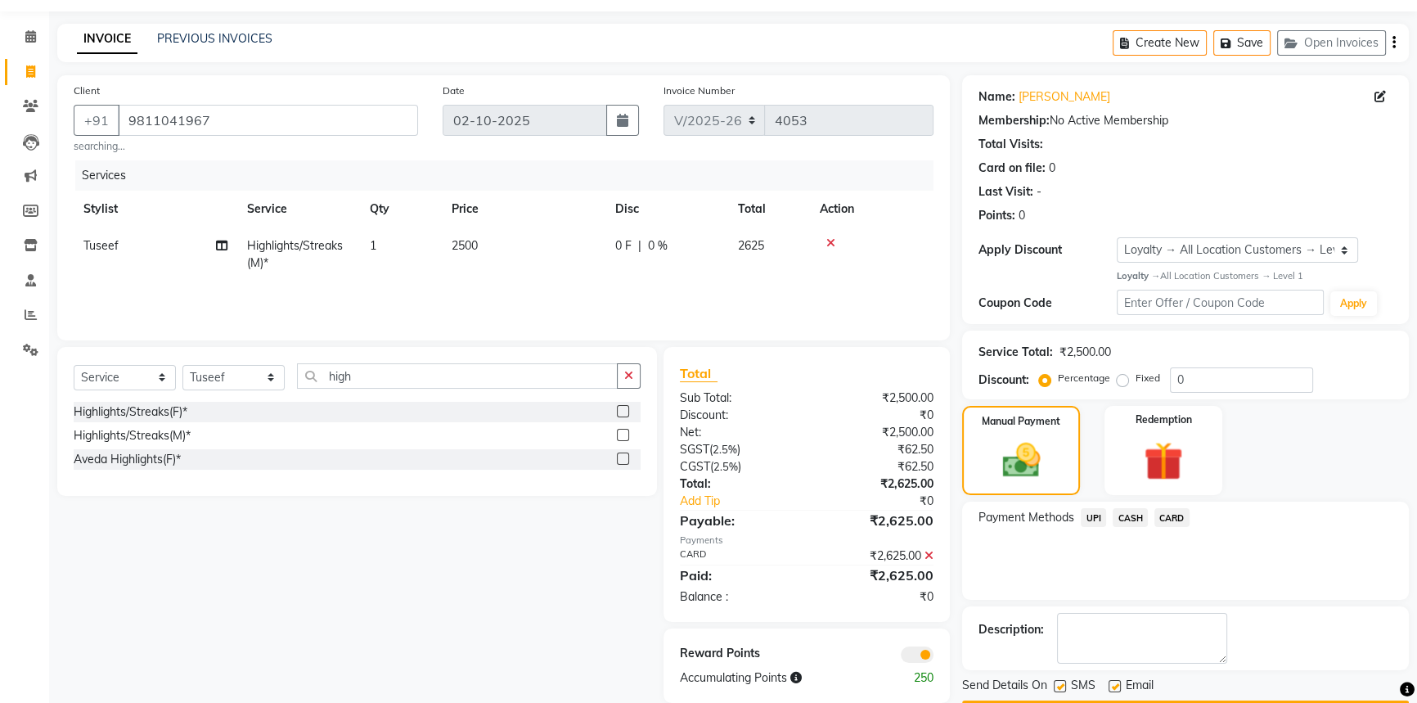
scroll to position [94, 0]
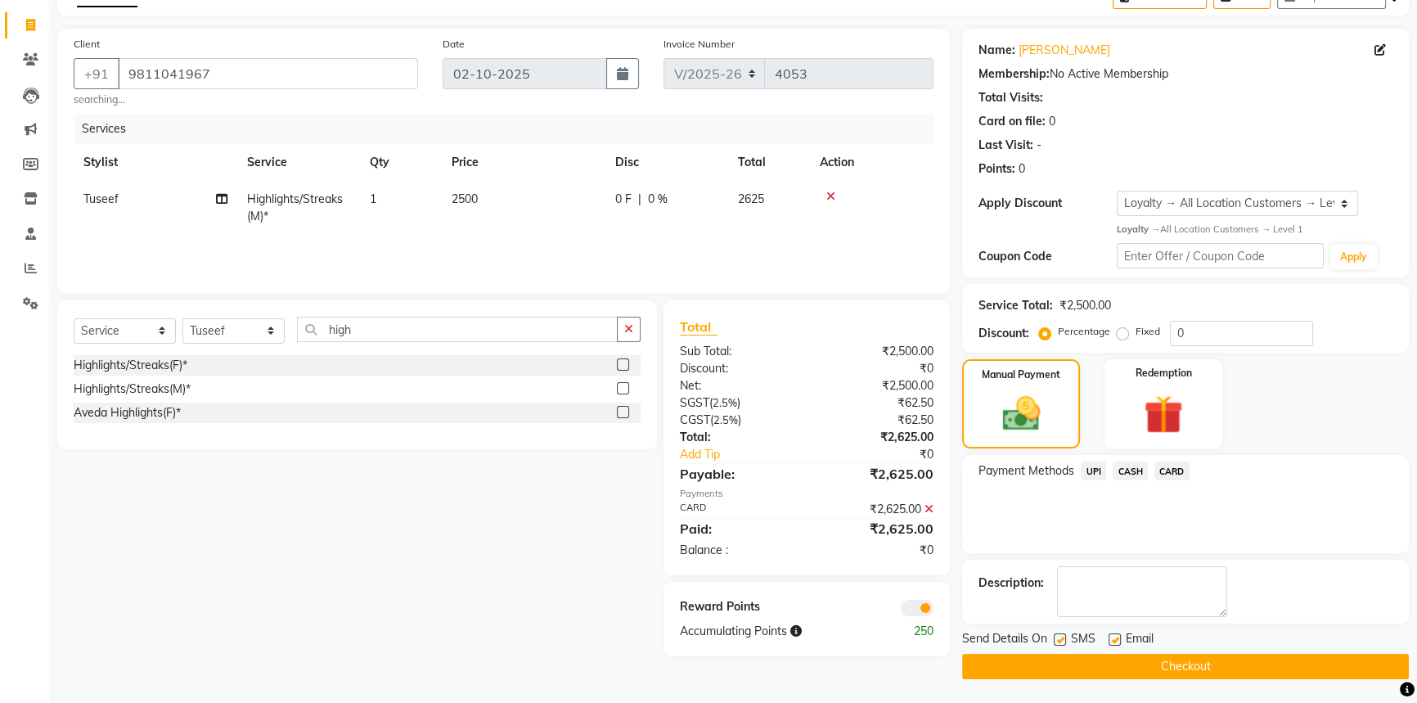
click at [1060, 641] on label at bounding box center [1060, 639] width 12 height 12
click at [1060, 641] on input "checkbox" at bounding box center [1059, 640] width 11 height 11
click at [1060, 649] on div at bounding box center [1059, 641] width 11 height 17
click at [1063, 638] on label at bounding box center [1060, 639] width 12 height 12
click at [1063, 638] on input "checkbox" at bounding box center [1059, 640] width 11 height 11
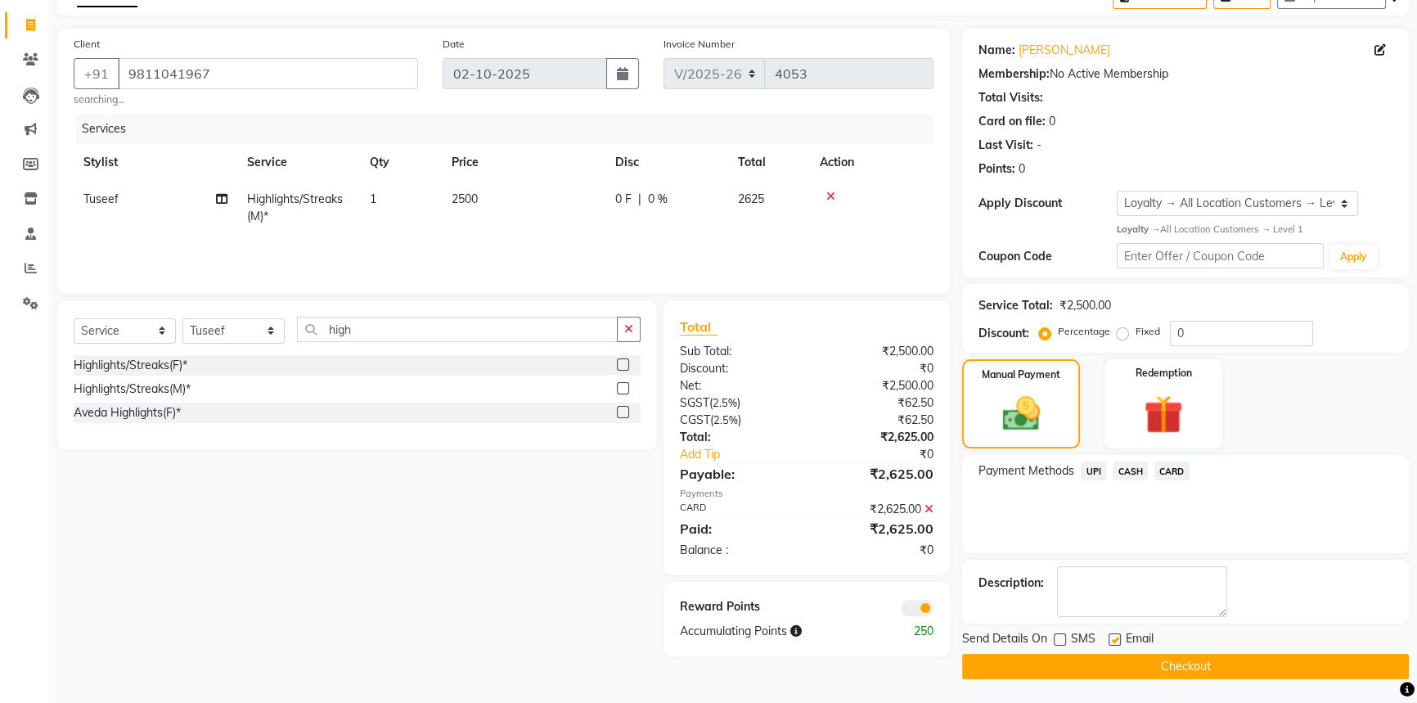
checkbox input "true"
click at [1063, 662] on button "Checkout" at bounding box center [1185, 666] width 447 height 25
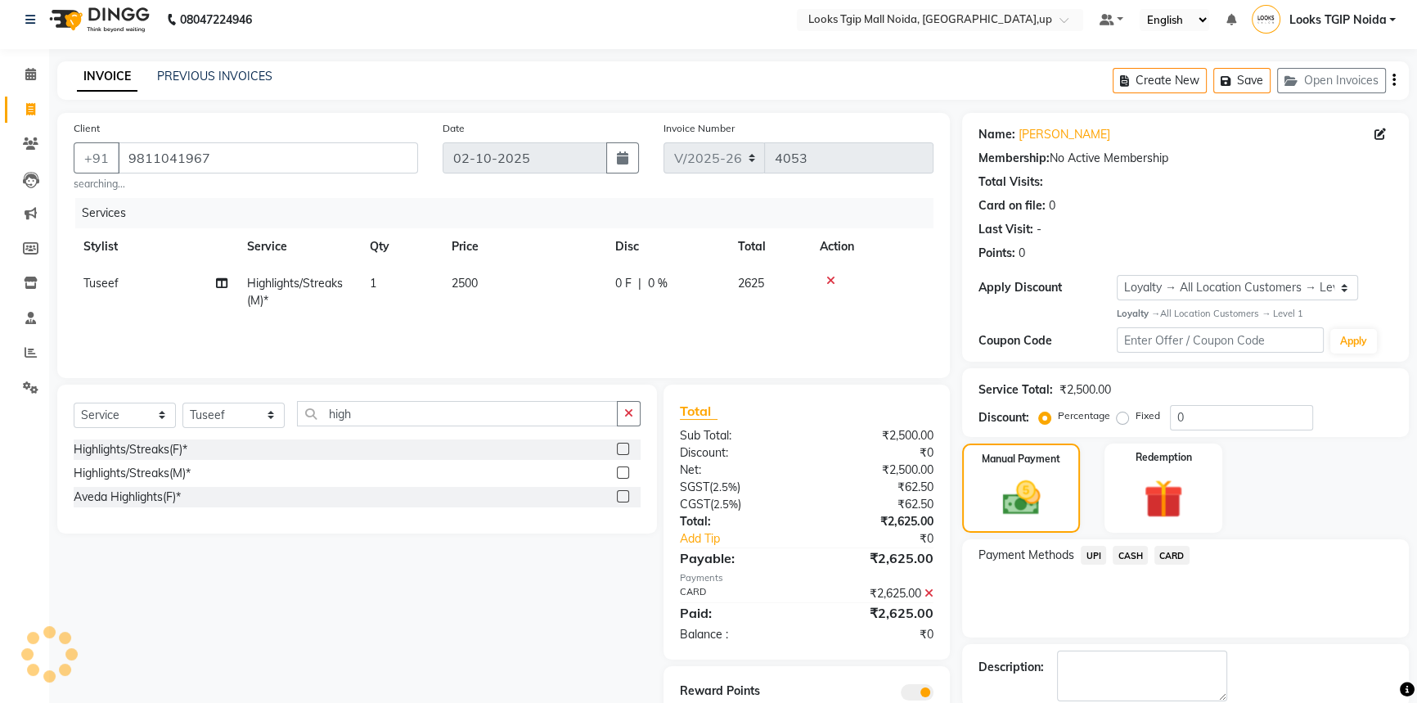
scroll to position [0, 0]
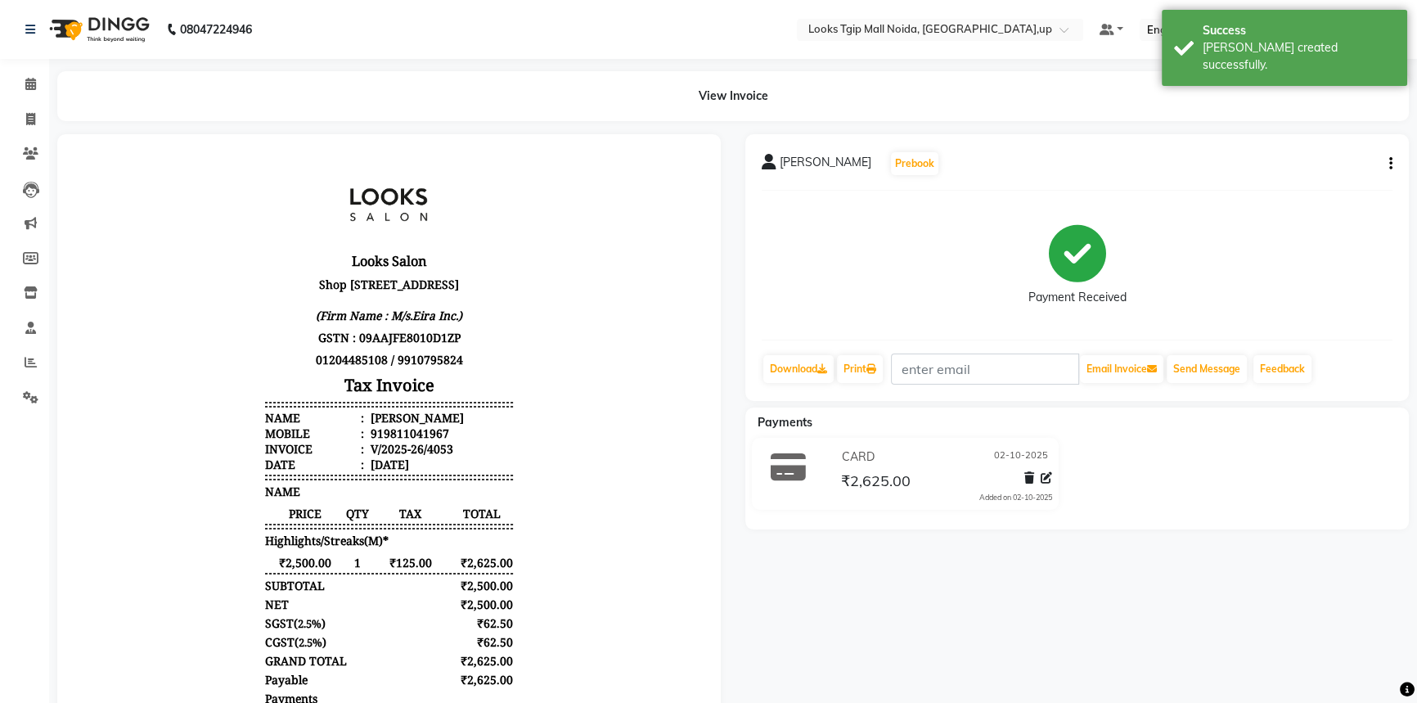
scroll to position [13, 0]
click at [30, 119] on icon at bounding box center [30, 119] width 9 height 12
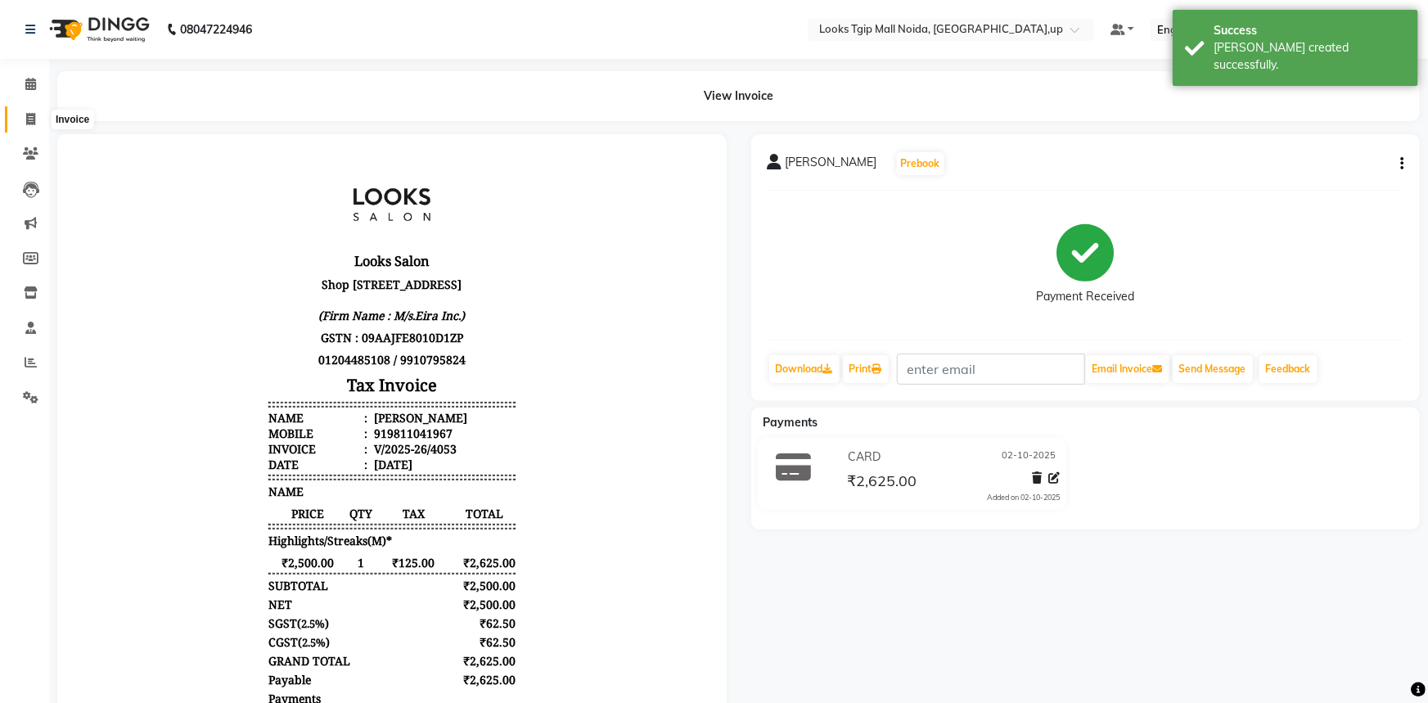
select select "4358"
select select "service"
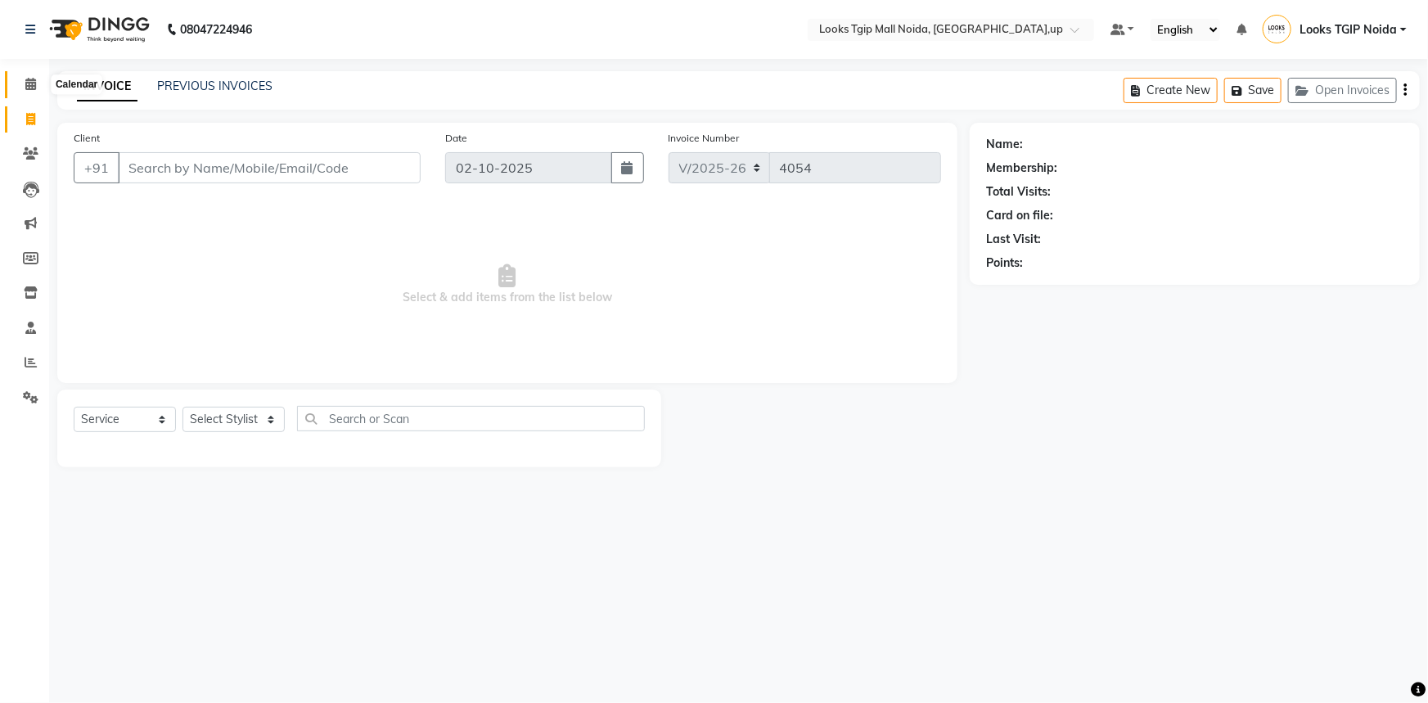
click at [27, 75] on span at bounding box center [30, 84] width 29 height 19
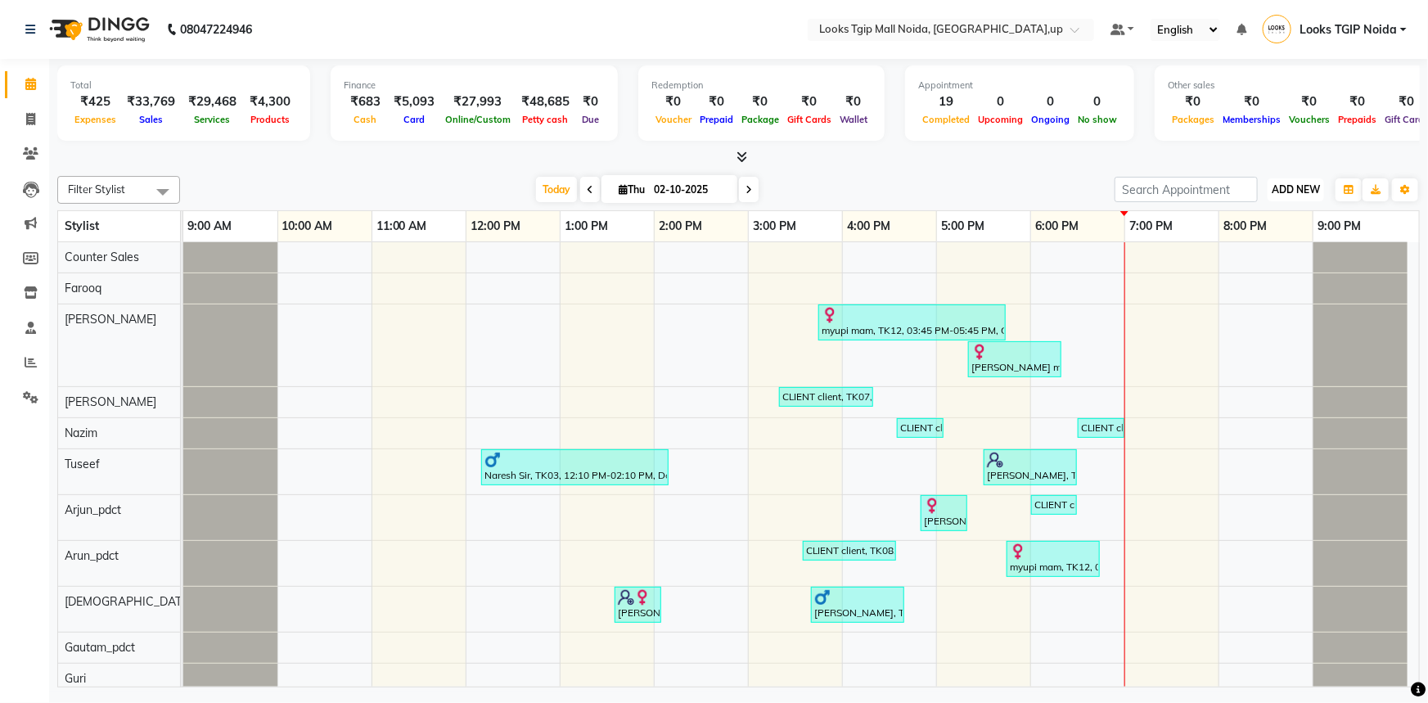
click at [1316, 183] on span "ADD NEW" at bounding box center [1295, 189] width 48 height 12
click at [1305, 267] on link "Add Expense" at bounding box center [1259, 262] width 129 height 21
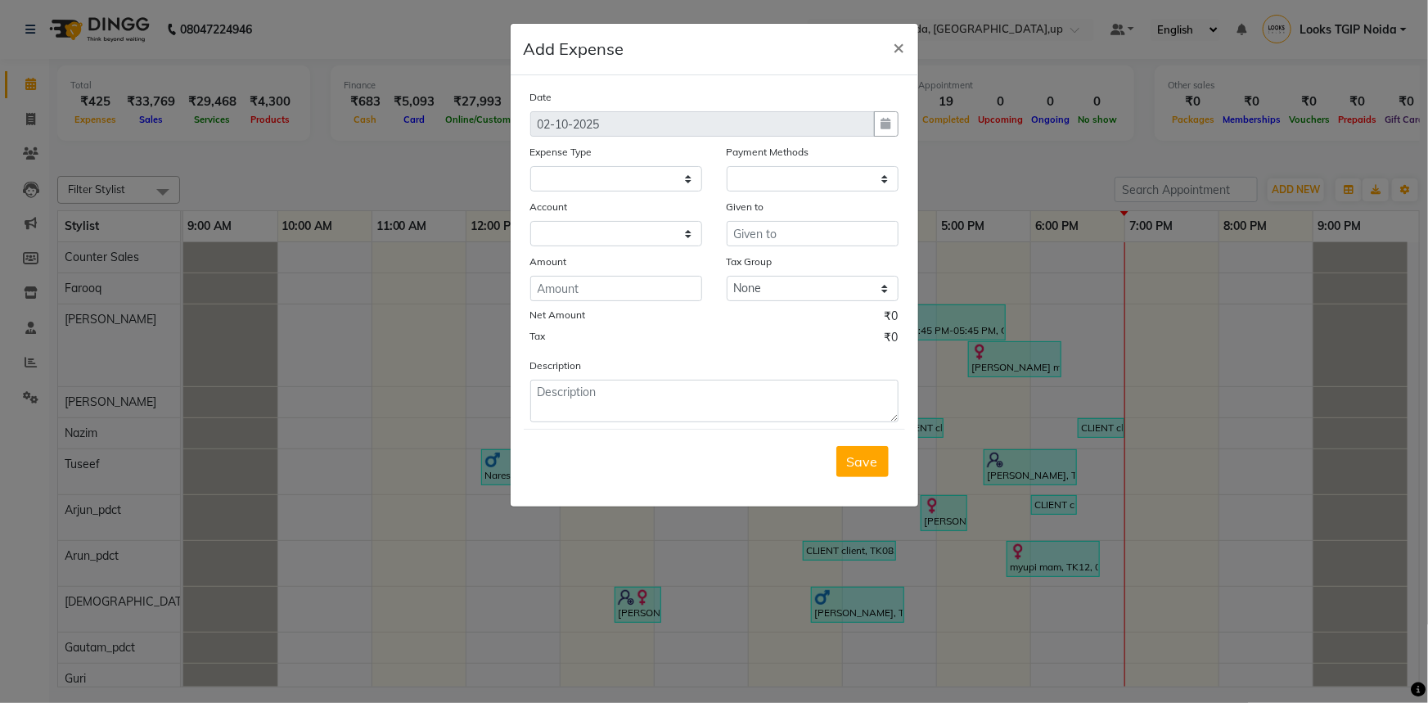
select select
select select "1"
select select "3164"
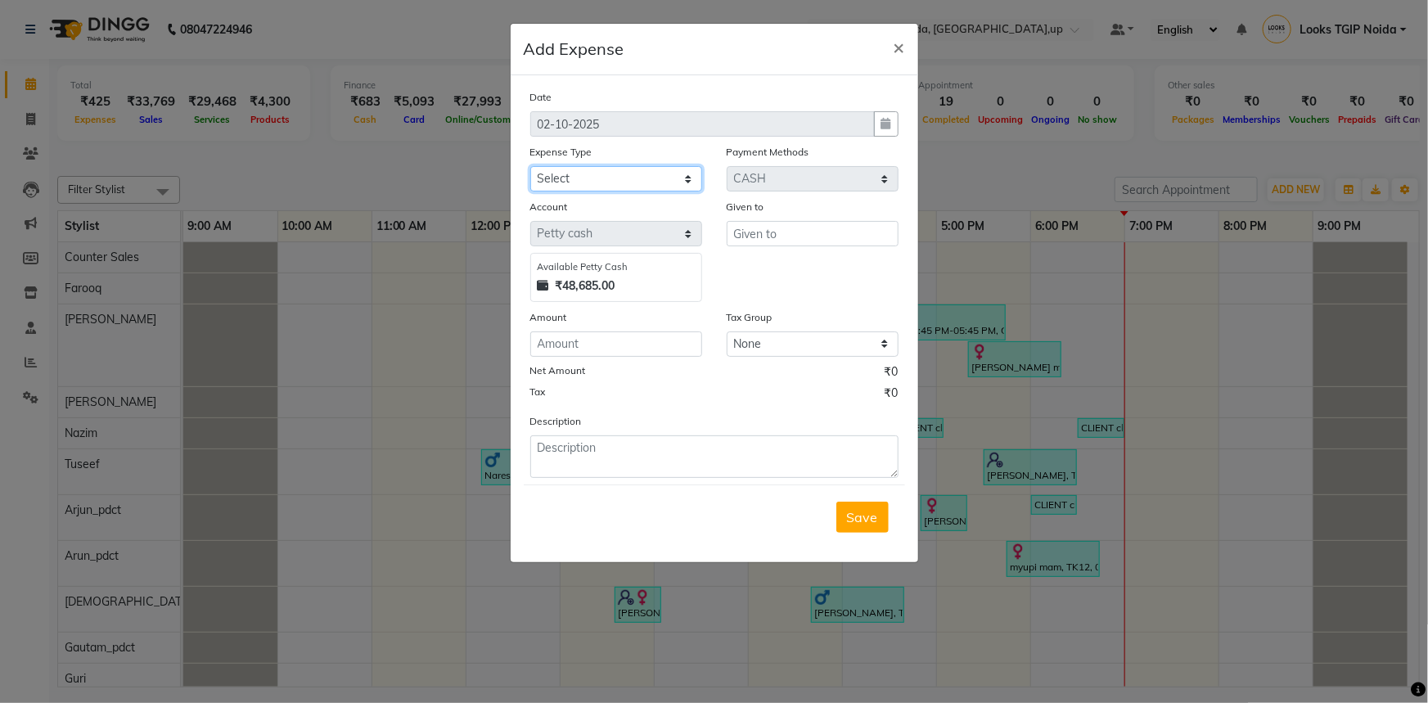
click at [607, 187] on select "Select Accommodation Aesthetics Bank Deposit BLINKIT Cash Handover Client Refun…" at bounding box center [616, 178] width 172 height 25
select select "24372"
click at [530, 167] on select "Select Accommodation Aesthetics Bank Deposit BLINKIT Cash Handover Client Refun…" at bounding box center [616, 178] width 172 height 25
click at [794, 248] on div "Given to" at bounding box center [812, 250] width 196 height 104
click at [789, 227] on input "text" at bounding box center [813, 233] width 172 height 25
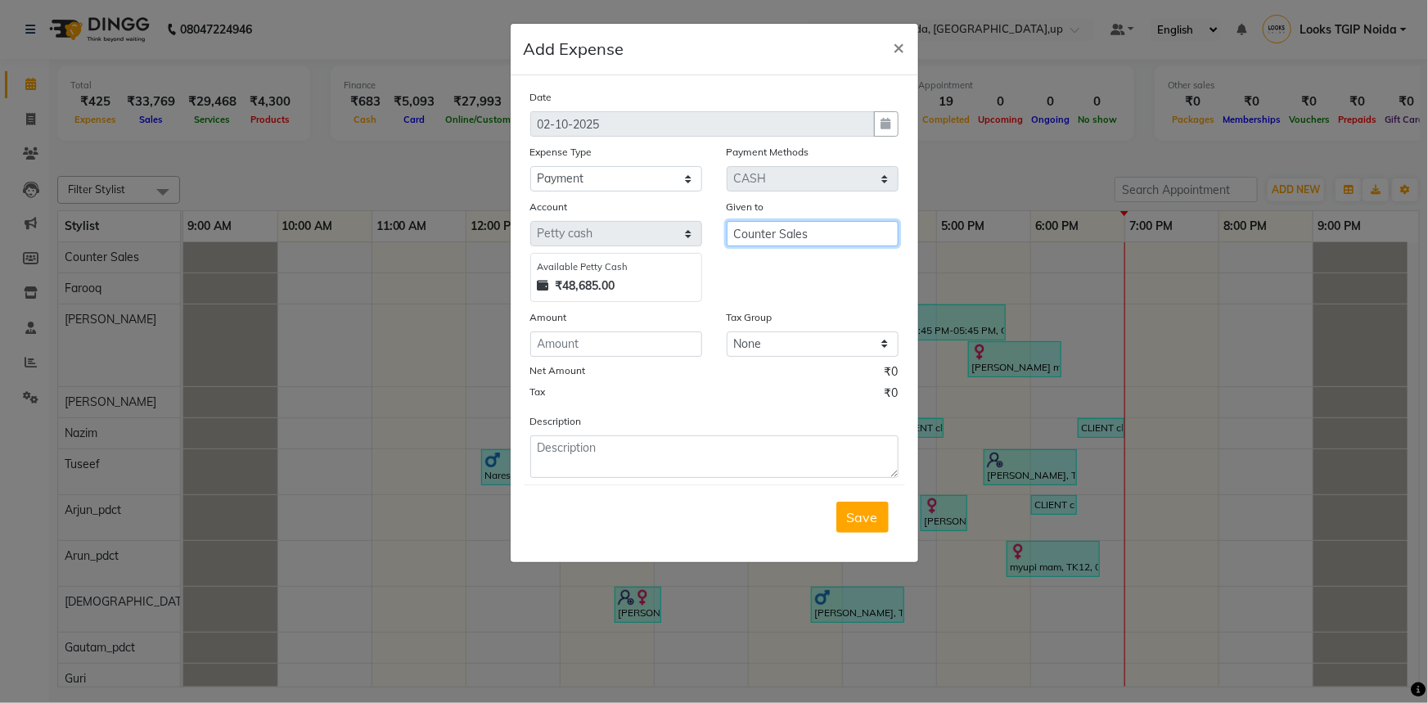
type input "Counter Sales"
type input "2200"
type textarea "color tubes majirel"
click at [876, 511] on span "Save" at bounding box center [862, 517] width 31 height 16
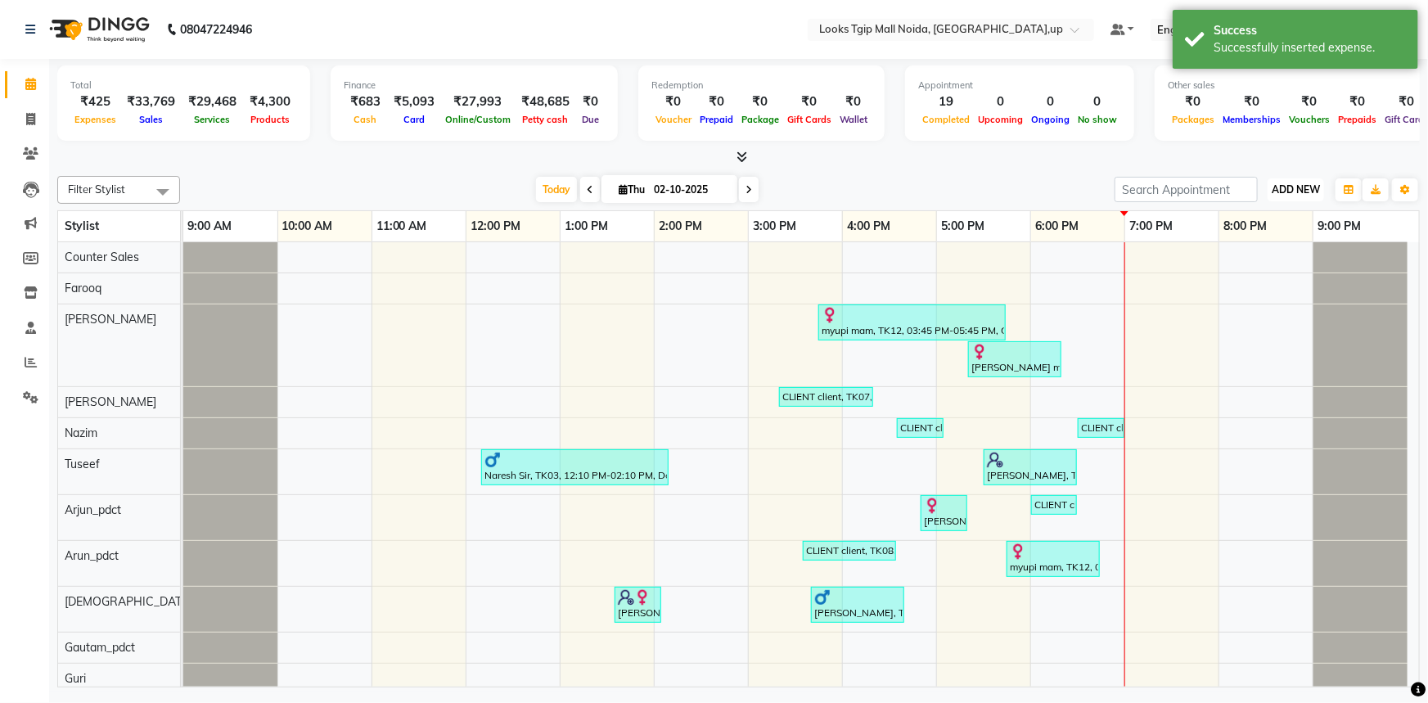
click at [1268, 191] on button "ADD NEW Toggle Dropdown" at bounding box center [1295, 189] width 56 height 23
click at [1279, 268] on link "Add Expense" at bounding box center [1259, 262] width 129 height 21
select select "1"
select select "3164"
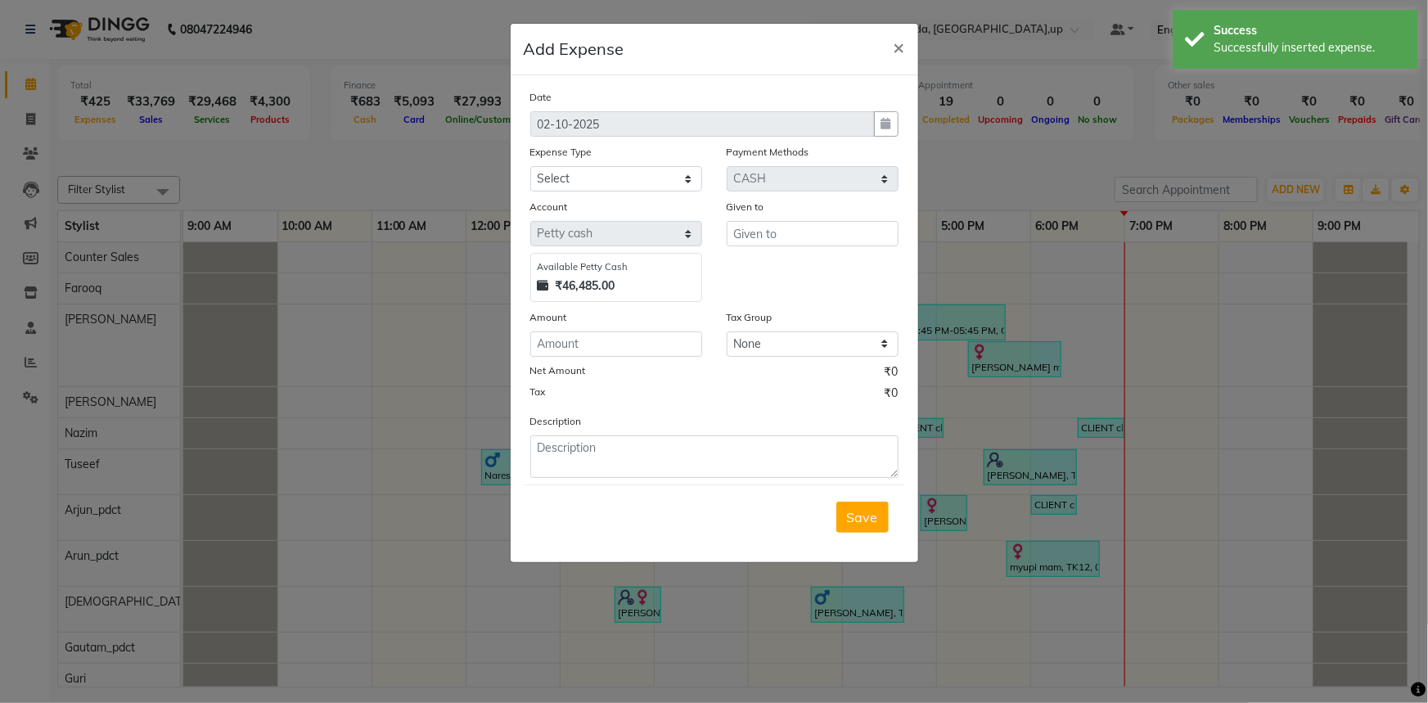
drag, startPoint x: 596, startPoint y: 196, endPoint x: 596, endPoint y: 187, distance: 9.0
click at [596, 194] on div "Date [DATE] Expense Type Select Accommodation Aesthetics Bank Deposit BLINKIT C…" at bounding box center [714, 282] width 368 height 389
click at [599, 182] on select "Select Accommodation Aesthetics Bank Deposit BLINKIT Cash Handover Client Refun…" at bounding box center [616, 178] width 172 height 25
select select "24828"
click at [530, 167] on select "Select Accommodation Aesthetics Bank Deposit BLINKIT Cash Handover Client Refun…" at bounding box center [616, 178] width 172 height 25
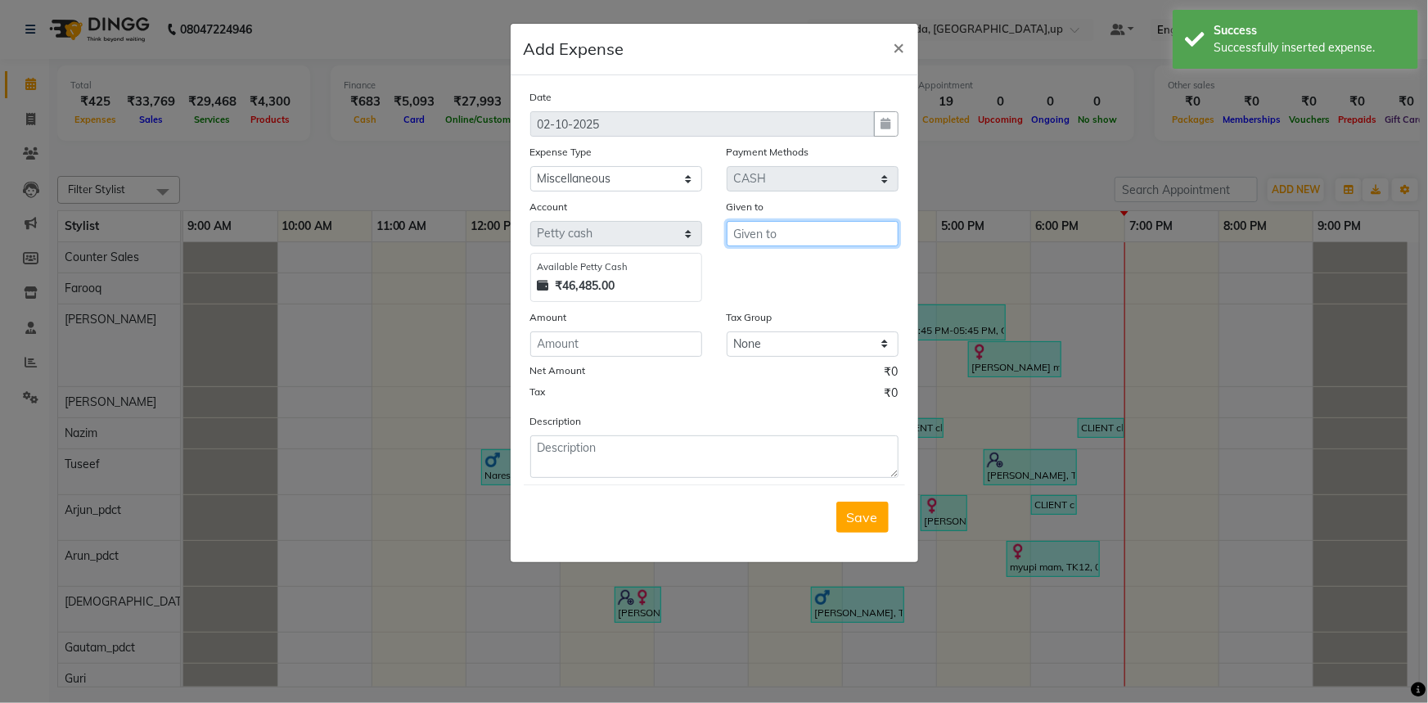
click at [778, 239] on input "text" at bounding box center [813, 233] width 172 height 25
type input "Counter Sales"
type input "210"
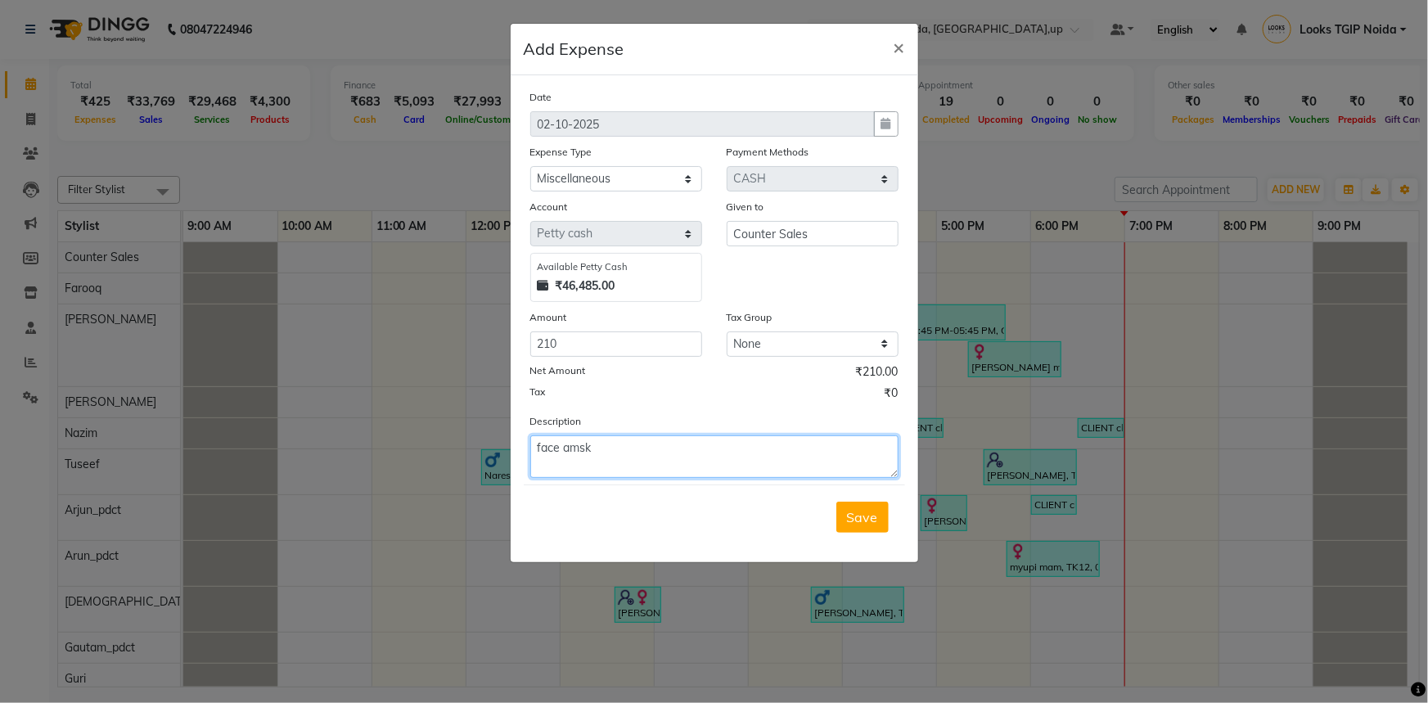
drag, startPoint x: 596, startPoint y: 451, endPoint x: 556, endPoint y: 447, distance: 40.3
click at [556, 447] on textarea "face amsk" at bounding box center [714, 456] width 368 height 43
type textarea "face mask"
click at [858, 505] on button "Save" at bounding box center [862, 517] width 52 height 31
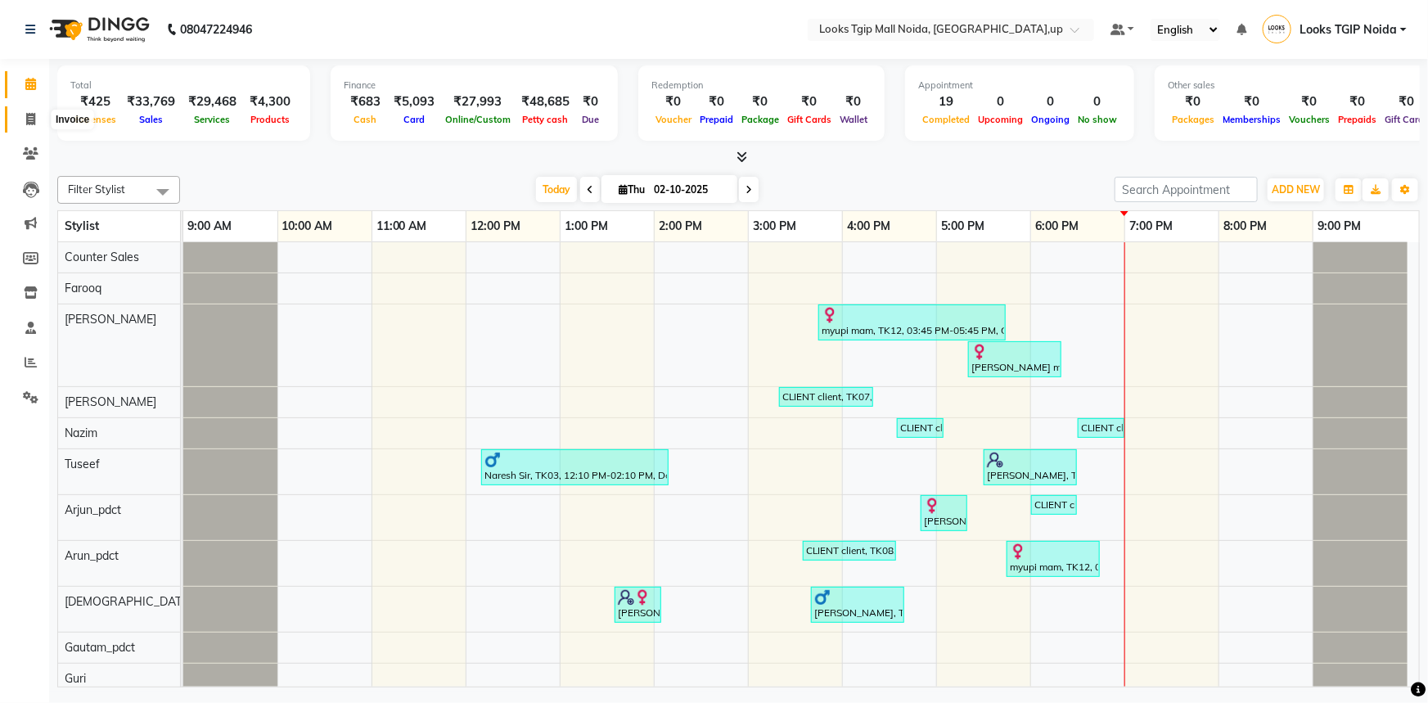
click at [16, 123] on span at bounding box center [30, 119] width 29 height 19
select select "4358"
select select "service"
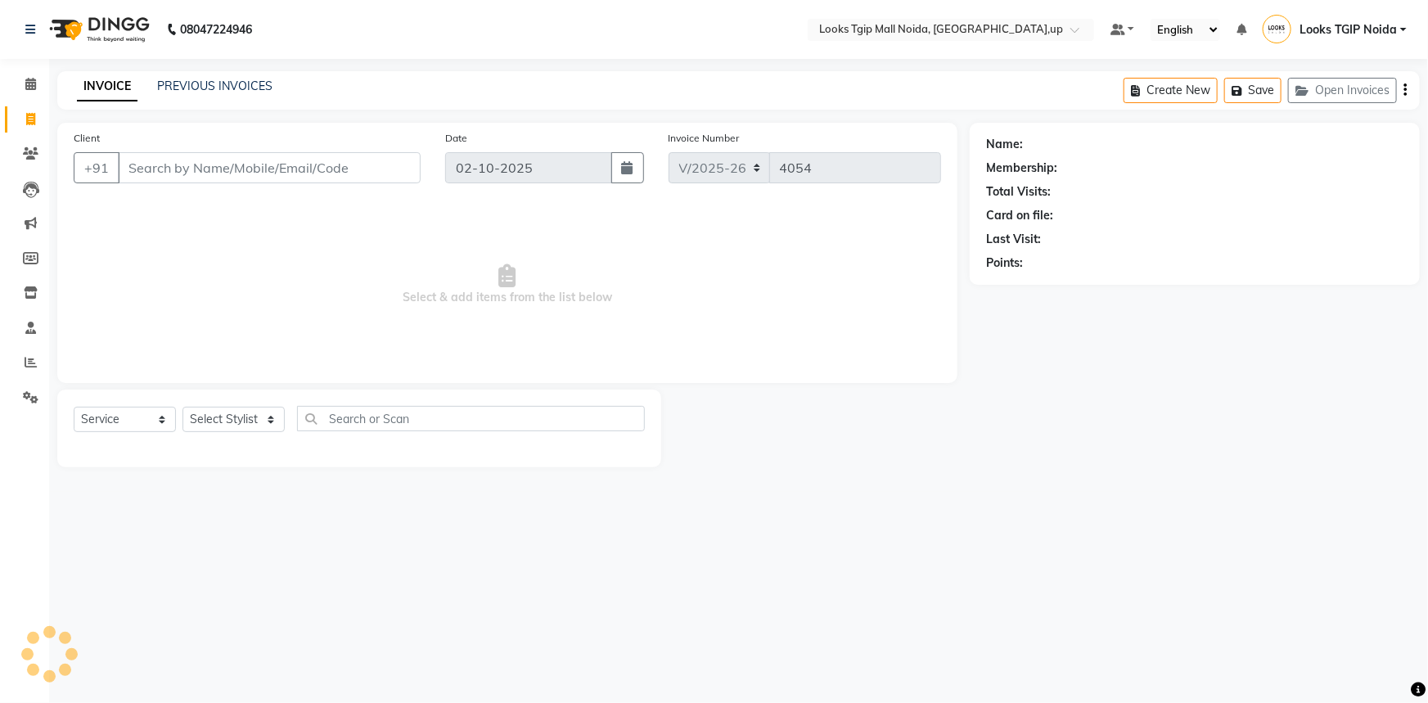
click at [183, 173] on input "Client" at bounding box center [269, 167] width 303 height 31
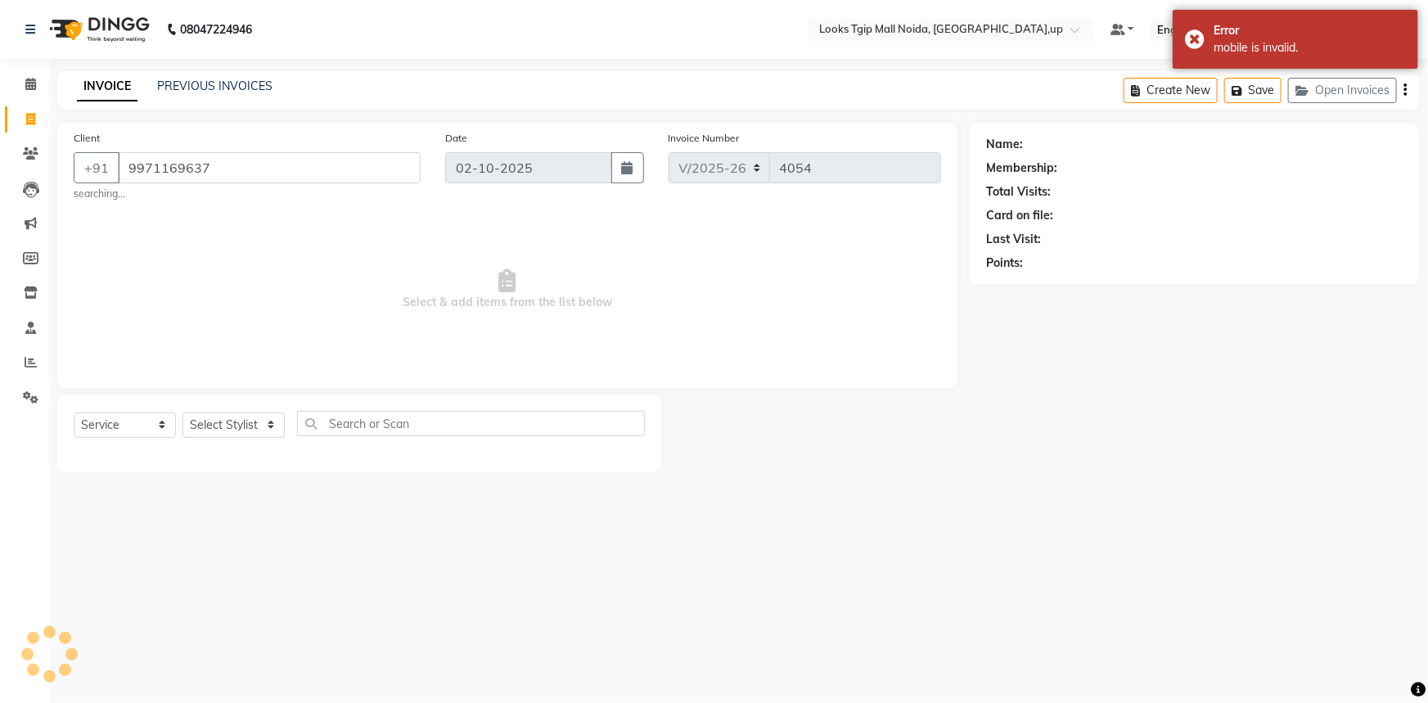
type input "9971169637"
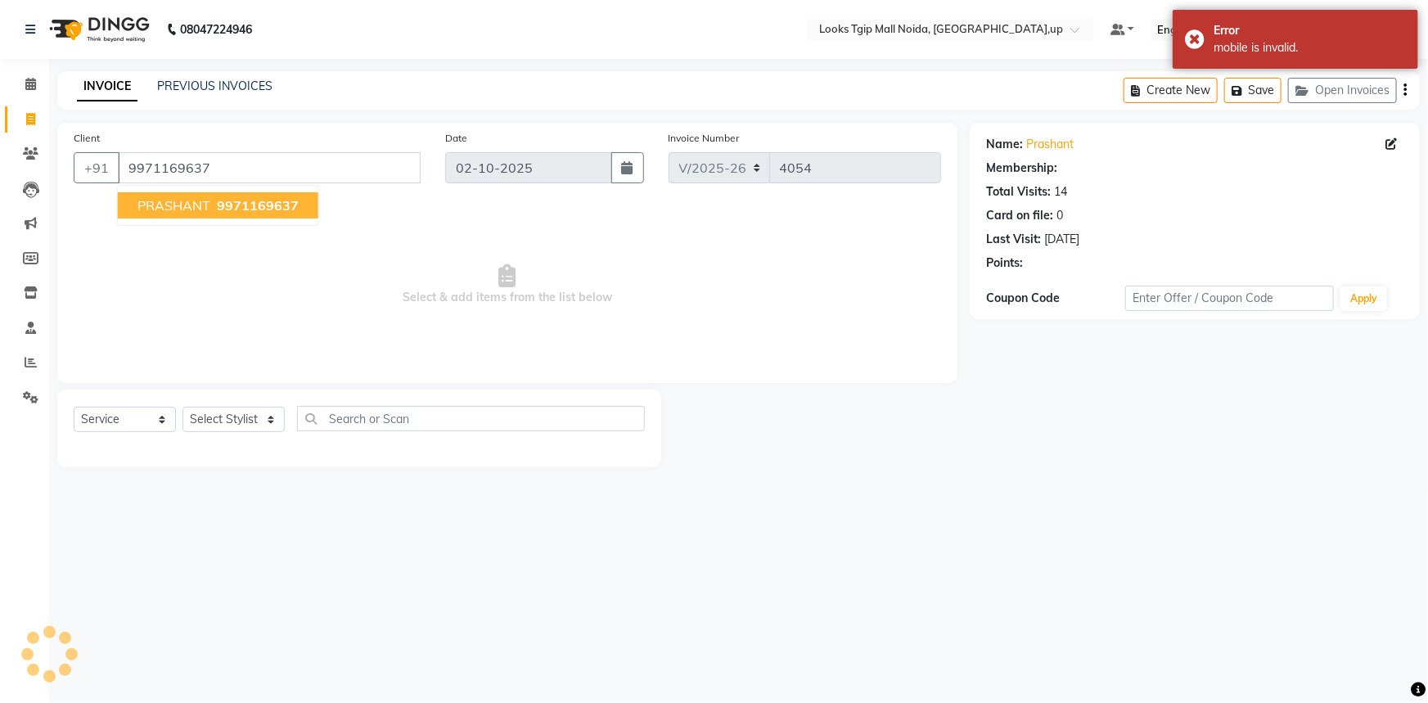
select select "1: Object"
click at [221, 200] on span "9971169637" at bounding box center [258, 205] width 82 height 16
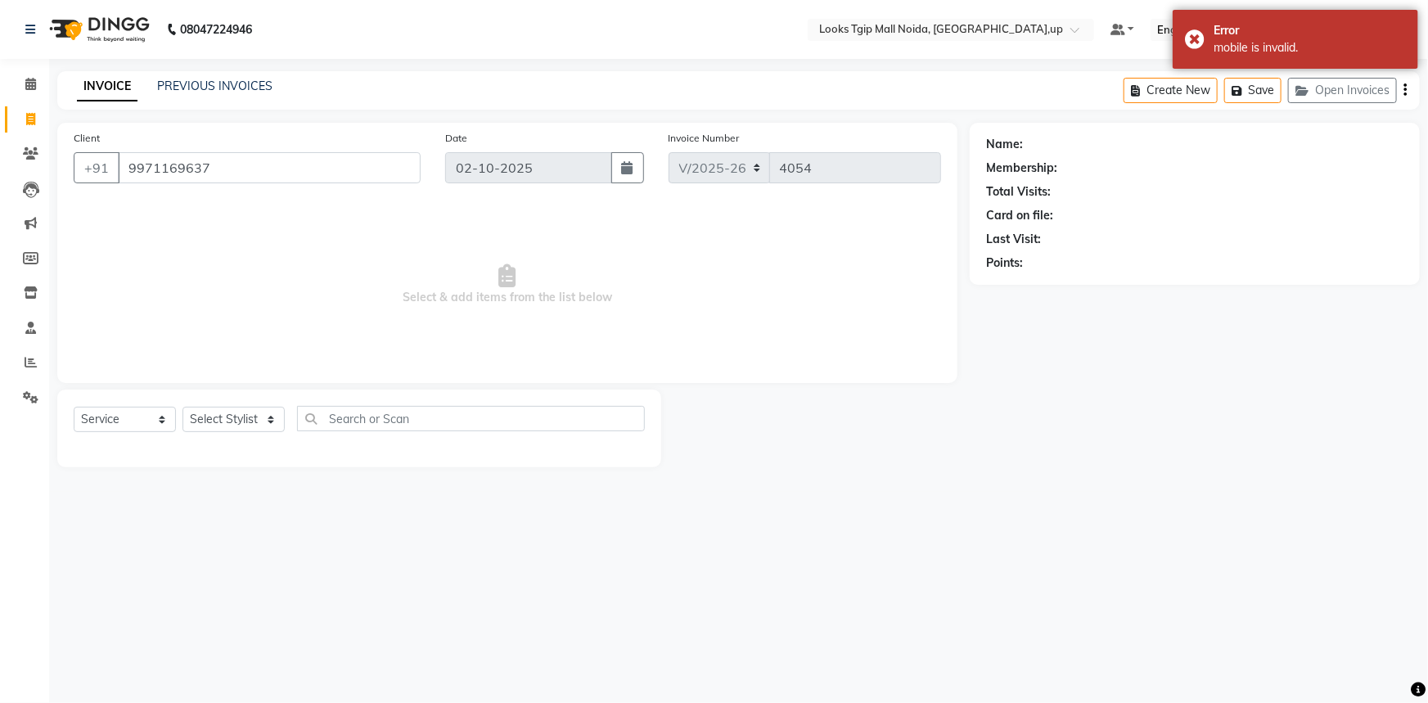
select select "1: Object"
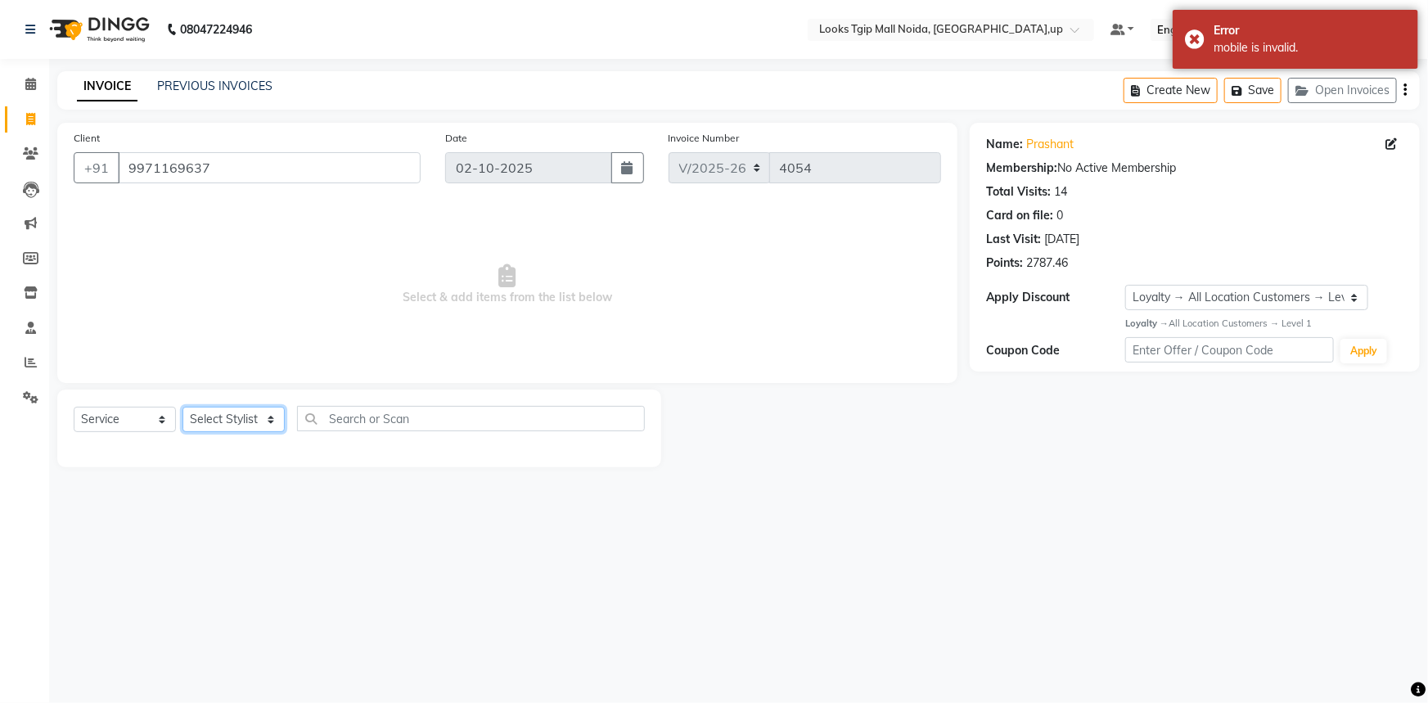
click at [209, 412] on select "Select Stylist [PERSON_NAME] Arun_pdct [PERSON_NAME] Counter Sales Farooq Gauta…" at bounding box center [233, 419] width 102 height 25
select select "43888"
click at [182, 407] on select "Select Stylist [PERSON_NAME] Arun_pdct [PERSON_NAME] Counter Sales Farooq Gauta…" at bounding box center [233, 419] width 102 height 25
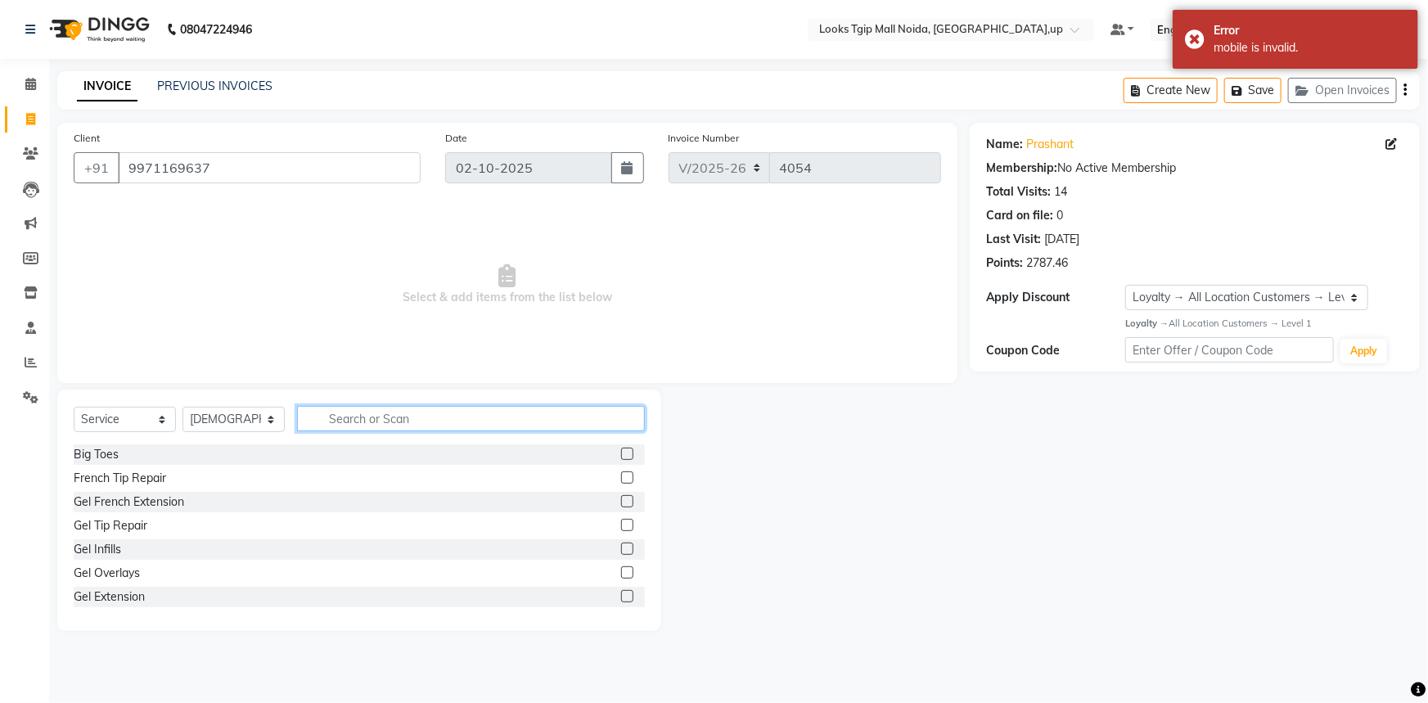
click at [362, 416] on input "text" at bounding box center [471, 418] width 348 height 25
type input "cut"
click at [125, 477] on div "Stylist Cut(M)" at bounding box center [109, 478] width 70 height 17
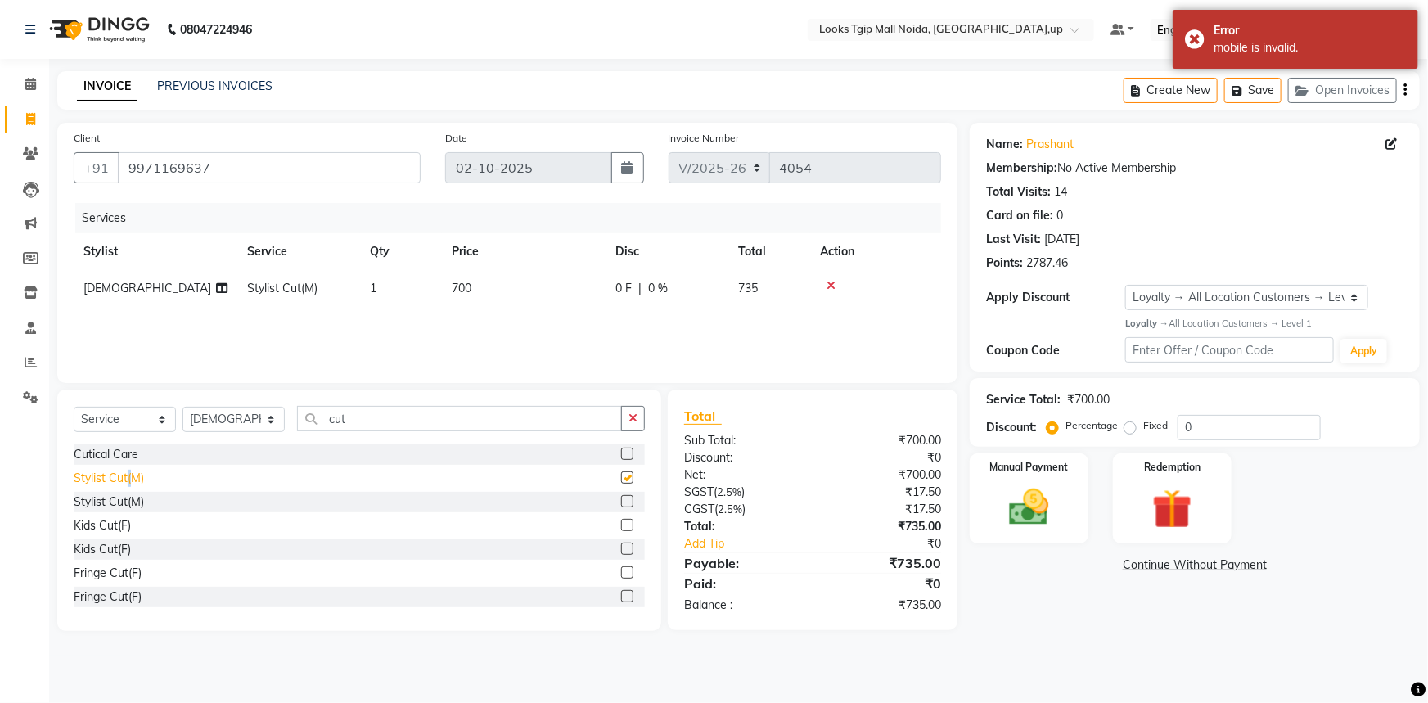
click at [125, 477] on div "Stylist Cut(M)" at bounding box center [109, 478] width 70 height 17
checkbox input "false"
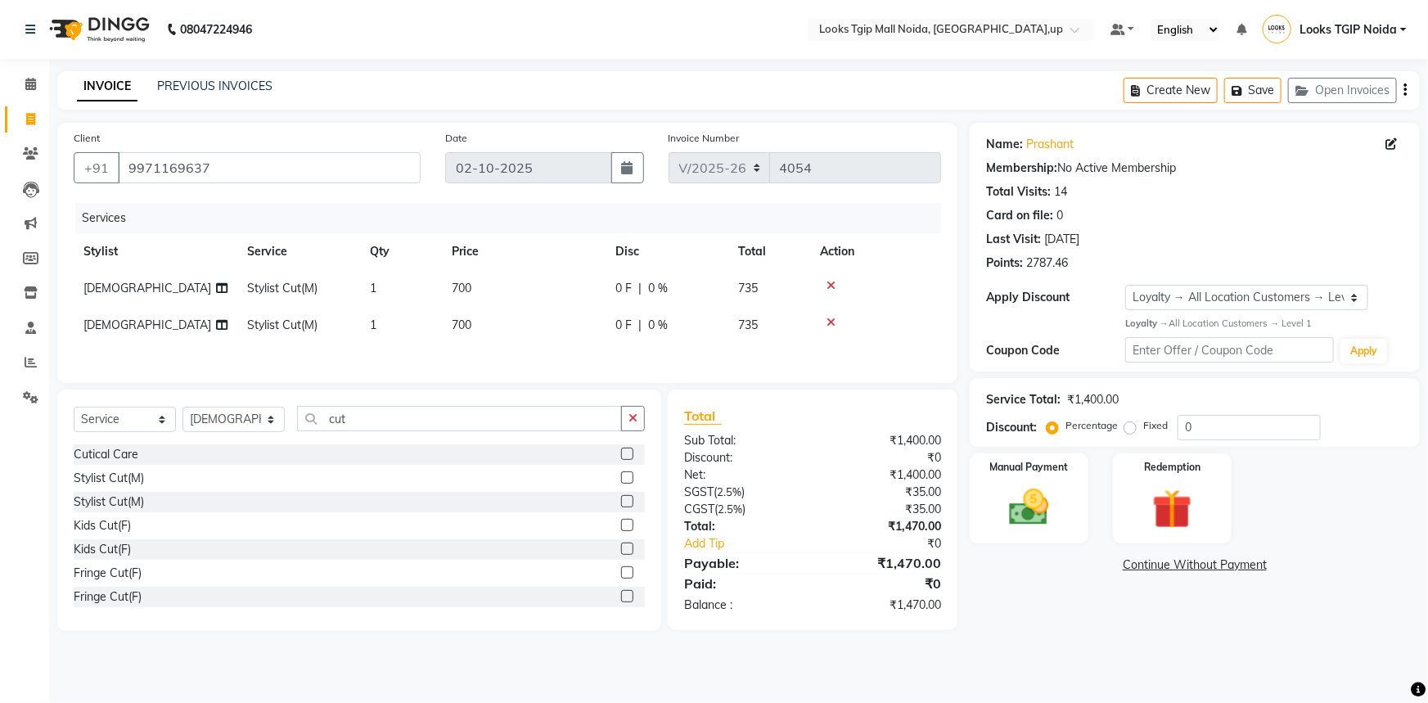
click at [553, 290] on td "700" at bounding box center [524, 288] width 164 height 37
select select "43888"
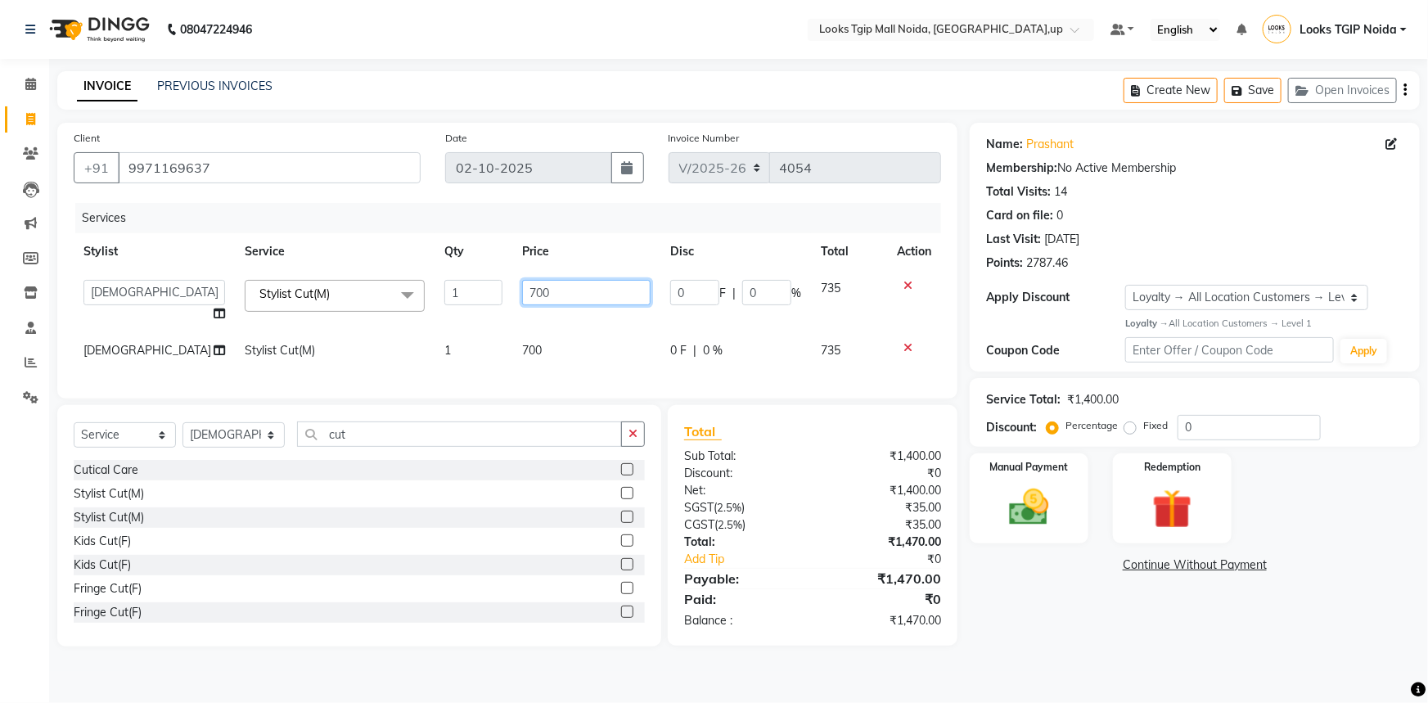
drag, startPoint x: 553, startPoint y: 290, endPoint x: 0, endPoint y: 371, distance: 559.0
click at [146, 343] on tbody "[PERSON_NAME] Arjun_pdct Arun_pdct [PERSON_NAME] Counter Sales Farooq Gautam_pd…" at bounding box center [507, 319] width 867 height 99
type input "600"
click at [579, 346] on div "Services Stylist Service Qty Price Disc Total Action [PERSON_NAME] Arjun_pdct A…" at bounding box center [507, 292] width 867 height 179
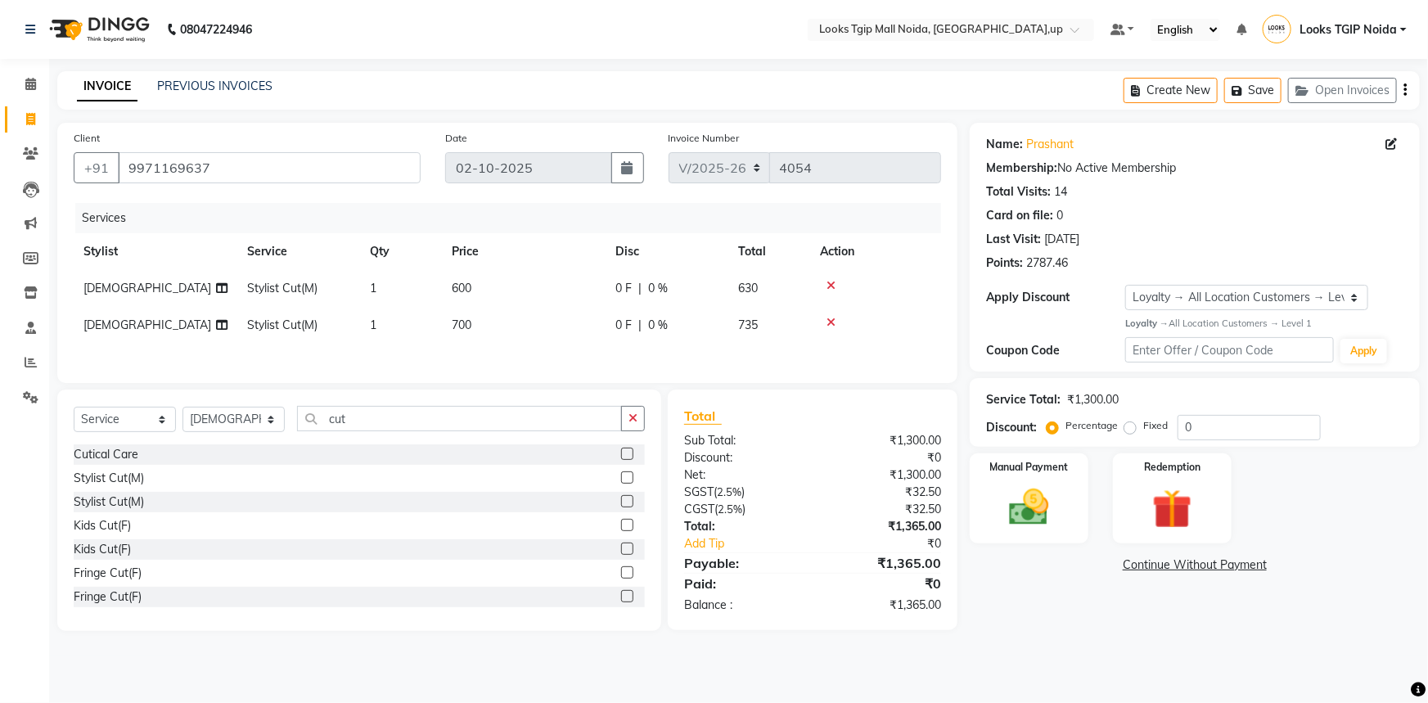
click at [565, 335] on td "700" at bounding box center [524, 325] width 164 height 37
select select "43888"
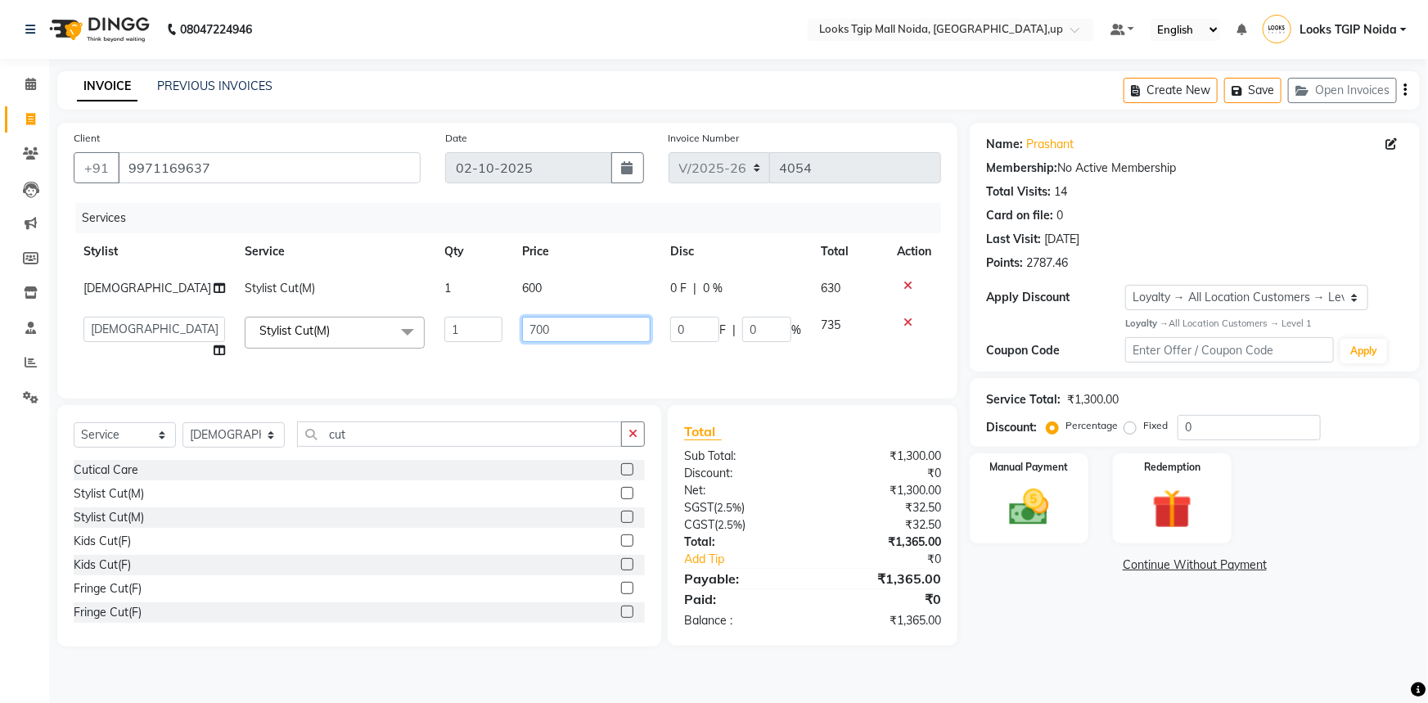
drag, startPoint x: 581, startPoint y: 331, endPoint x: 338, endPoint y: 345, distance: 243.4
click at [374, 343] on tr "[PERSON_NAME] Arjun_pdct Arun_pdct [PERSON_NAME] Counter Sales Farooq Gautam_pd…" at bounding box center [507, 338] width 867 height 62
type input "600"
click at [416, 451] on div "Select Service Product Membership Package Voucher Prepaid Gift Card Select Styl…" at bounding box center [359, 525] width 604 height 241
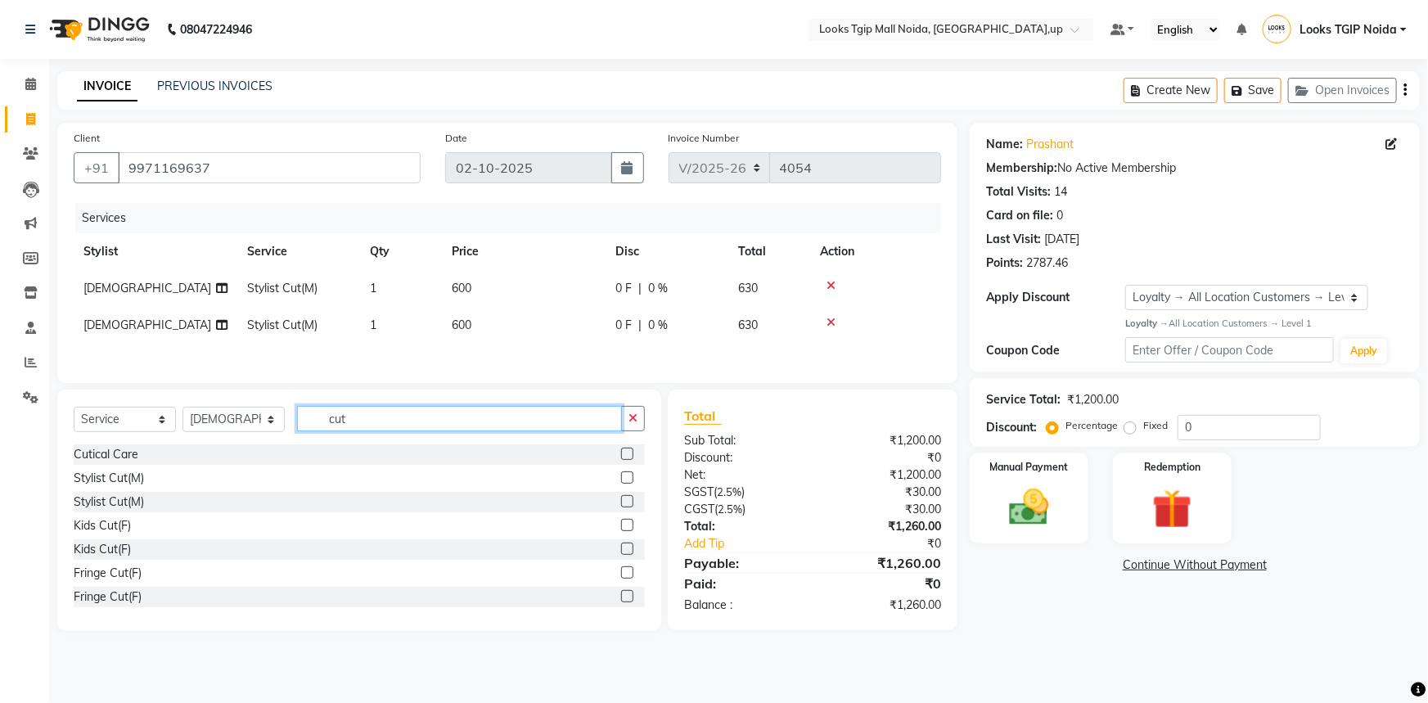
click at [421, 425] on input "cut" at bounding box center [459, 418] width 325 height 25
drag, startPoint x: 425, startPoint y: 419, endPoint x: 131, endPoint y: 427, distance: 294.7
click at [328, 427] on input "cut" at bounding box center [459, 418] width 325 height 25
type input "wash"
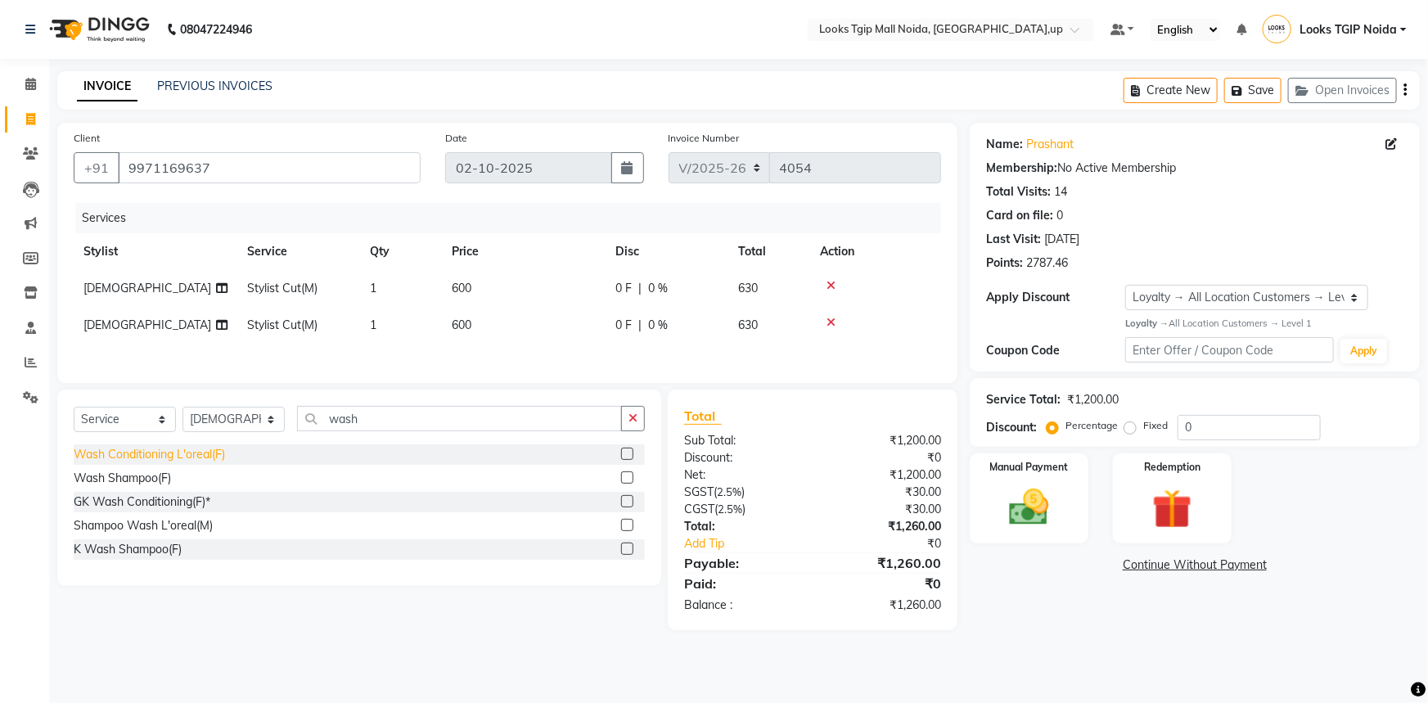
click at [173, 459] on div "Wash Conditioning L'oreal(F)" at bounding box center [149, 454] width 151 height 17
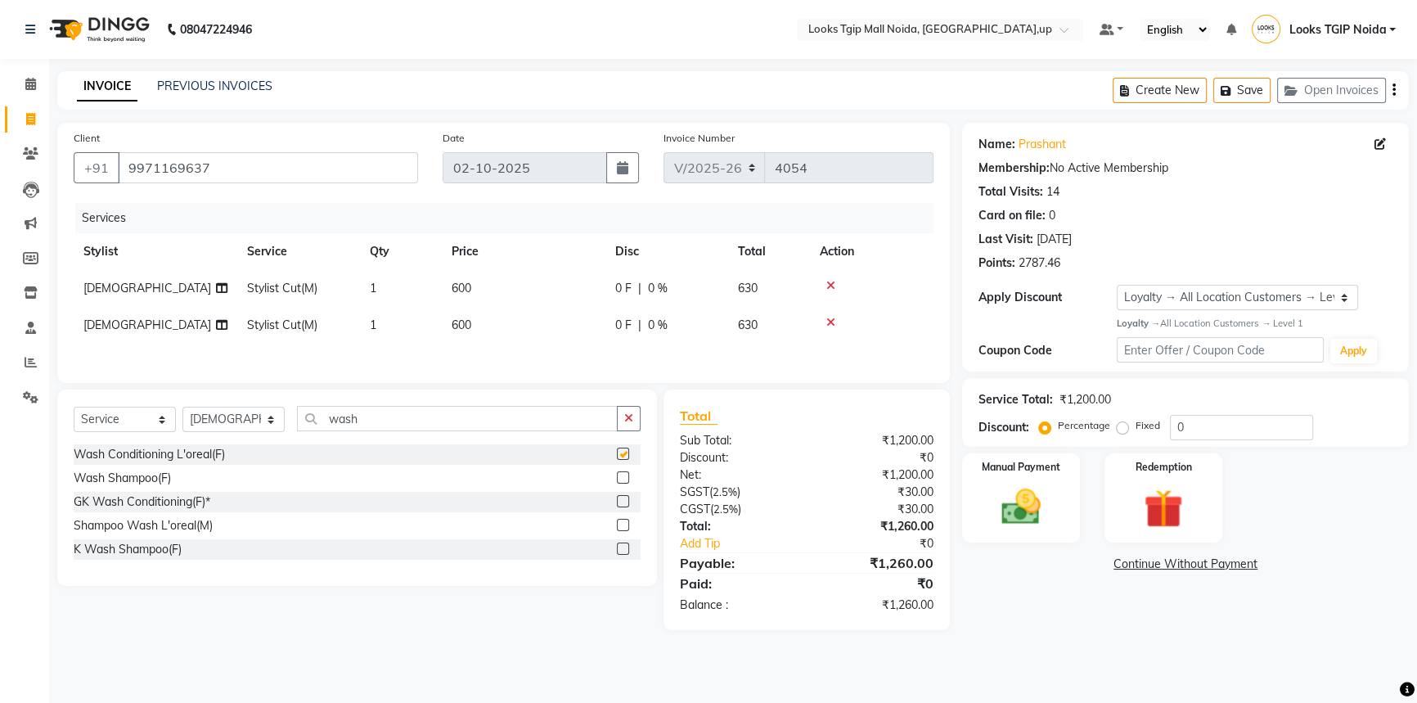
checkbox input "false"
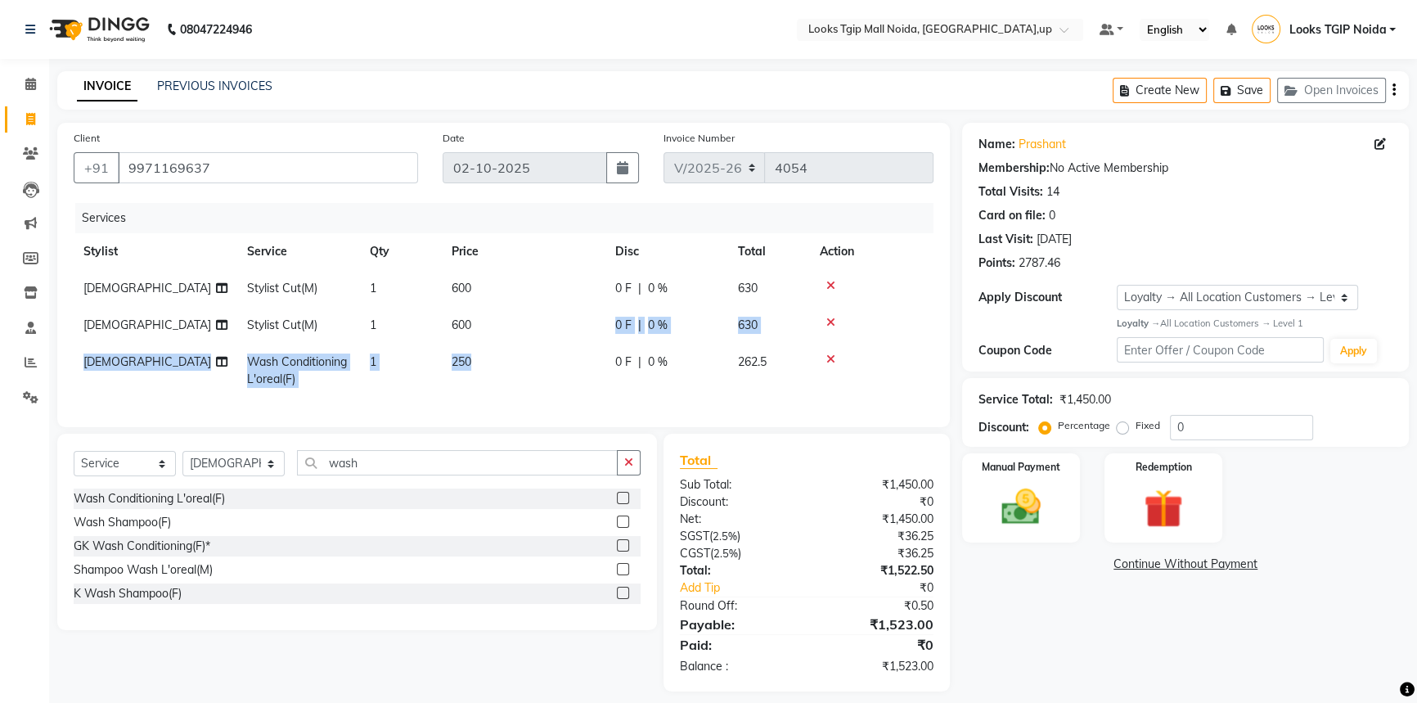
drag, startPoint x: 580, startPoint y: 344, endPoint x: 605, endPoint y: 357, distance: 27.8
click at [579, 345] on tbody "[PERSON_NAME] Stylist Cut(M) 1 600 0 F | 0 % 630 [PERSON_NAME] Stylist Cut(M) 1…" at bounding box center [504, 334] width 860 height 128
click at [569, 366] on td "250" at bounding box center [524, 371] width 164 height 54
select select "43888"
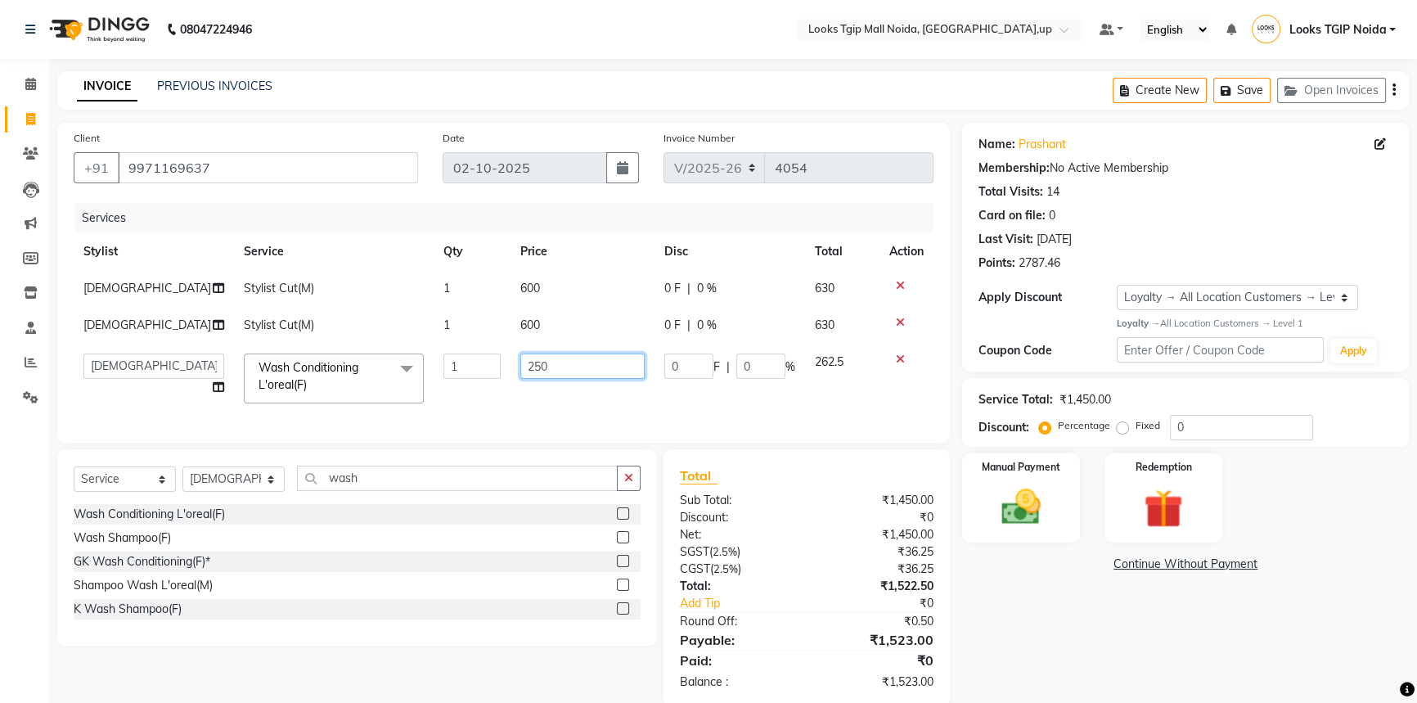
click at [576, 362] on input "250" at bounding box center [582, 365] width 124 height 25
drag, startPoint x: 246, startPoint y: 394, endPoint x: 124, endPoint y: 397, distance: 122.8
click at [208, 394] on tr "[PERSON_NAME] Arjun_pdct Arun_pdct [PERSON_NAME] Counter Sales Farooq Gautam_pd…" at bounding box center [504, 379] width 860 height 70
type input "500"
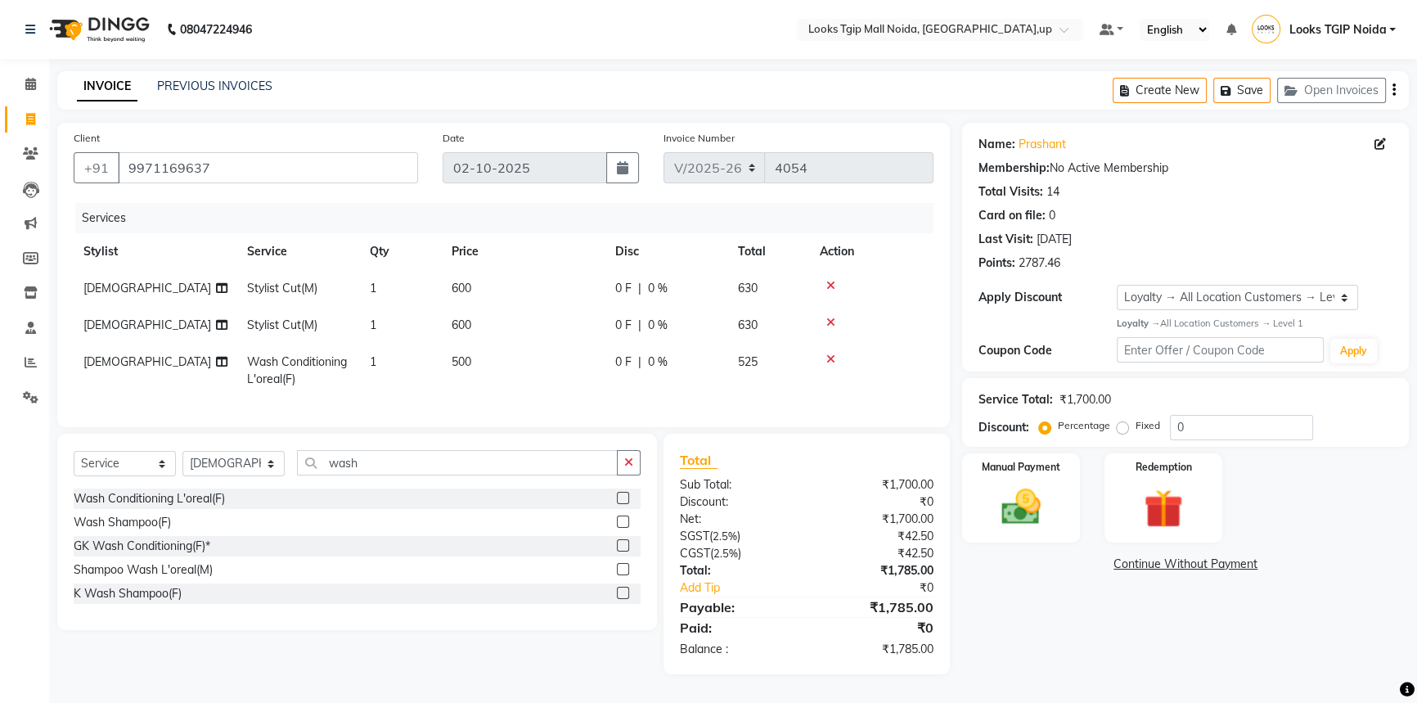
click at [882, 643] on div "Total Sub Total: ₹1,700.00 Discount: ₹0 Net: ₹1,700.00 SGST ( 2.5% ) ₹42.50 CGS…" at bounding box center [807, 554] width 254 height 208
click at [1065, 505] on div "Manual Payment" at bounding box center [1021, 498] width 123 height 93
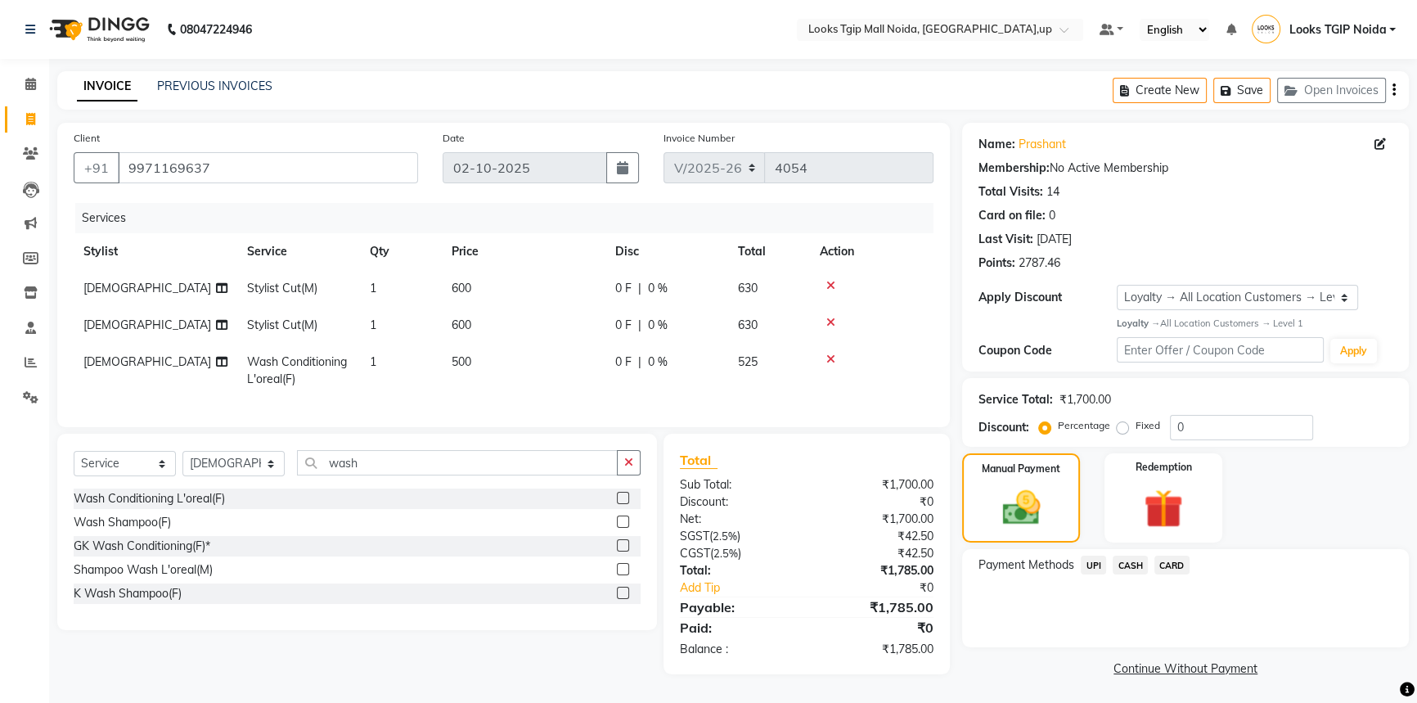
click at [1177, 565] on span "CARD" at bounding box center [1171, 565] width 35 height 19
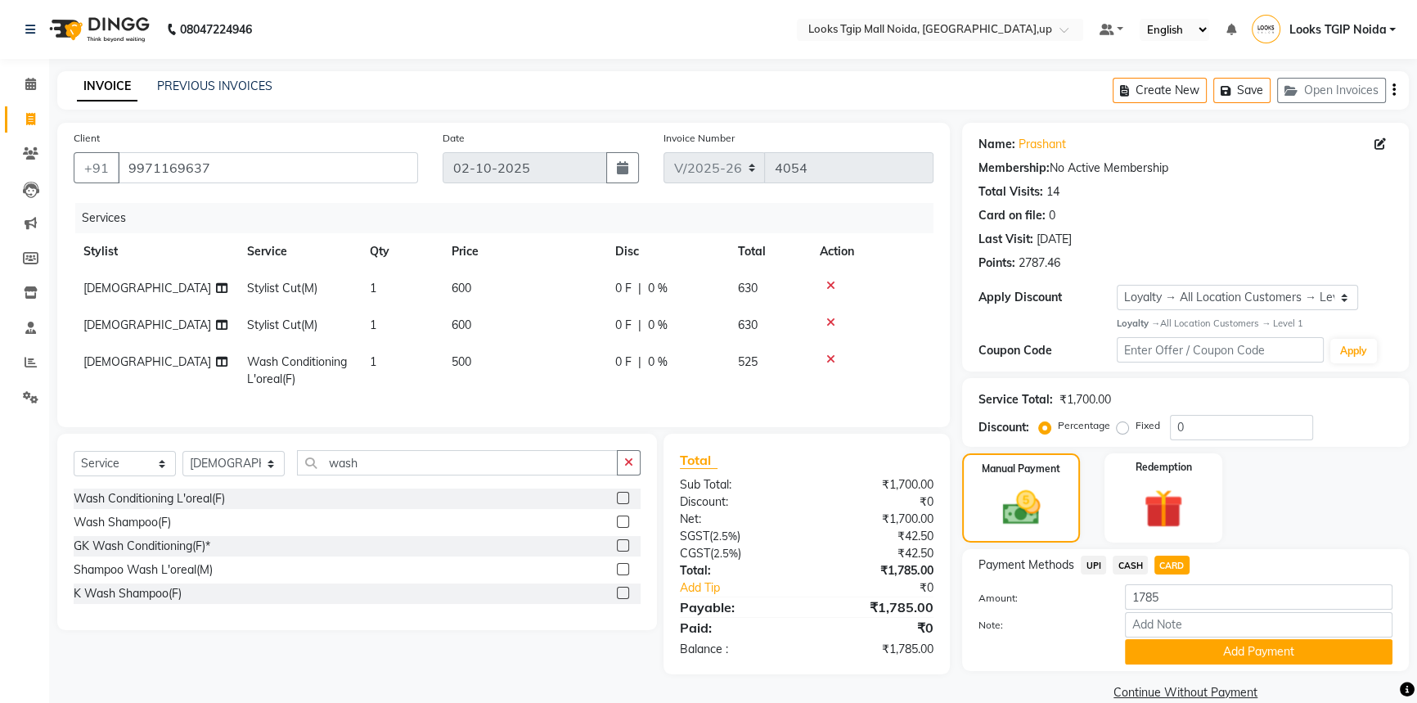
click at [1193, 645] on button "Add Payment" at bounding box center [1259, 651] width 268 height 25
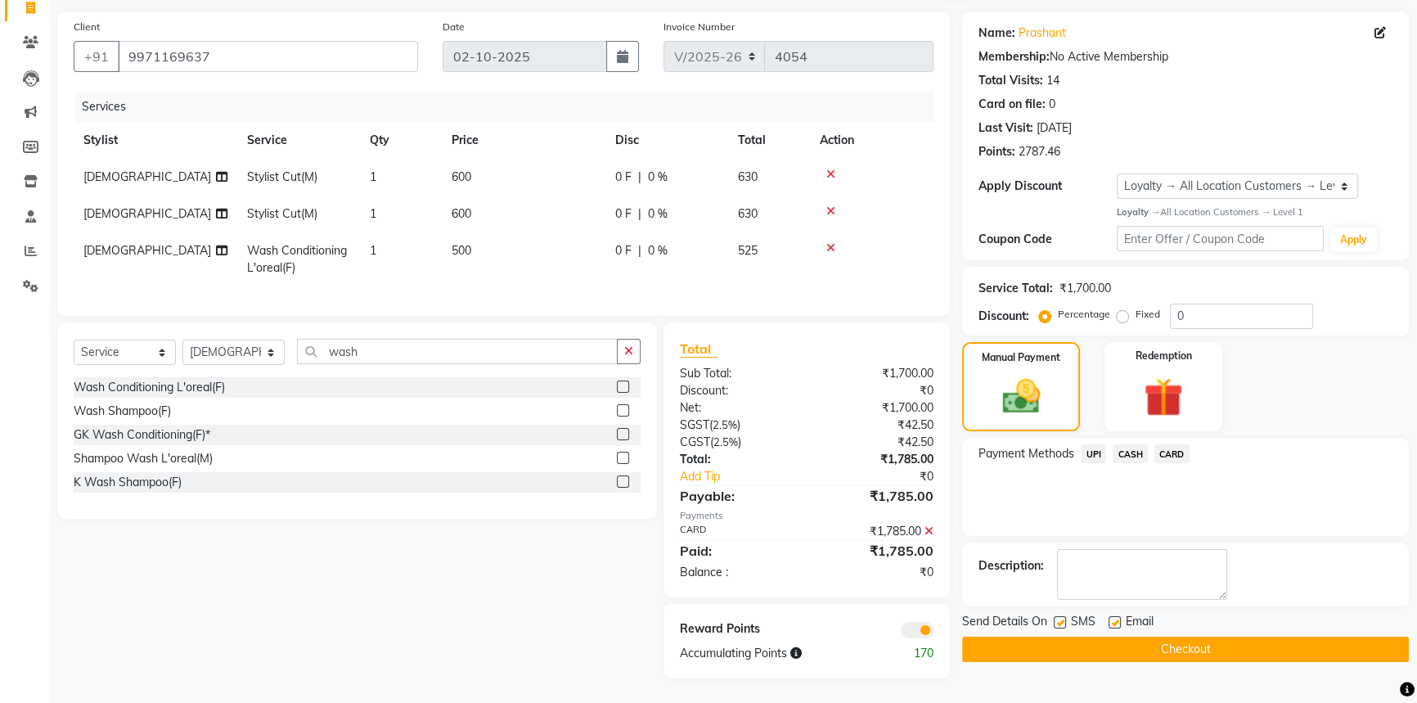
click at [1118, 637] on button "Checkout" at bounding box center [1185, 649] width 447 height 25
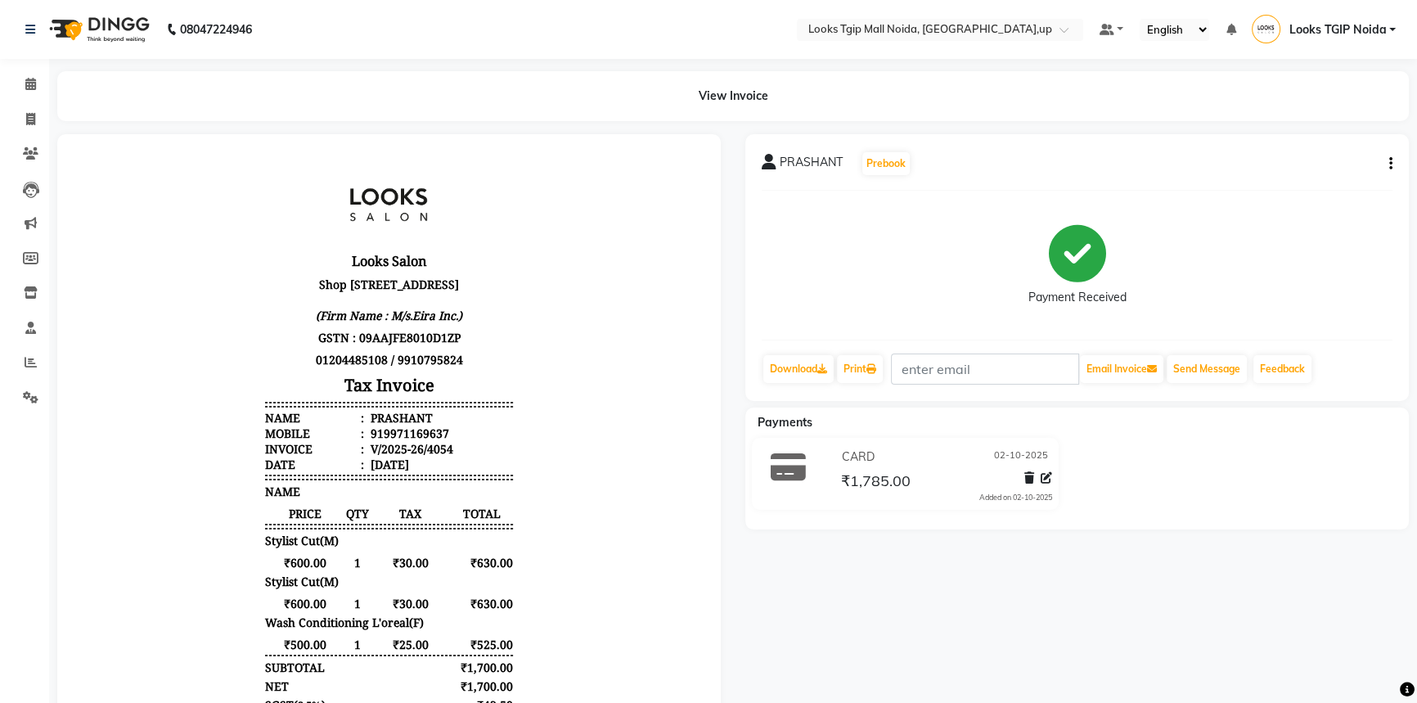
click at [327, 248] on link at bounding box center [388, 206] width 123 height 85
click at [10, 147] on link "Clients" at bounding box center [24, 154] width 39 height 27
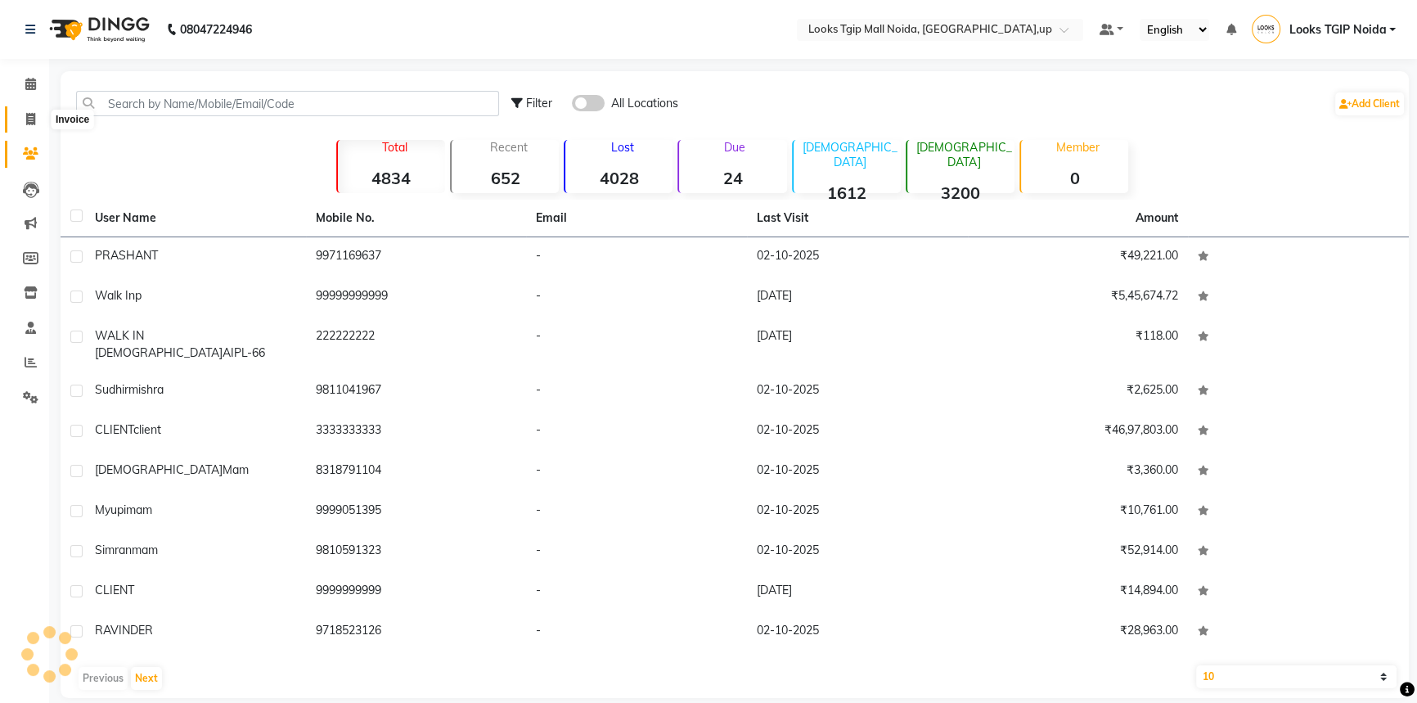
click at [26, 115] on icon at bounding box center [30, 119] width 9 height 12
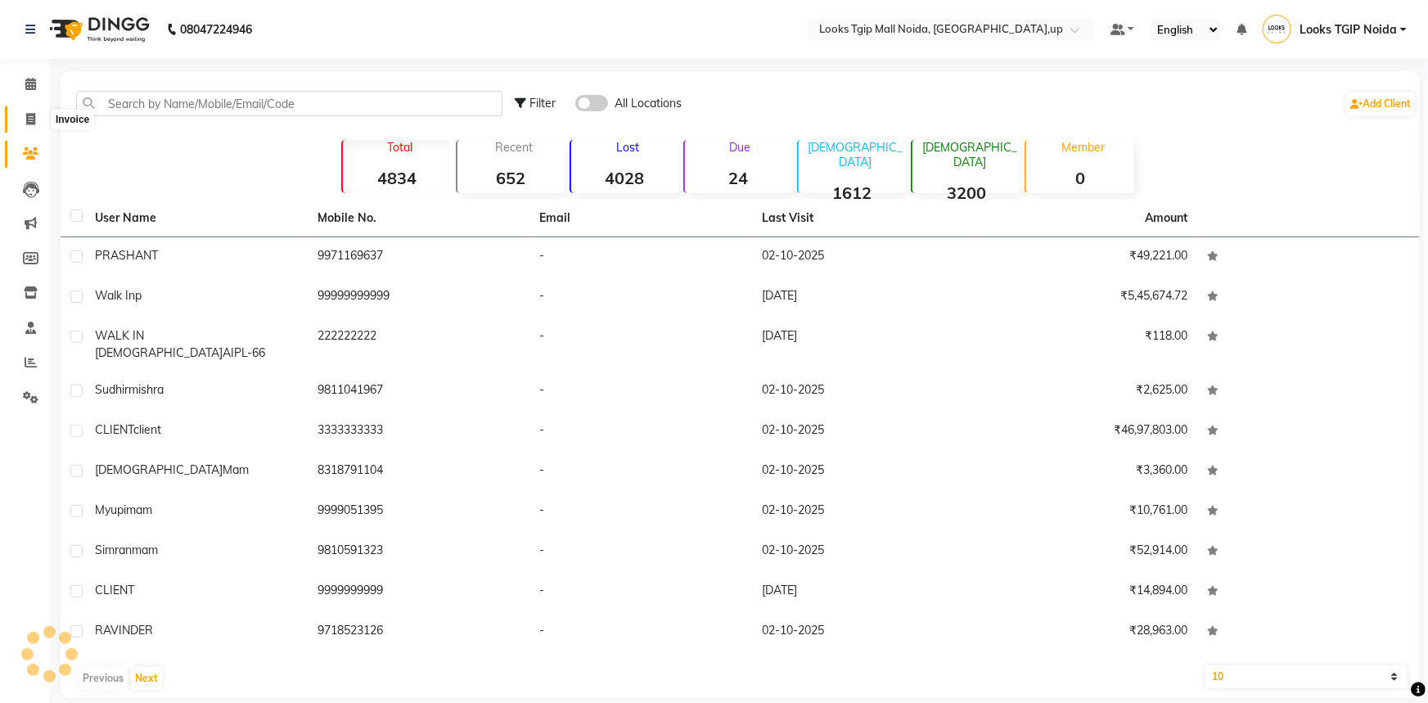
select select "4358"
select select "service"
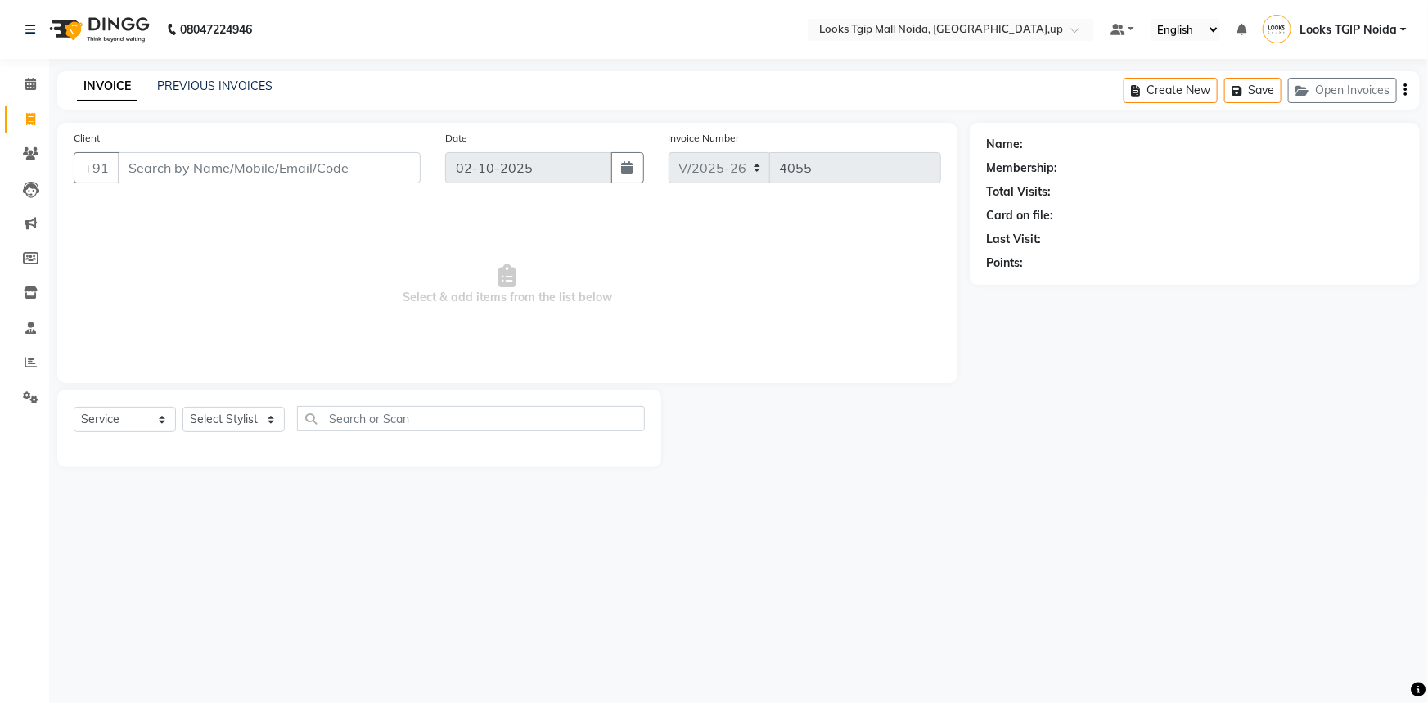
click at [205, 164] on input "Client" at bounding box center [269, 167] width 303 height 31
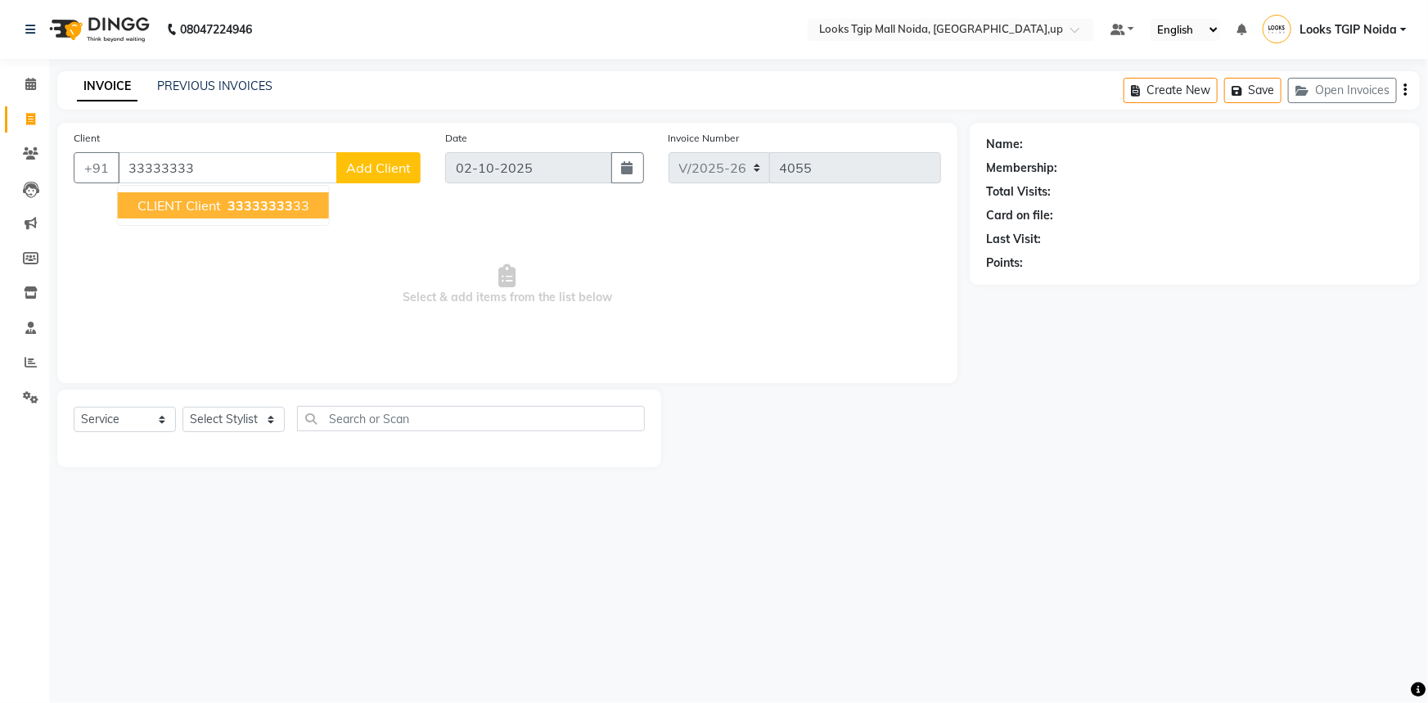
type input "33333333"
